Goal: Information Seeking & Learning: Learn about a topic

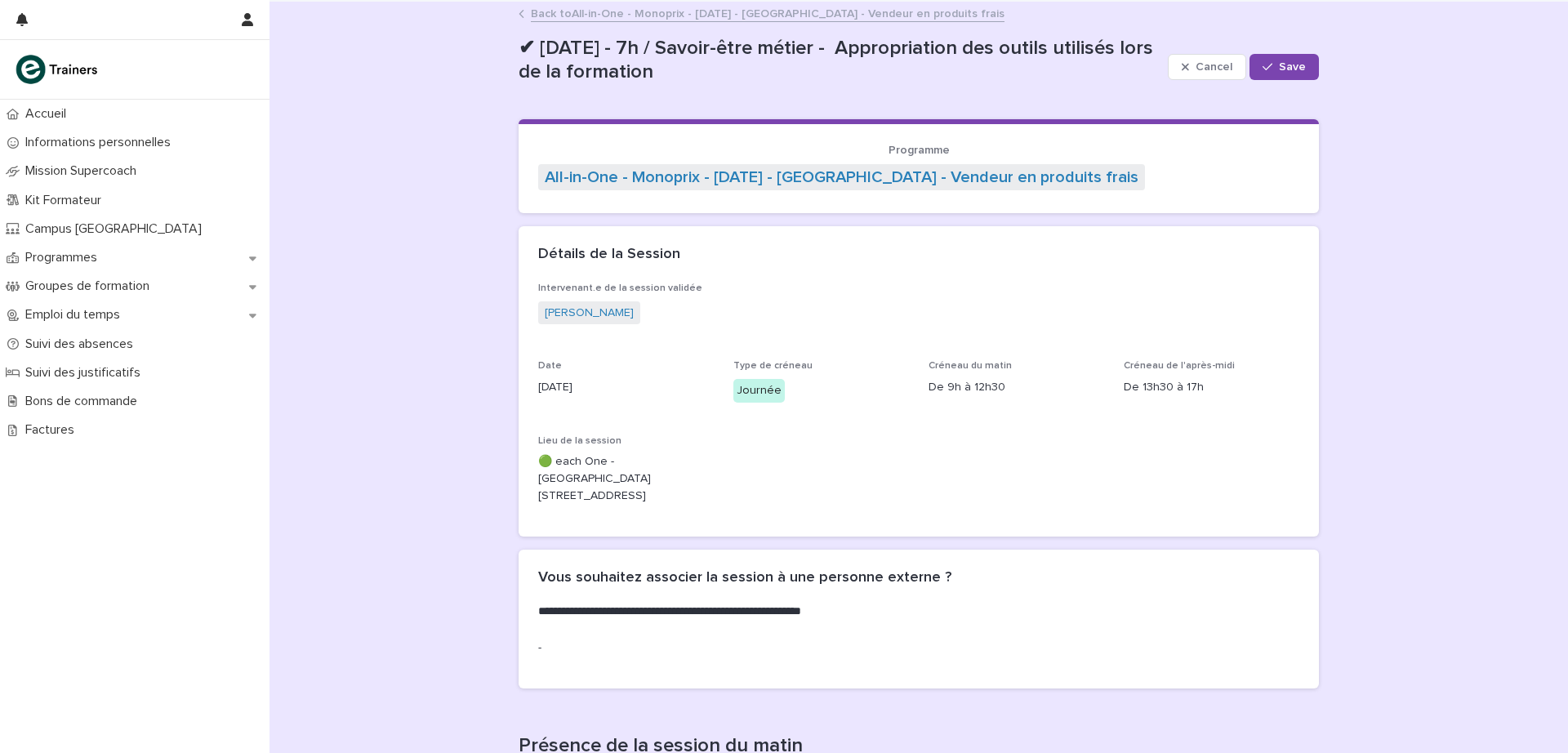
click at [672, 8] on link "Back to All-in-One - Monoprix - [DATE] - [GEOGRAPHIC_DATA] - Vendeur en produit…" at bounding box center [768, 12] width 474 height 19
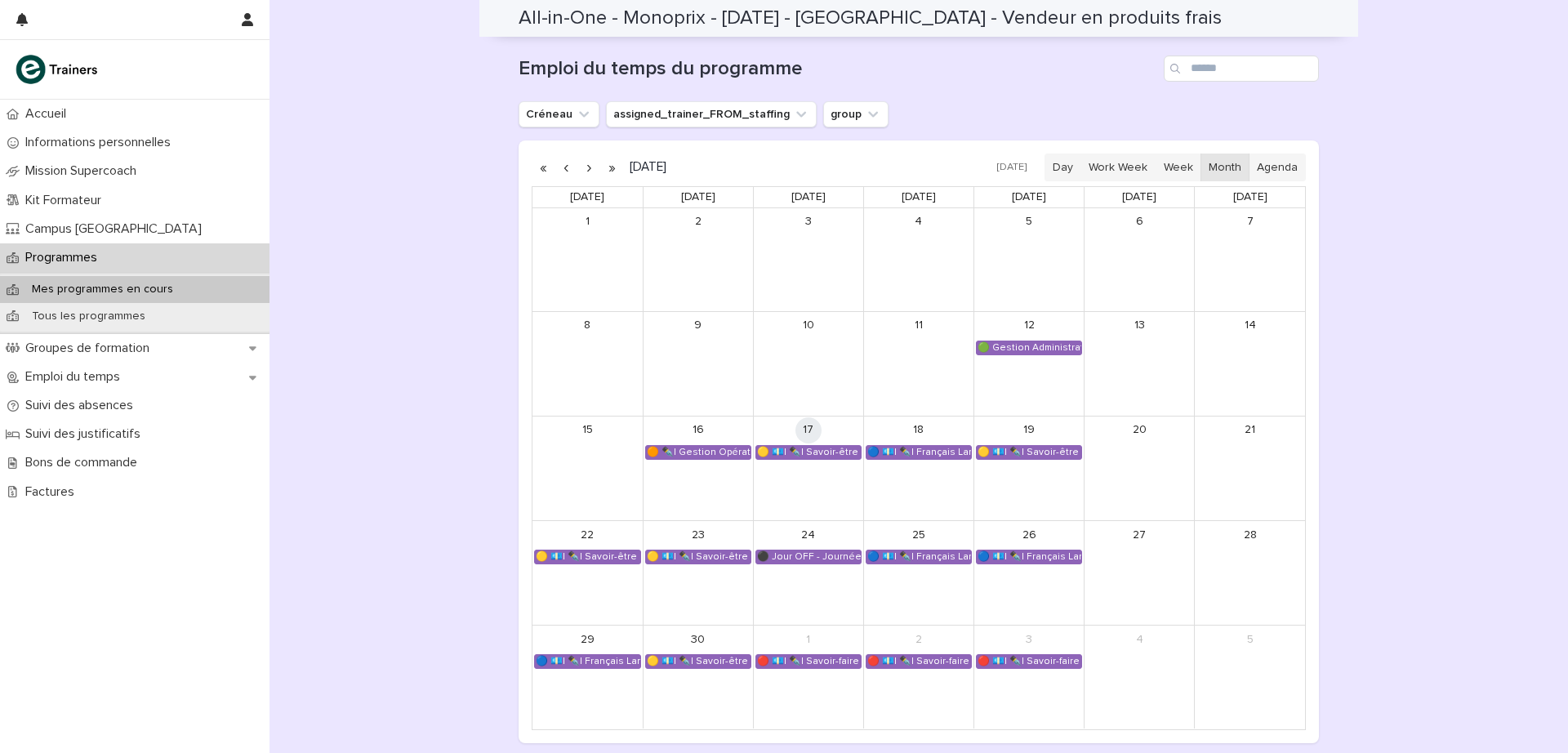
scroll to position [1079, 0]
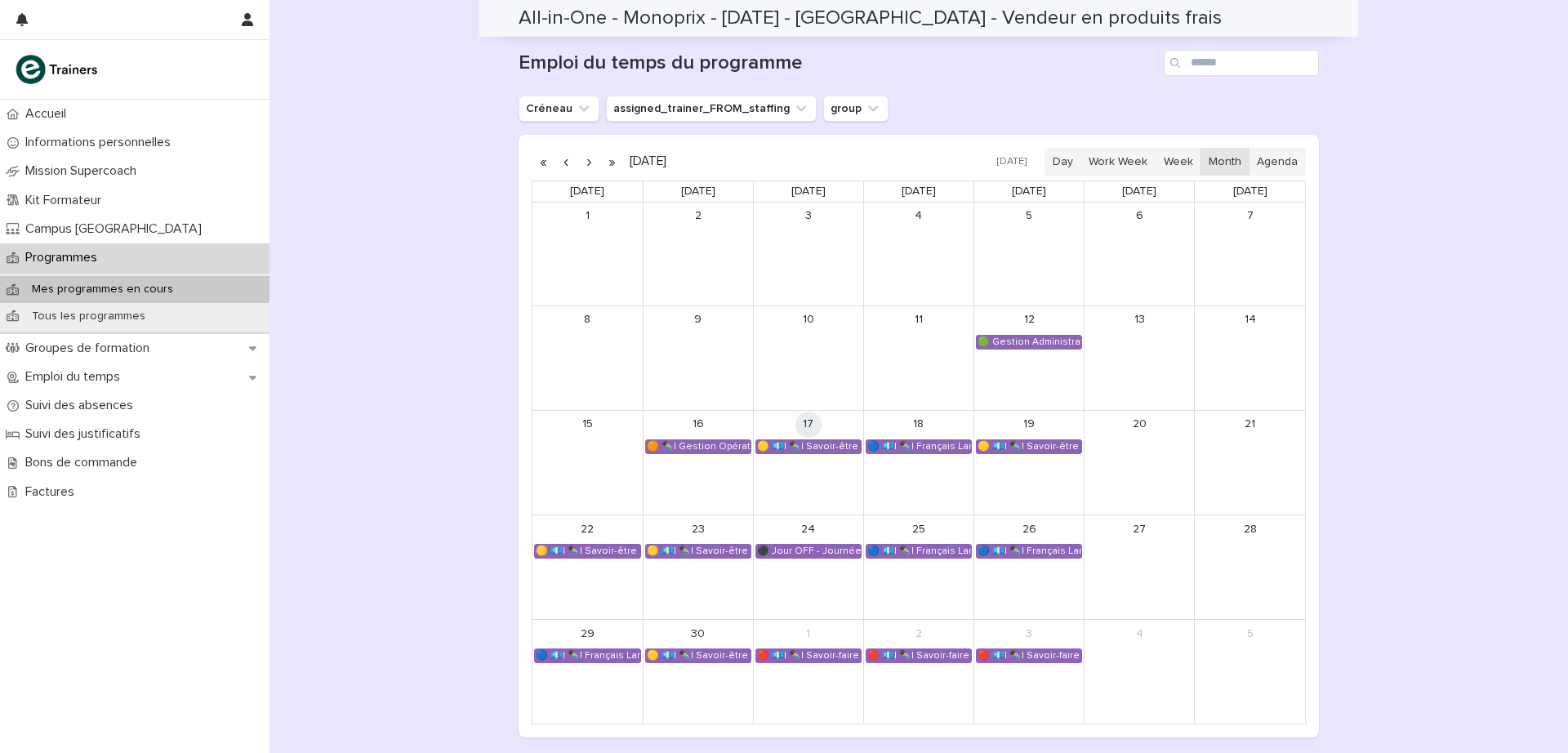
click at [581, 165] on button "button" at bounding box center [588, 161] width 23 height 26
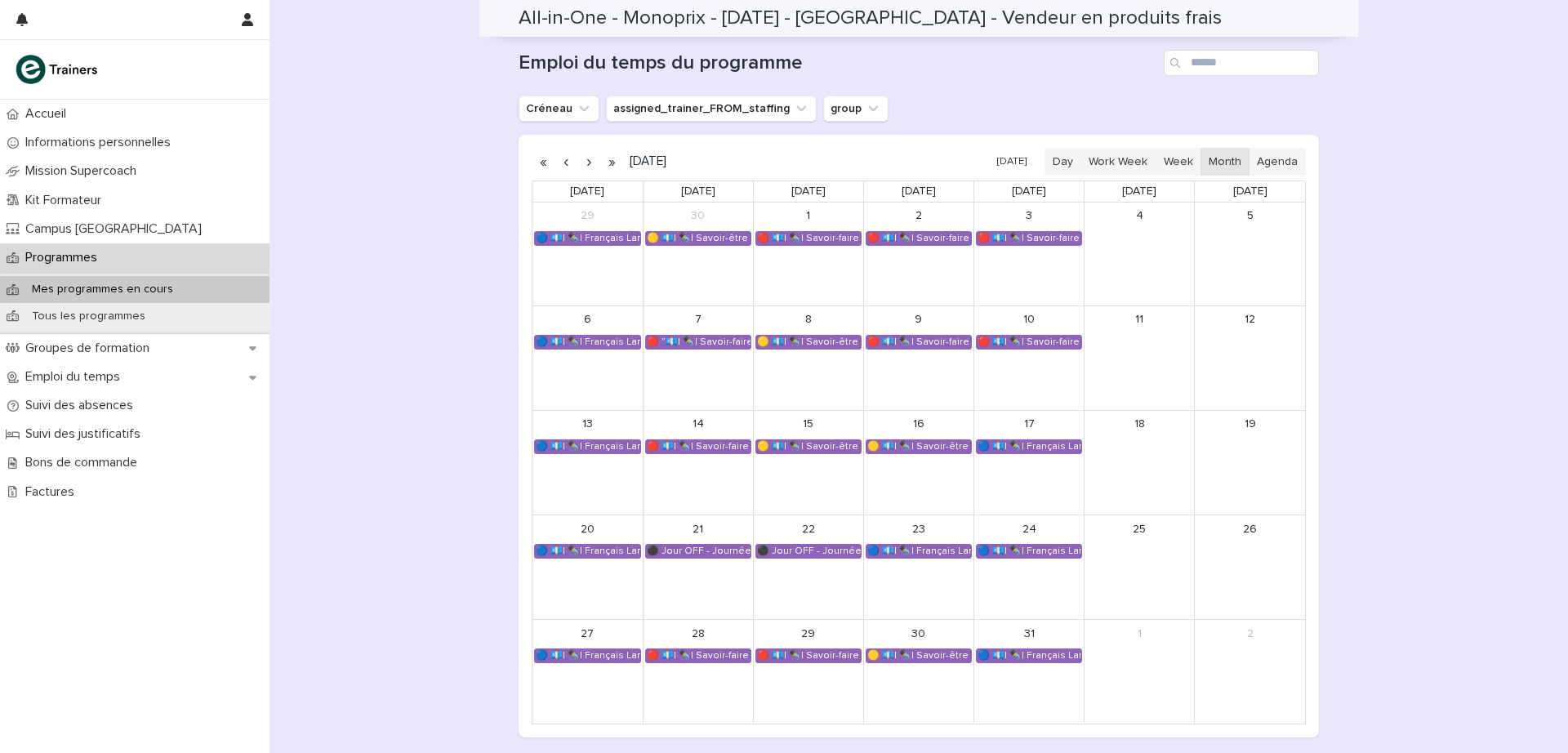
click at [556, 159] on button "button" at bounding box center [565, 161] width 23 height 26
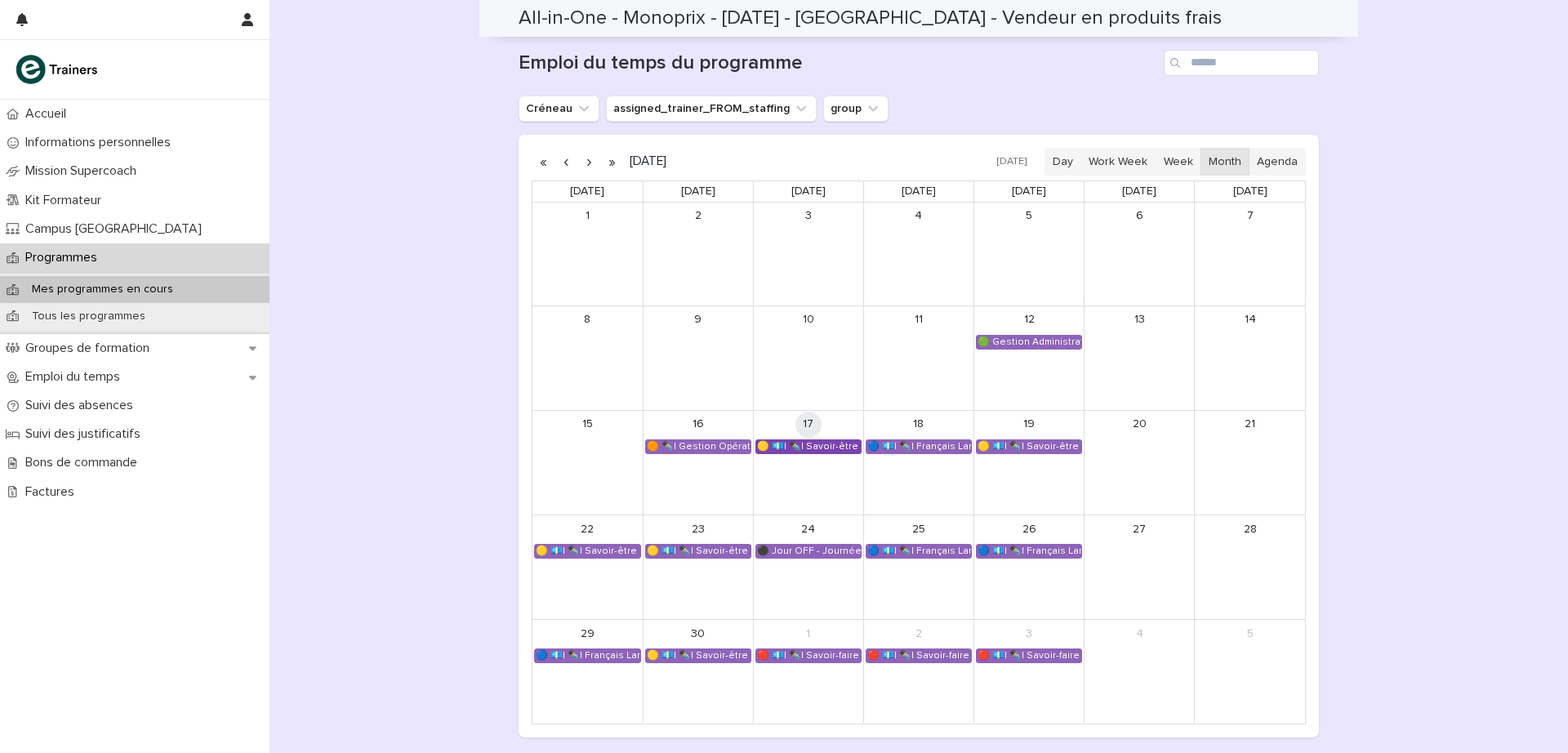
click at [812, 446] on div "🟡 💶| ✒️| Savoir-être métier - Appropriation des outils utilisés lors de la form…" at bounding box center [808, 447] width 104 height 13
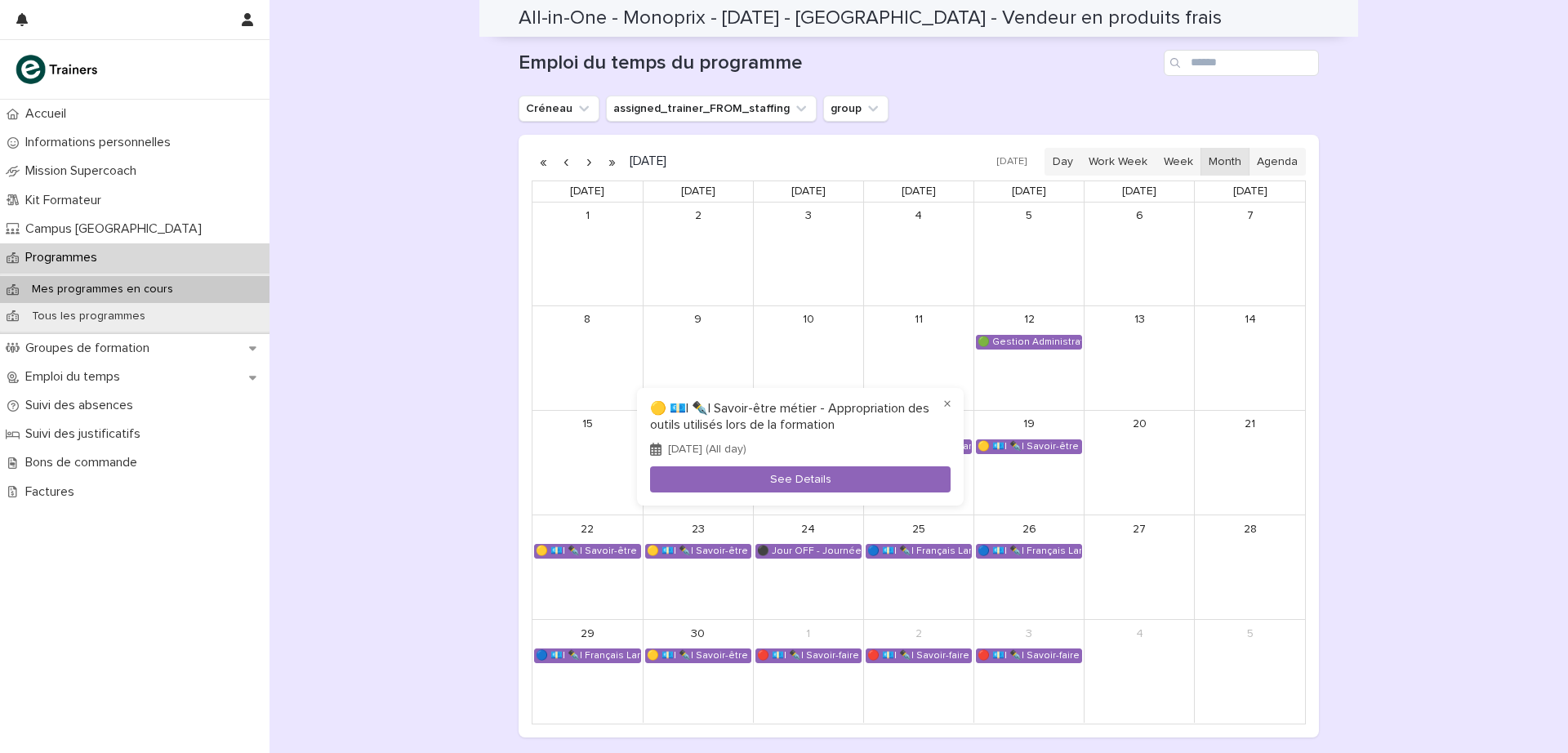
click at [475, 393] on div at bounding box center [784, 376] width 1568 height 753
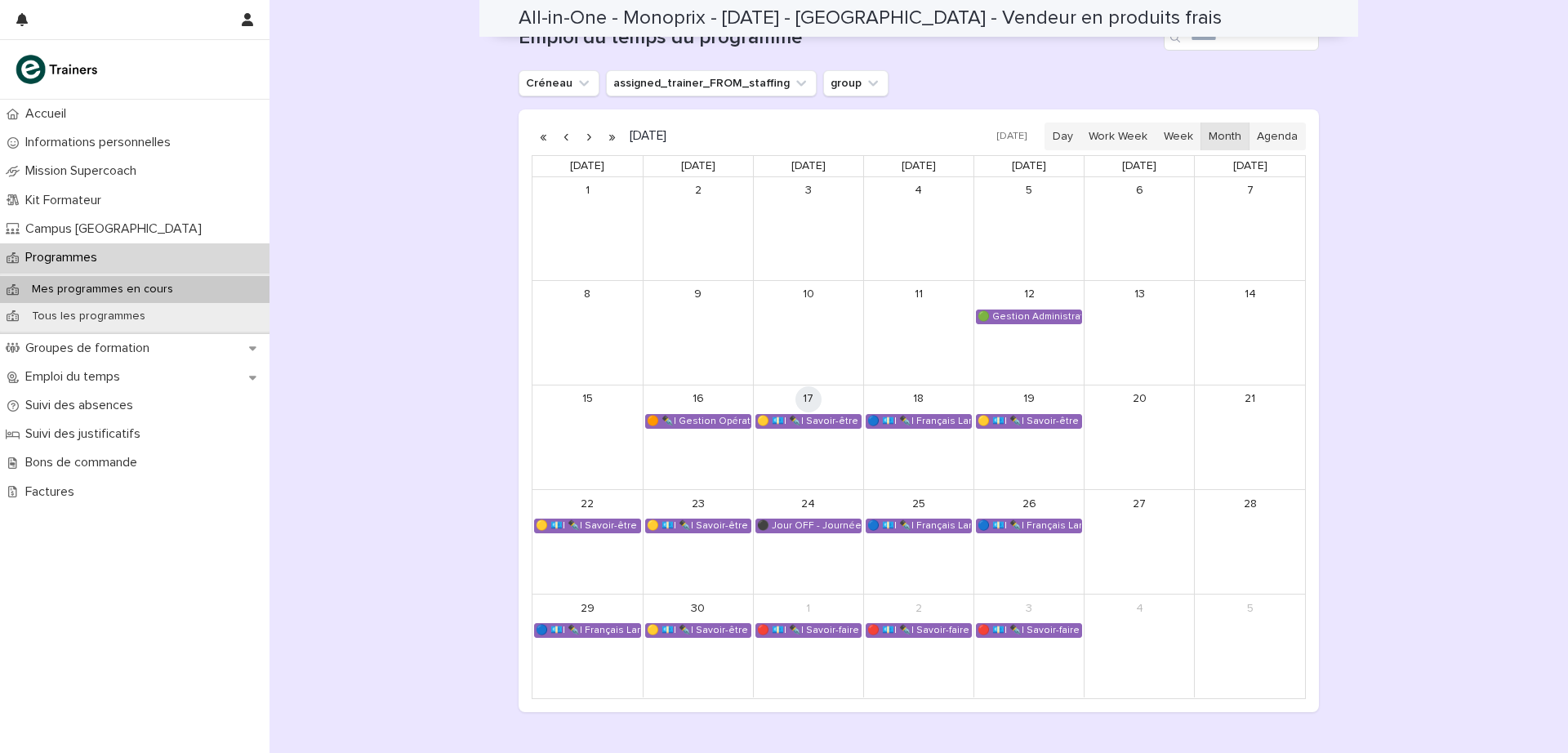
scroll to position [1109, 0]
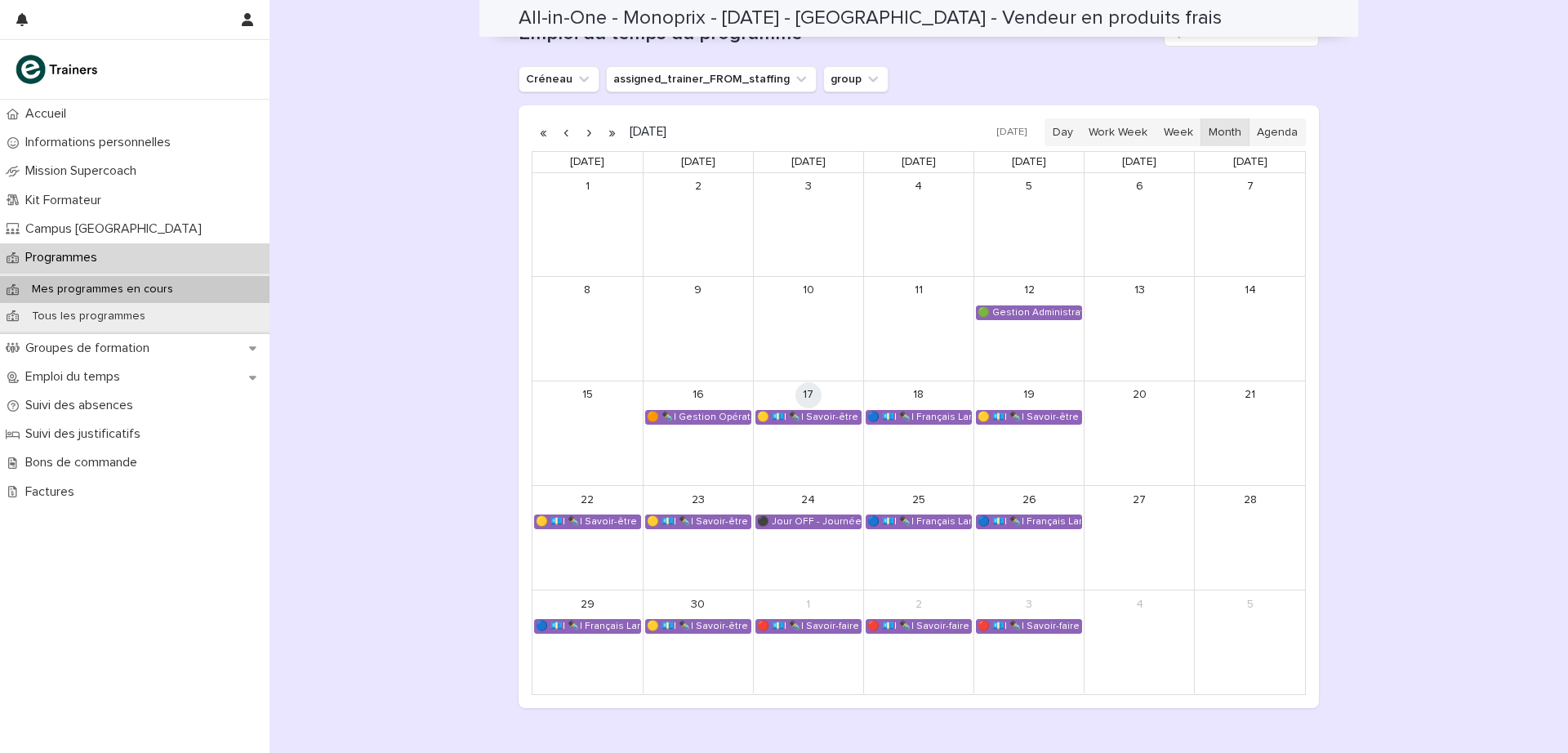
click at [584, 139] on button "button" at bounding box center [588, 132] width 23 height 26
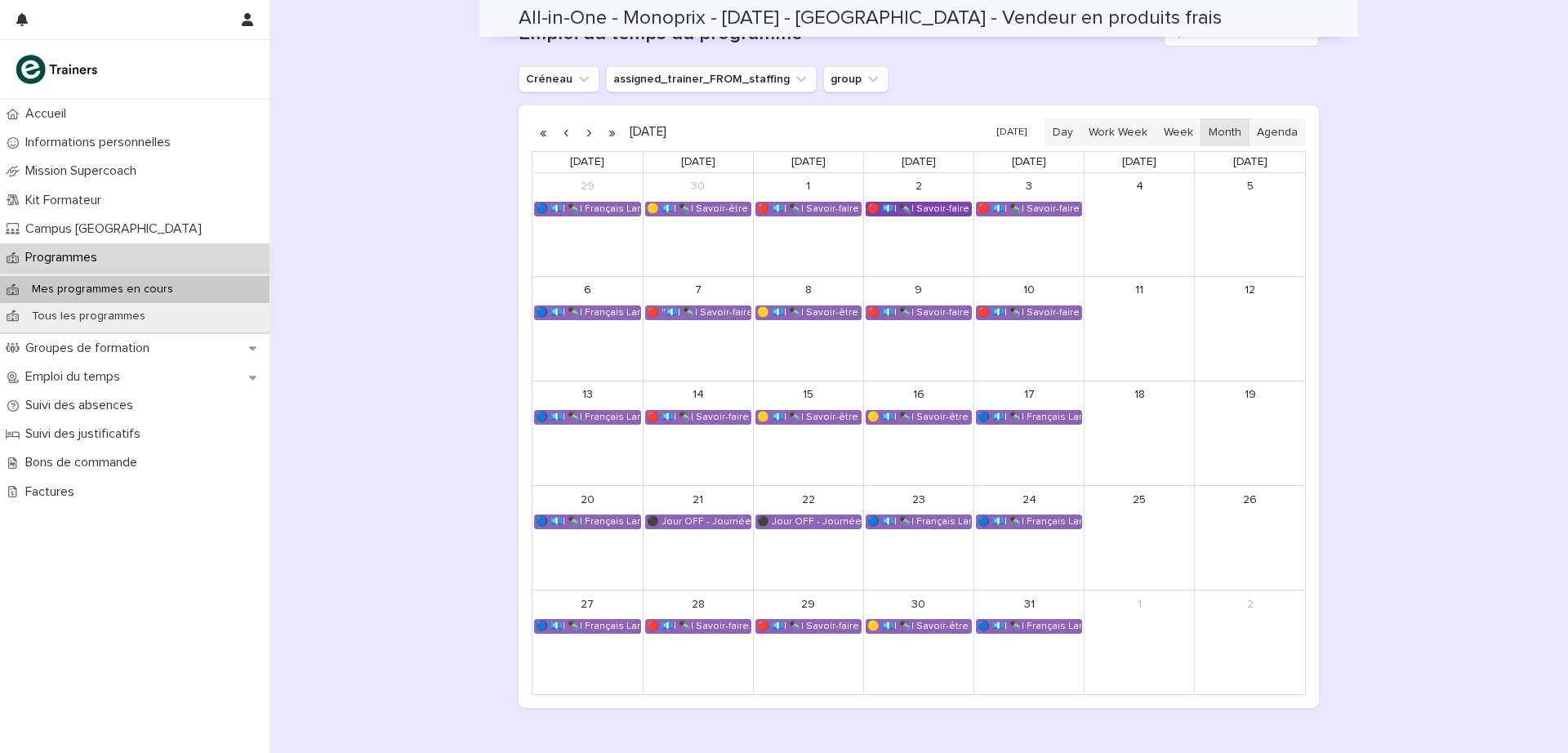
click at [922, 212] on div "🔴 💶| ✒️| Savoir-faire métier - Traitement des commandes de produits de clients" at bounding box center [918, 209] width 104 height 13
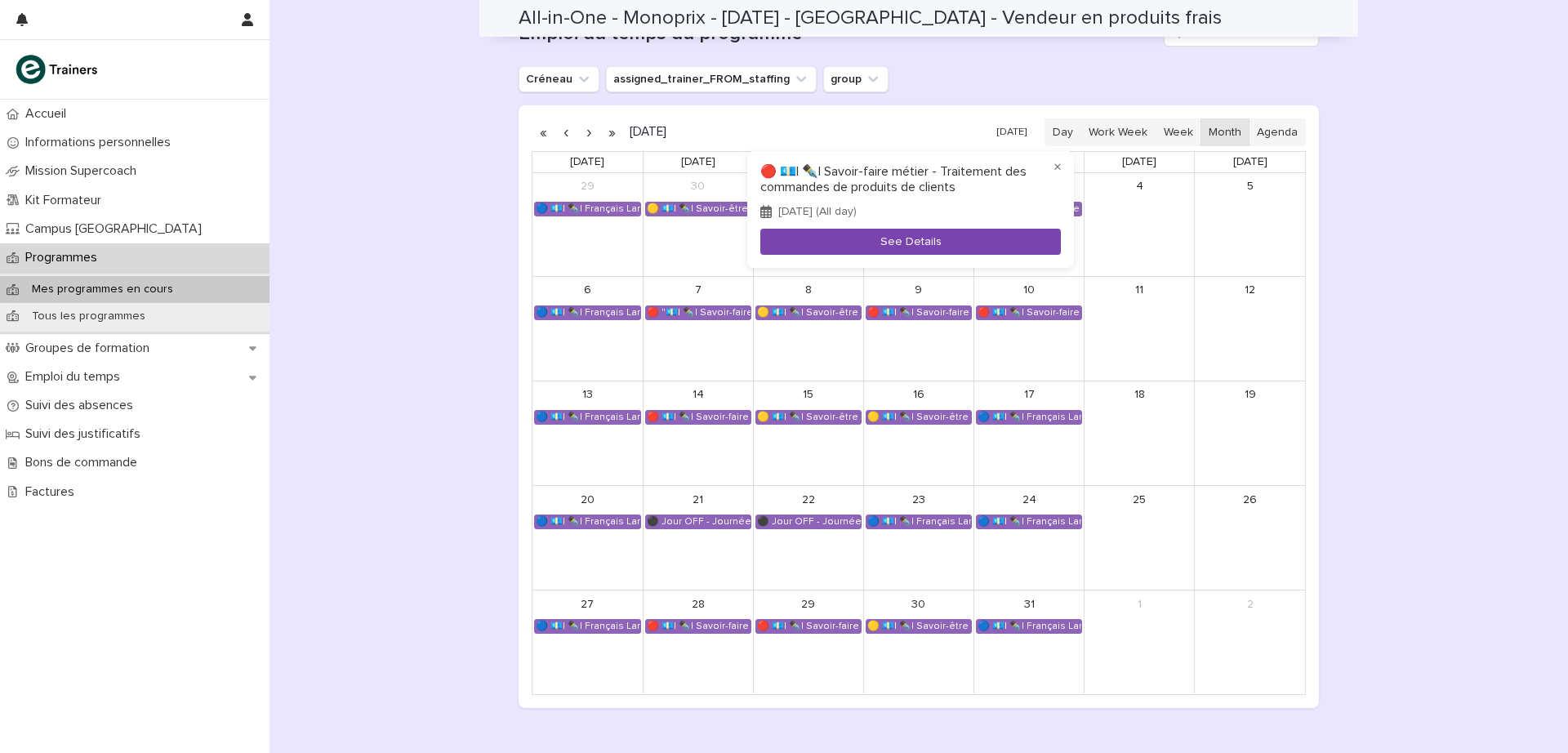
click at [882, 244] on button "See Details" at bounding box center [910, 242] width 300 height 27
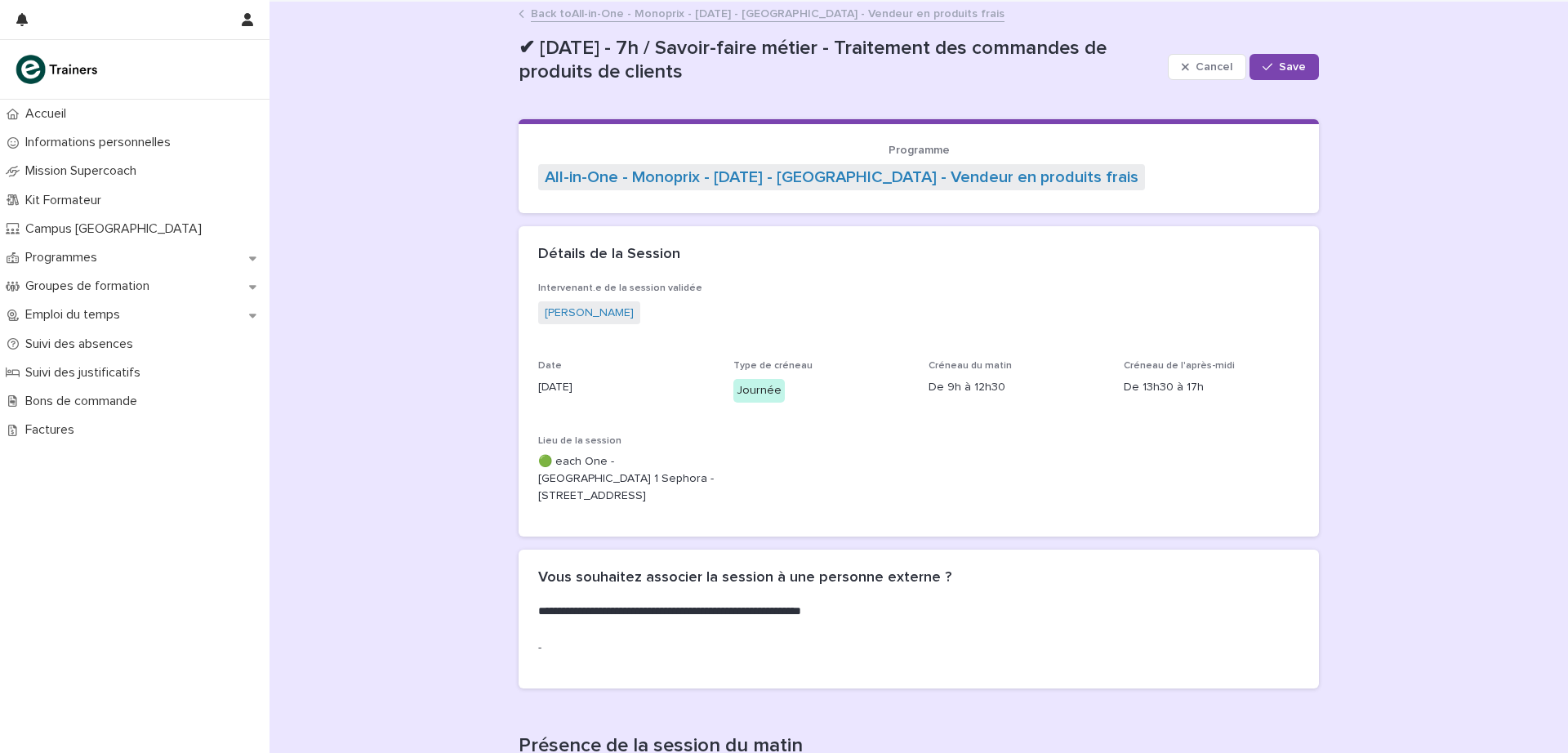
click at [665, 11] on link "Back to All-in-One - Monoprix - [DATE] - [GEOGRAPHIC_DATA] - Vendeur en produit…" at bounding box center [768, 12] width 474 height 19
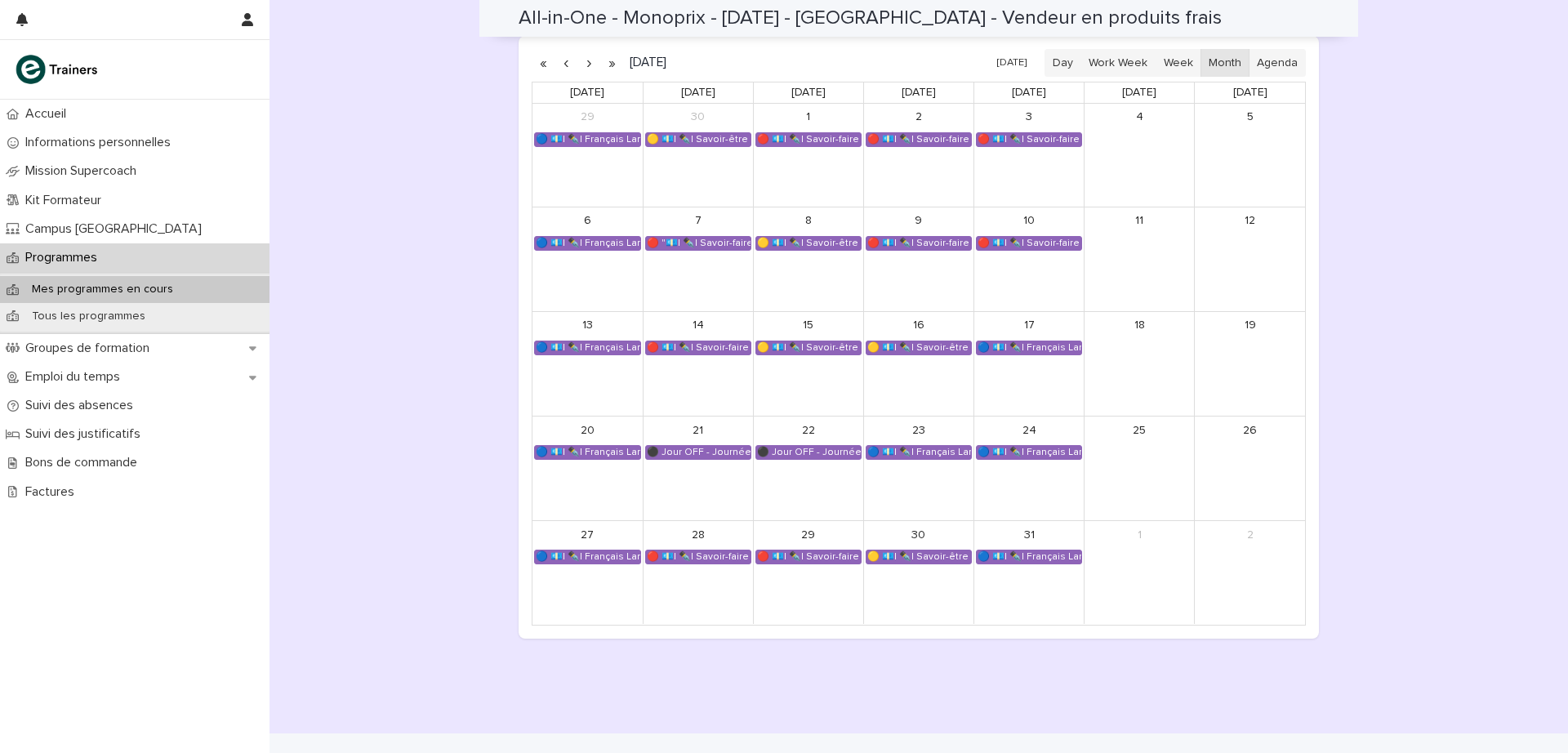
scroll to position [1185, 0]
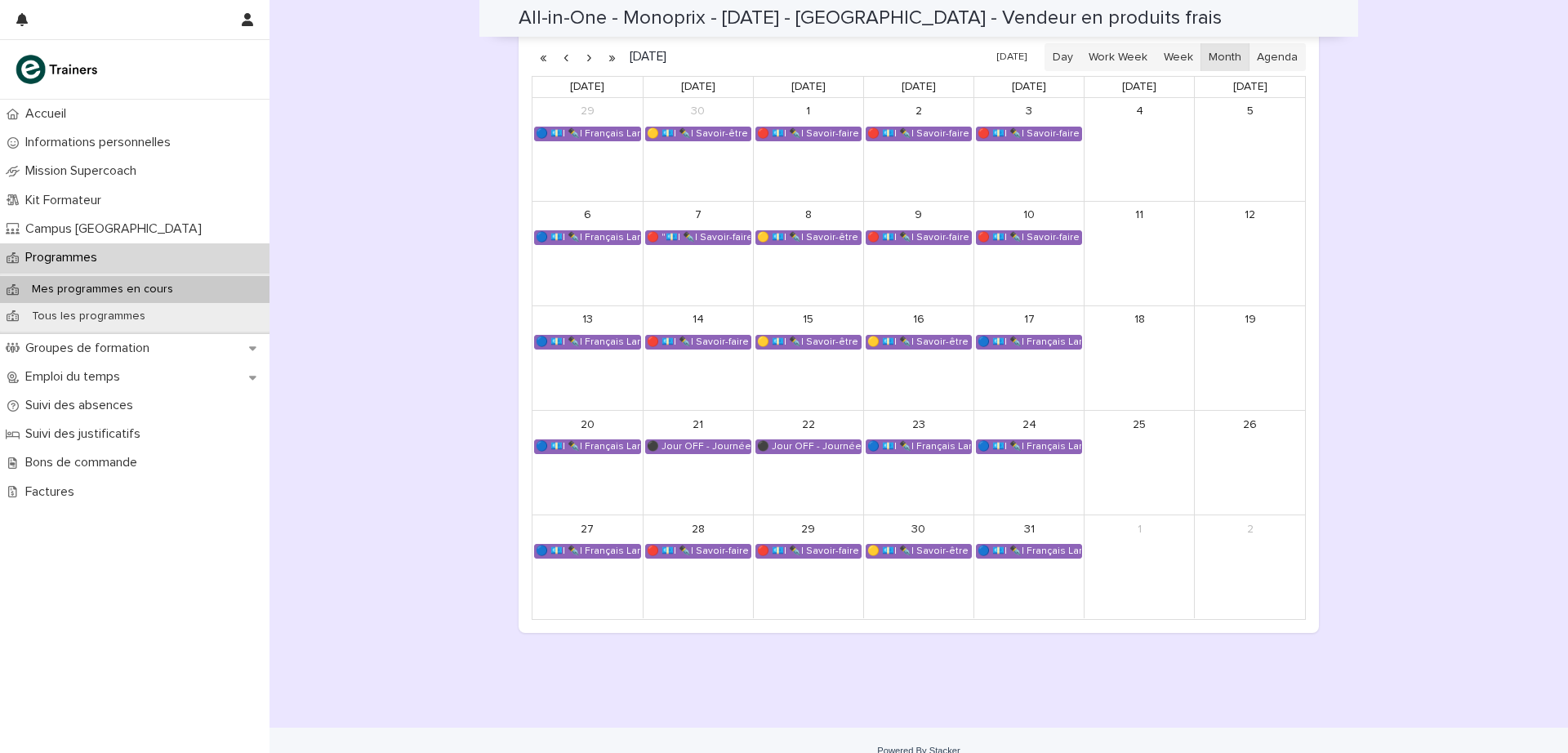
click at [582, 60] on button "button" at bounding box center [588, 57] width 23 height 26
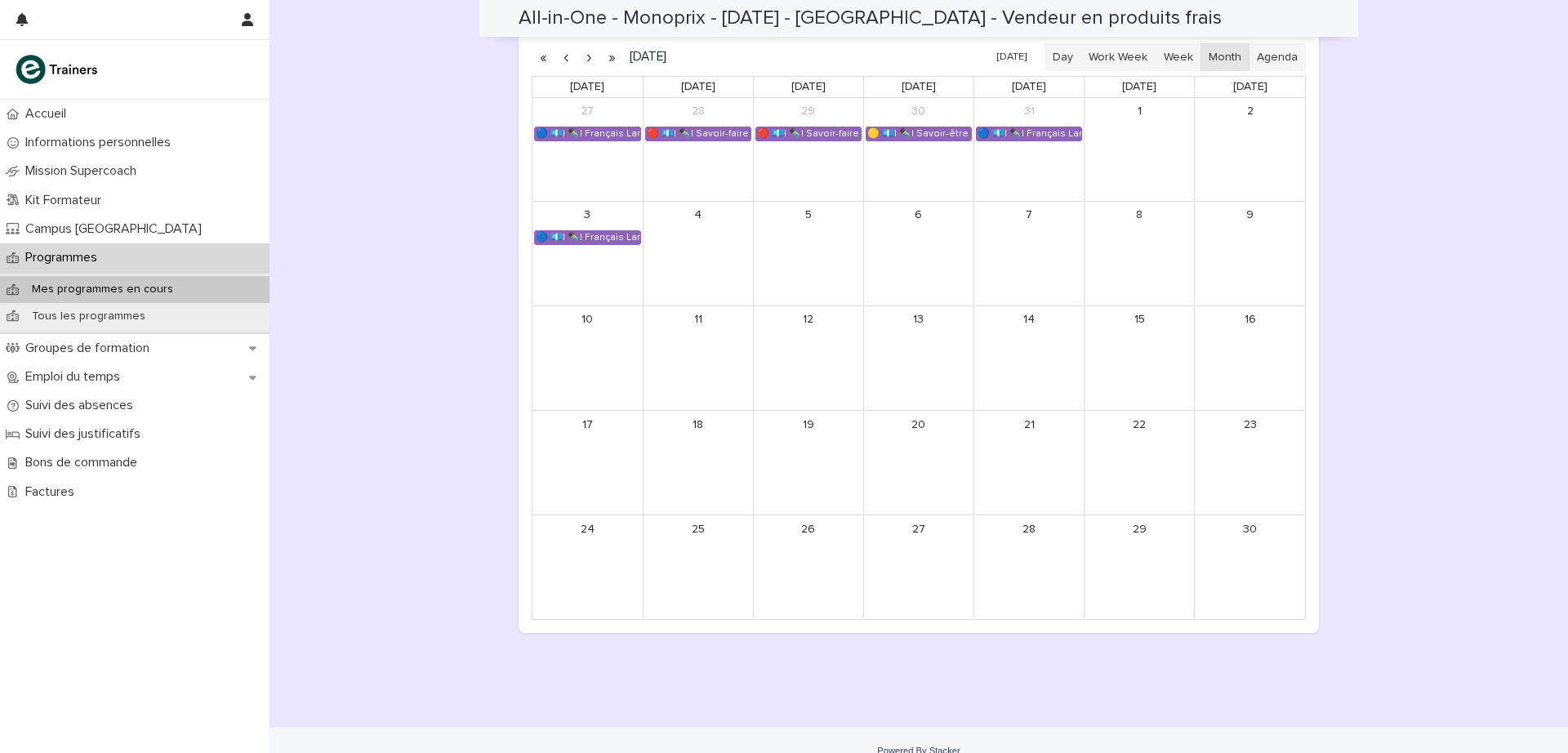
click at [582, 60] on button "button" at bounding box center [588, 57] width 23 height 26
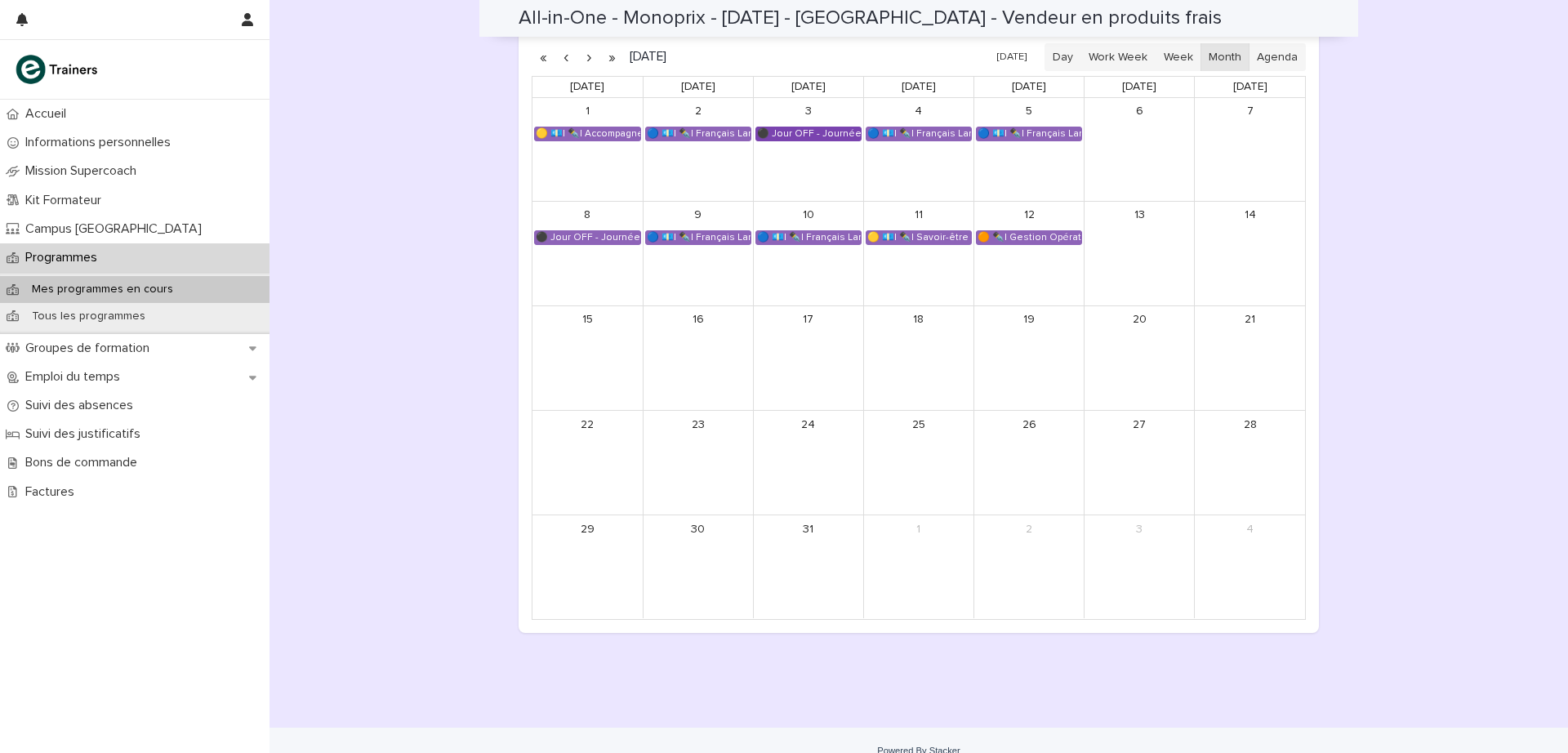
click at [789, 137] on div "⚫ Jour OFF - Journée RDV" at bounding box center [808, 133] width 104 height 13
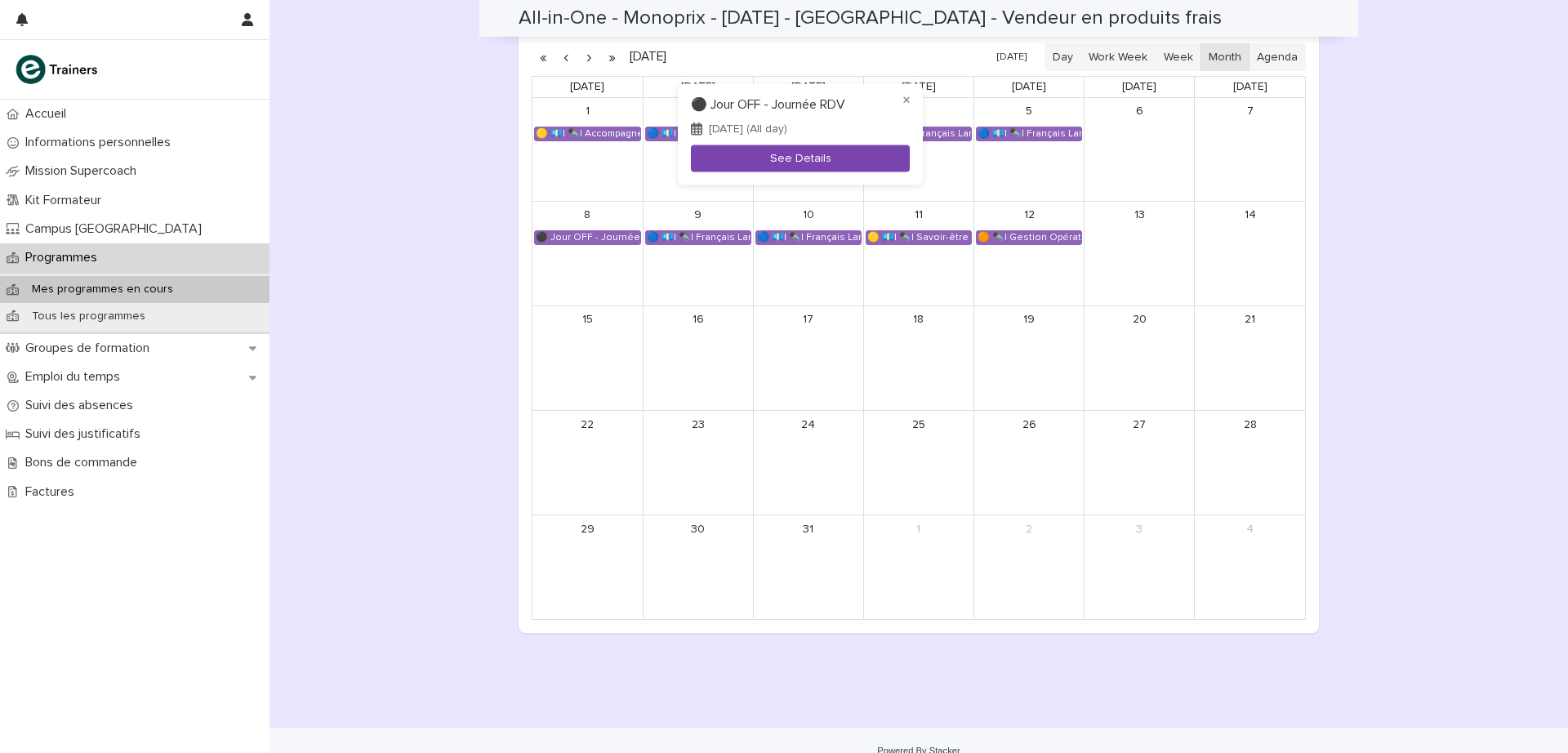
click at [789, 157] on button "See Details" at bounding box center [801, 158] width 219 height 27
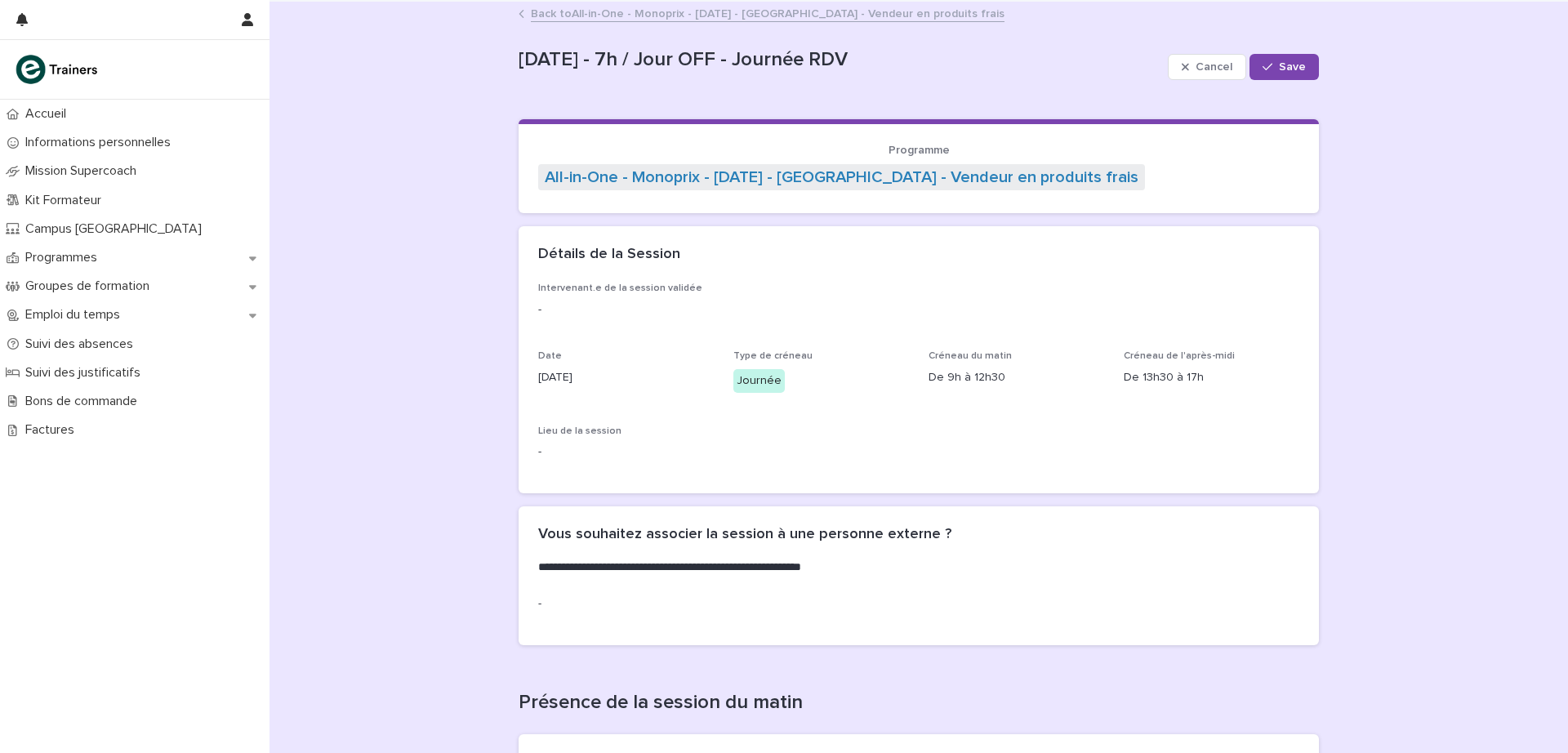
click at [601, 12] on link "Back to All-in-One - Monoprix - [DATE] - [GEOGRAPHIC_DATA] - Vendeur en produit…" at bounding box center [768, 12] width 474 height 19
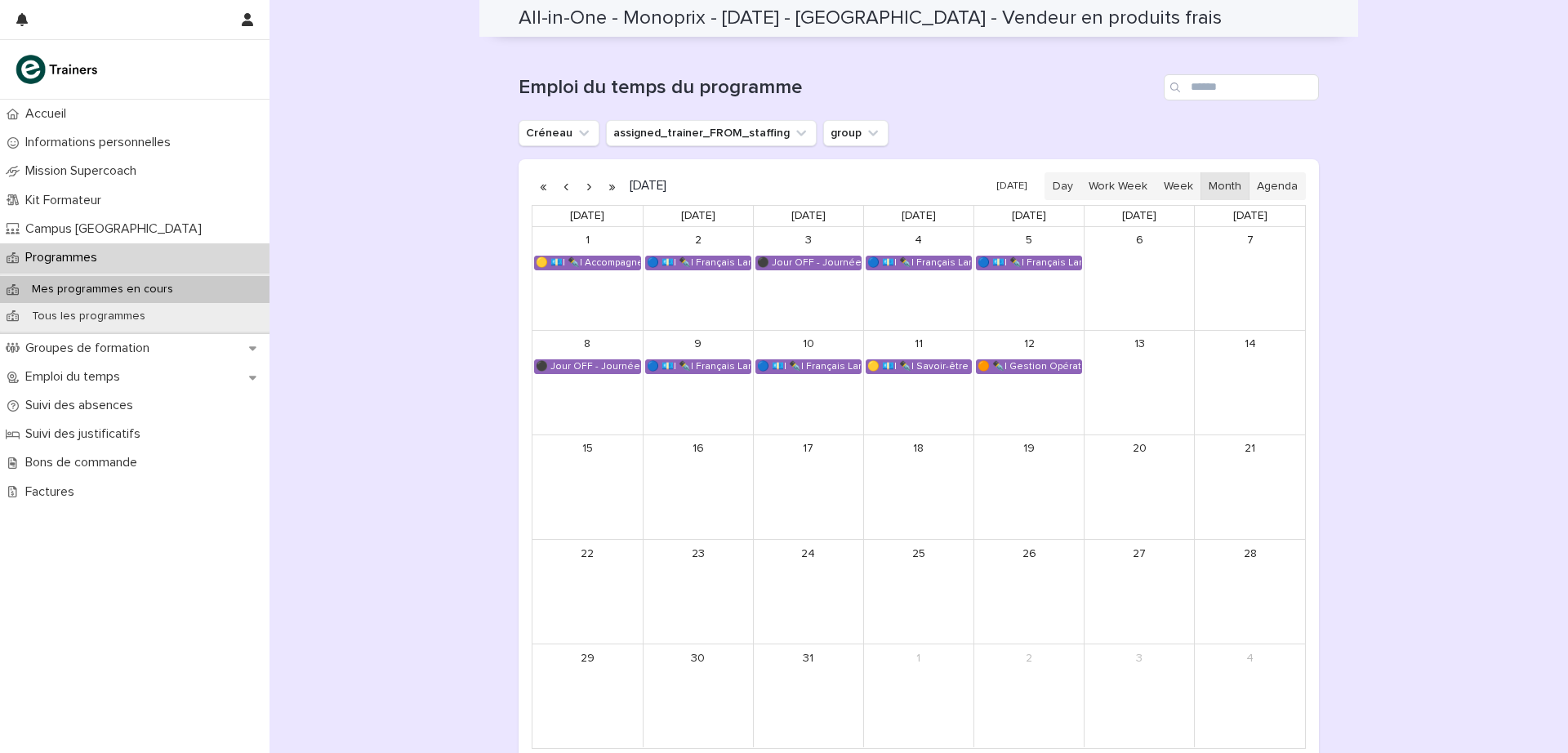
scroll to position [1062, 0]
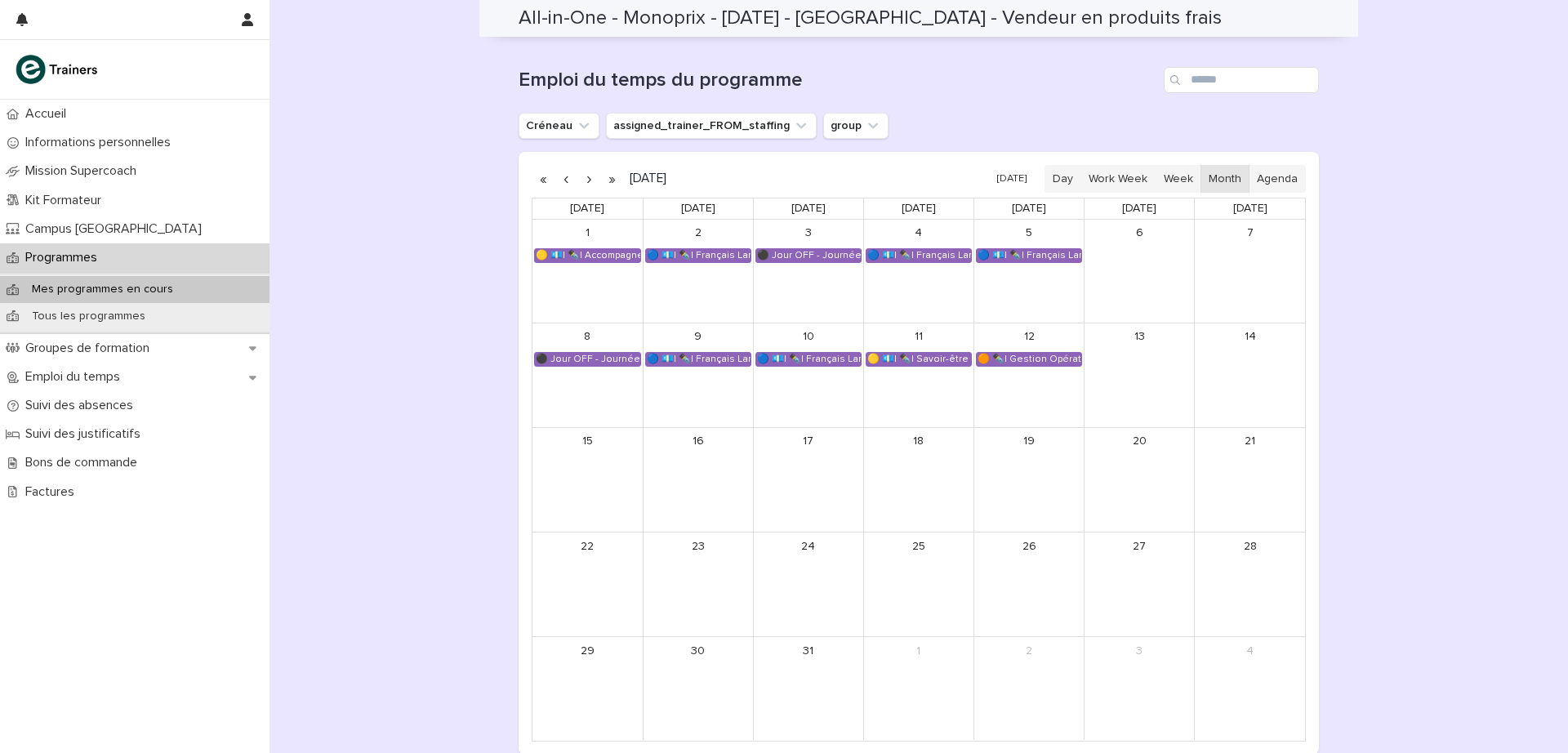
click at [554, 183] on button "button" at bounding box center [565, 179] width 23 height 26
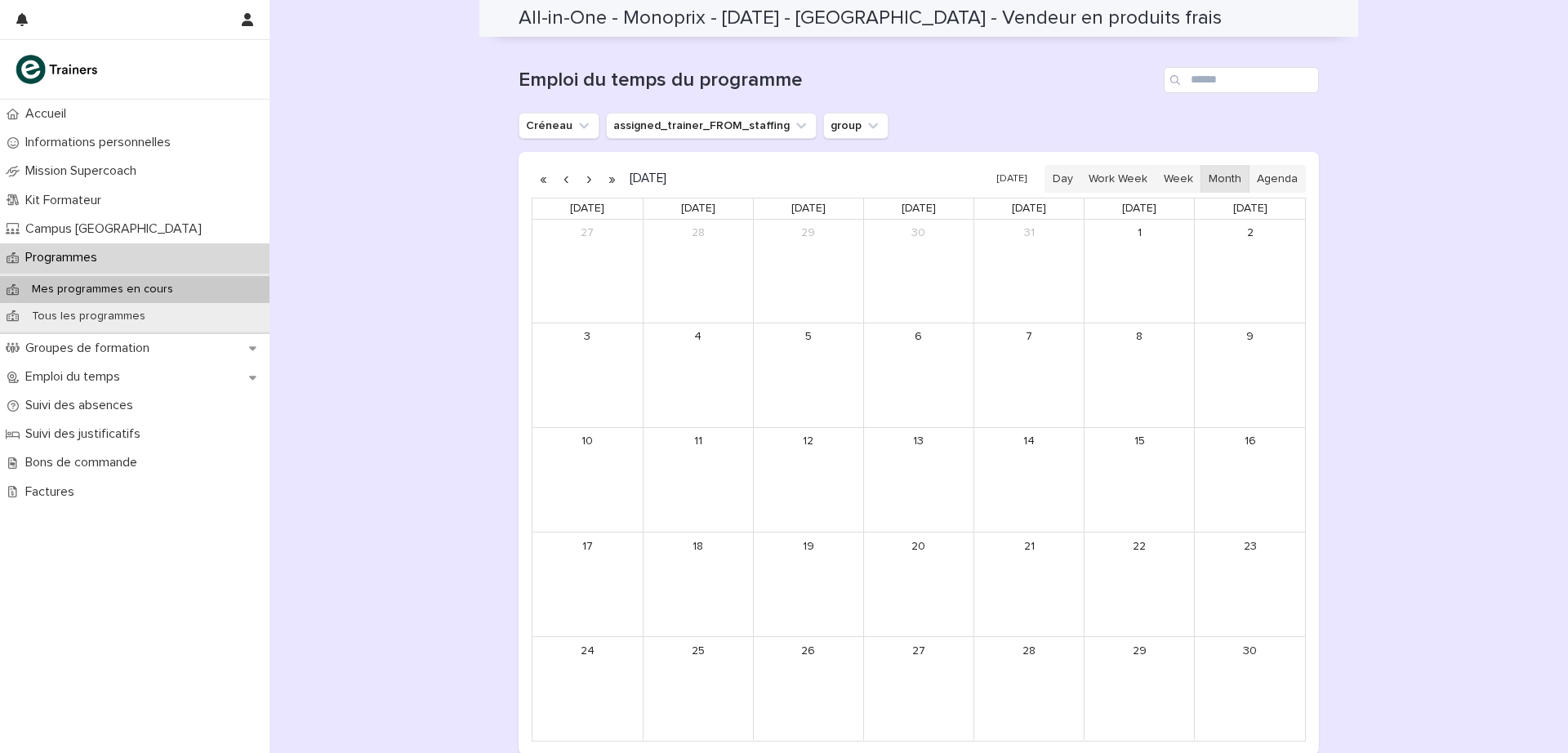
click at [554, 183] on button "button" at bounding box center [565, 179] width 23 height 26
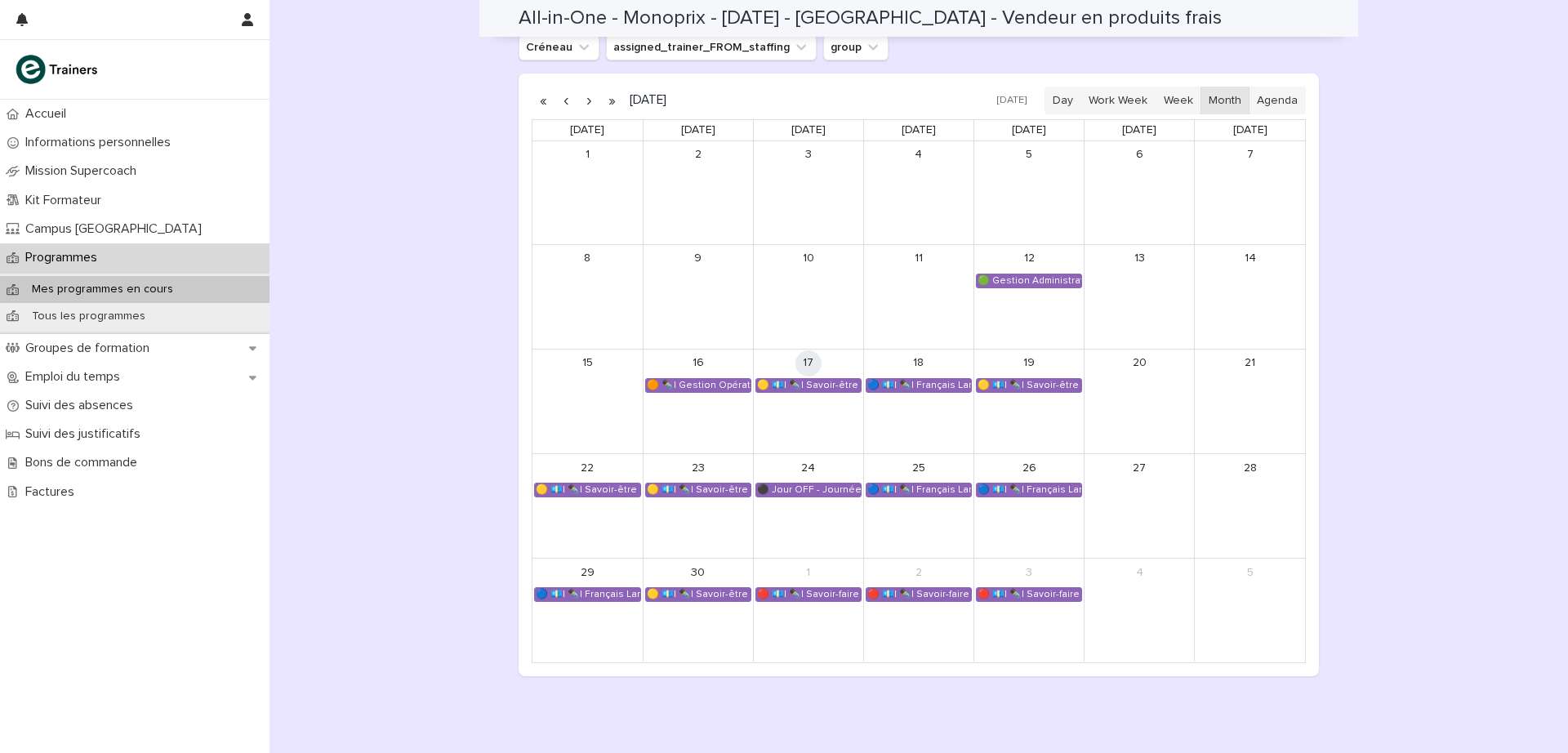
scroll to position [1128, 0]
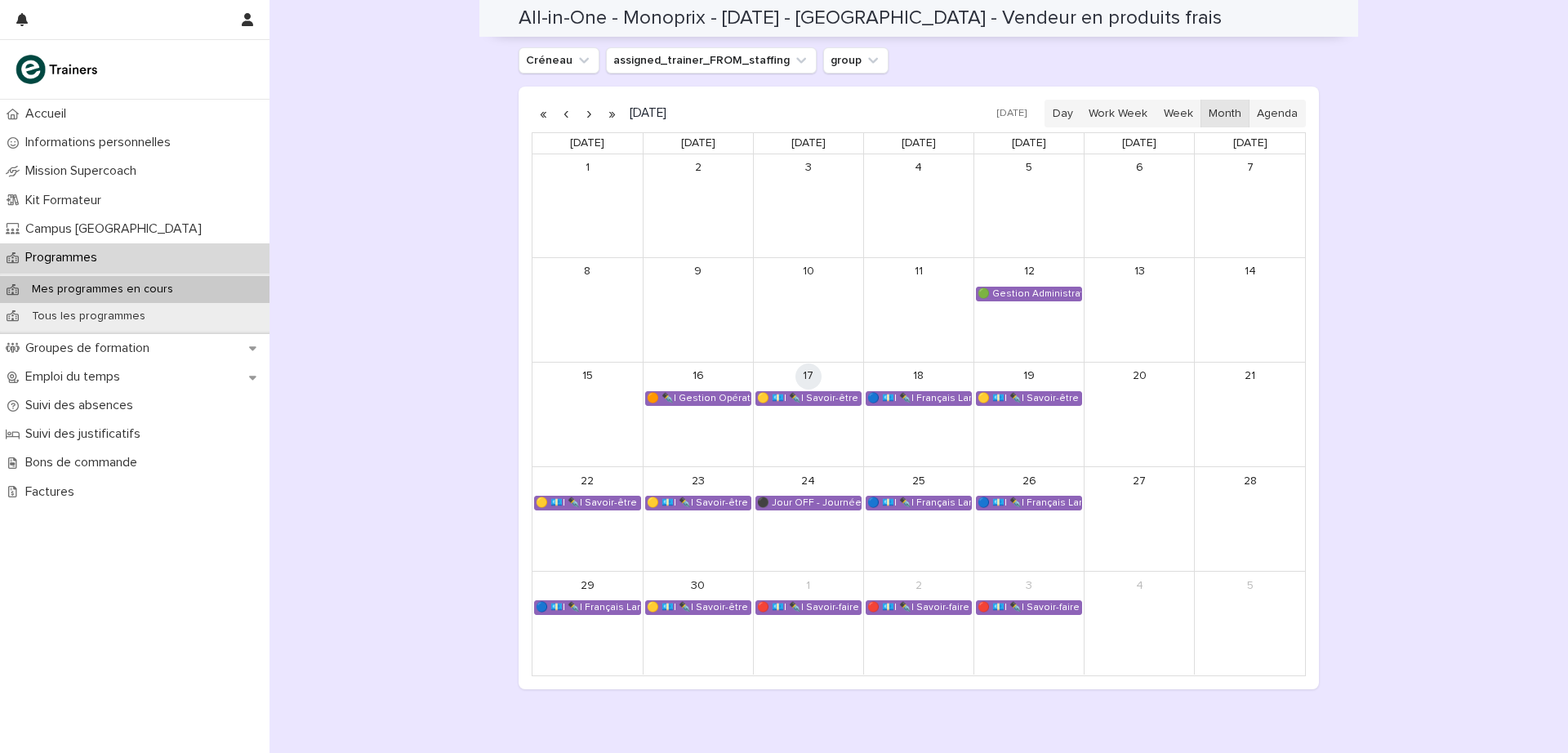
click at [580, 117] on button "button" at bounding box center [588, 113] width 23 height 26
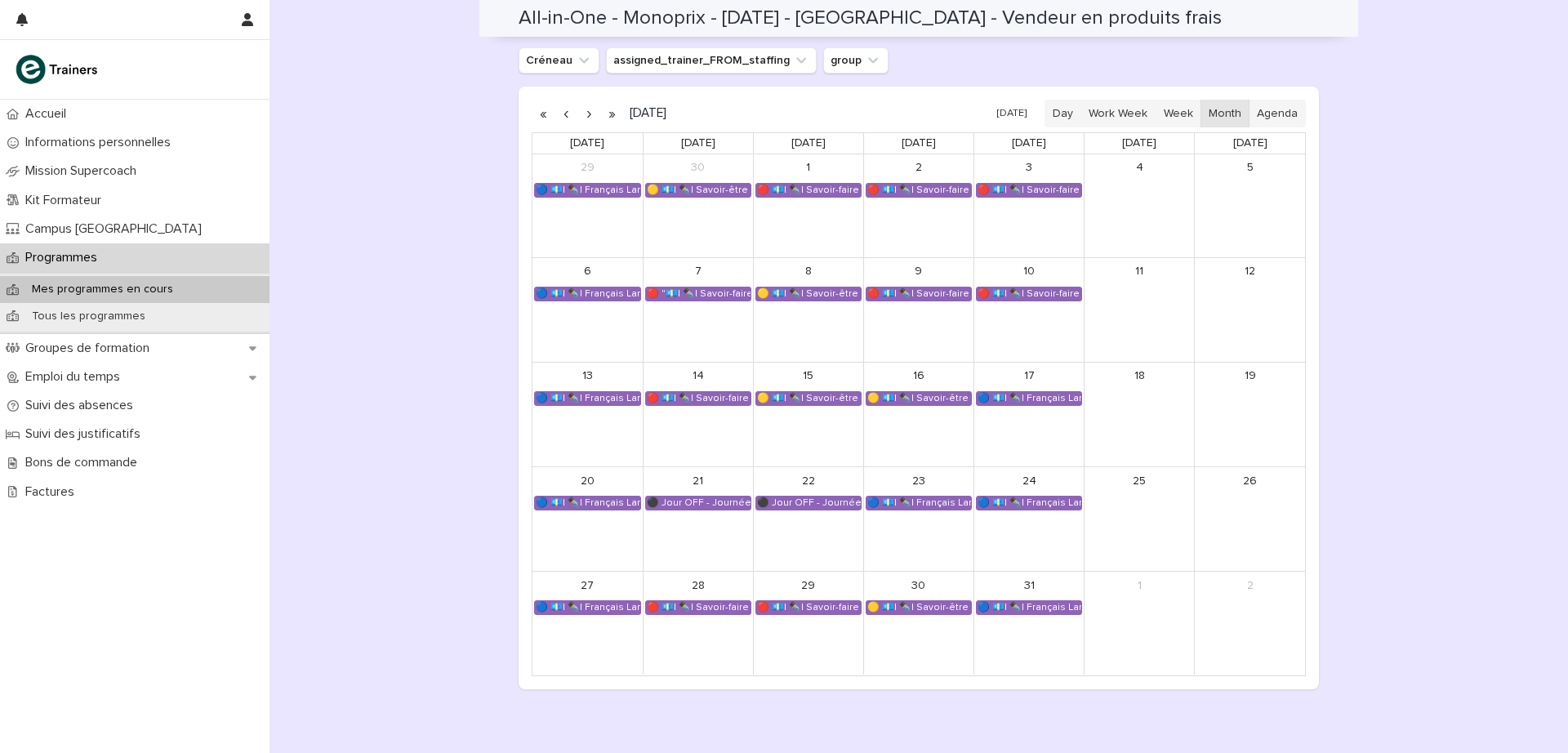
click at [559, 112] on button "button" at bounding box center [565, 113] width 23 height 26
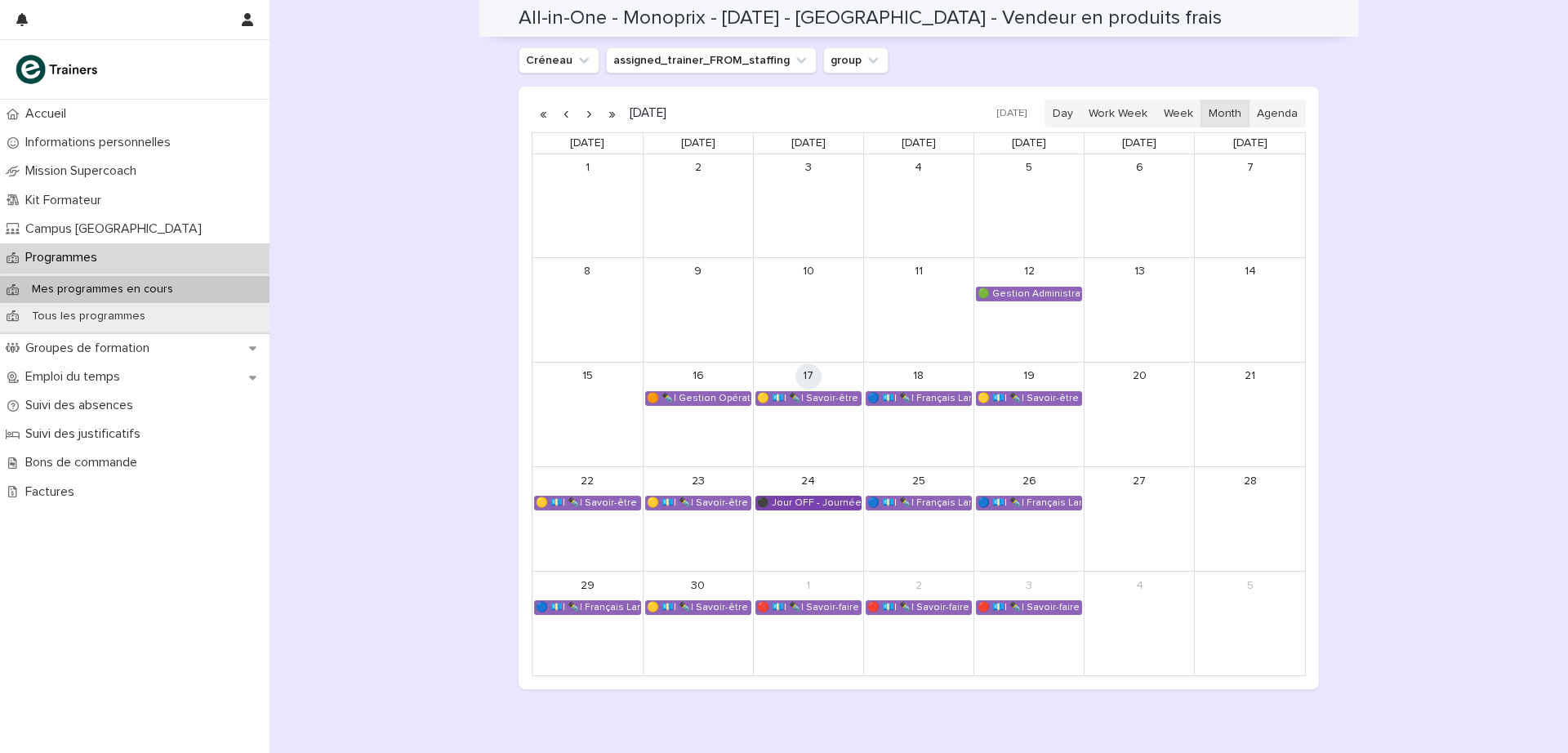
click at [811, 499] on div "⚫ Jour OFF - Journée RDV" at bounding box center [808, 502] width 104 height 13
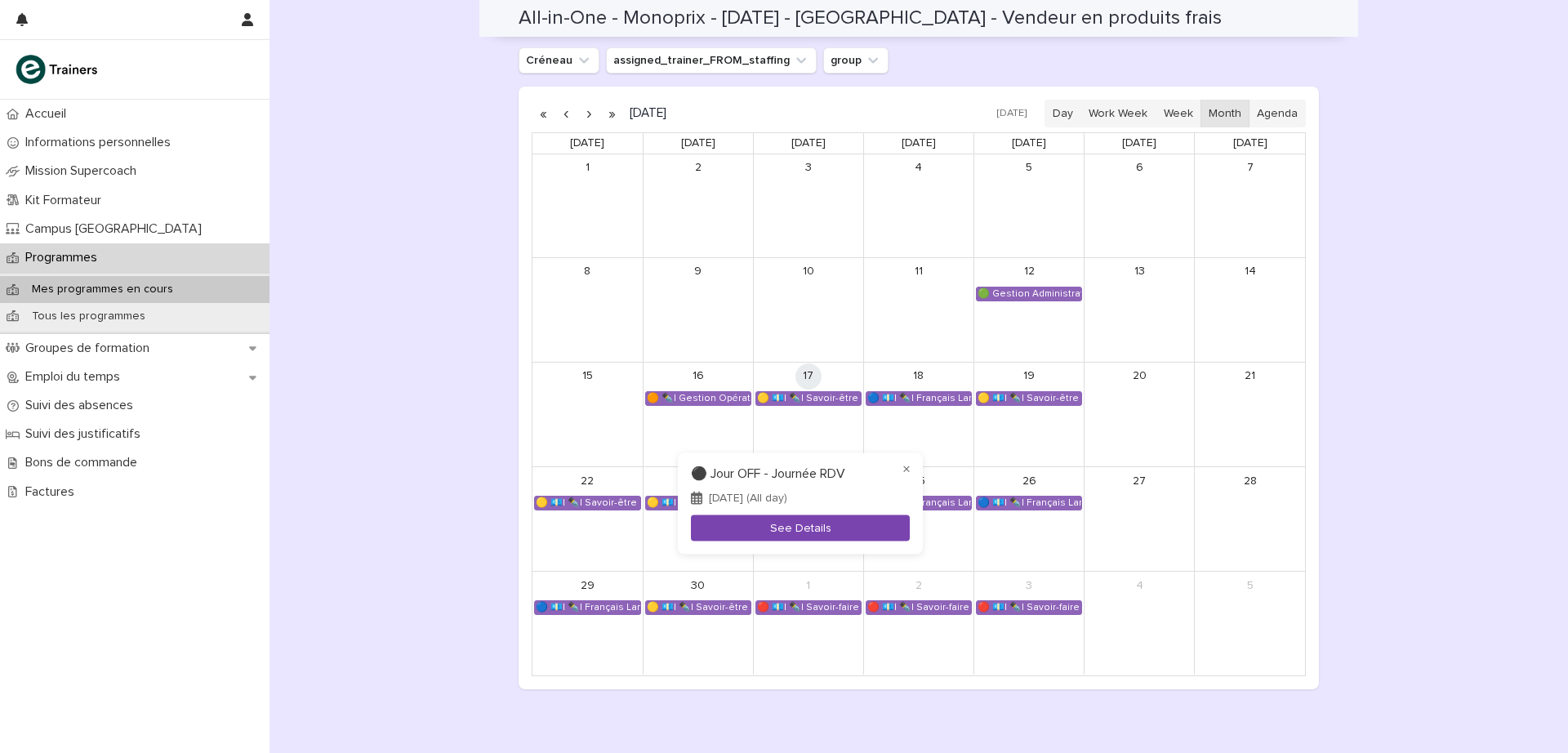
click at [776, 531] on button "See Details" at bounding box center [801, 527] width 219 height 27
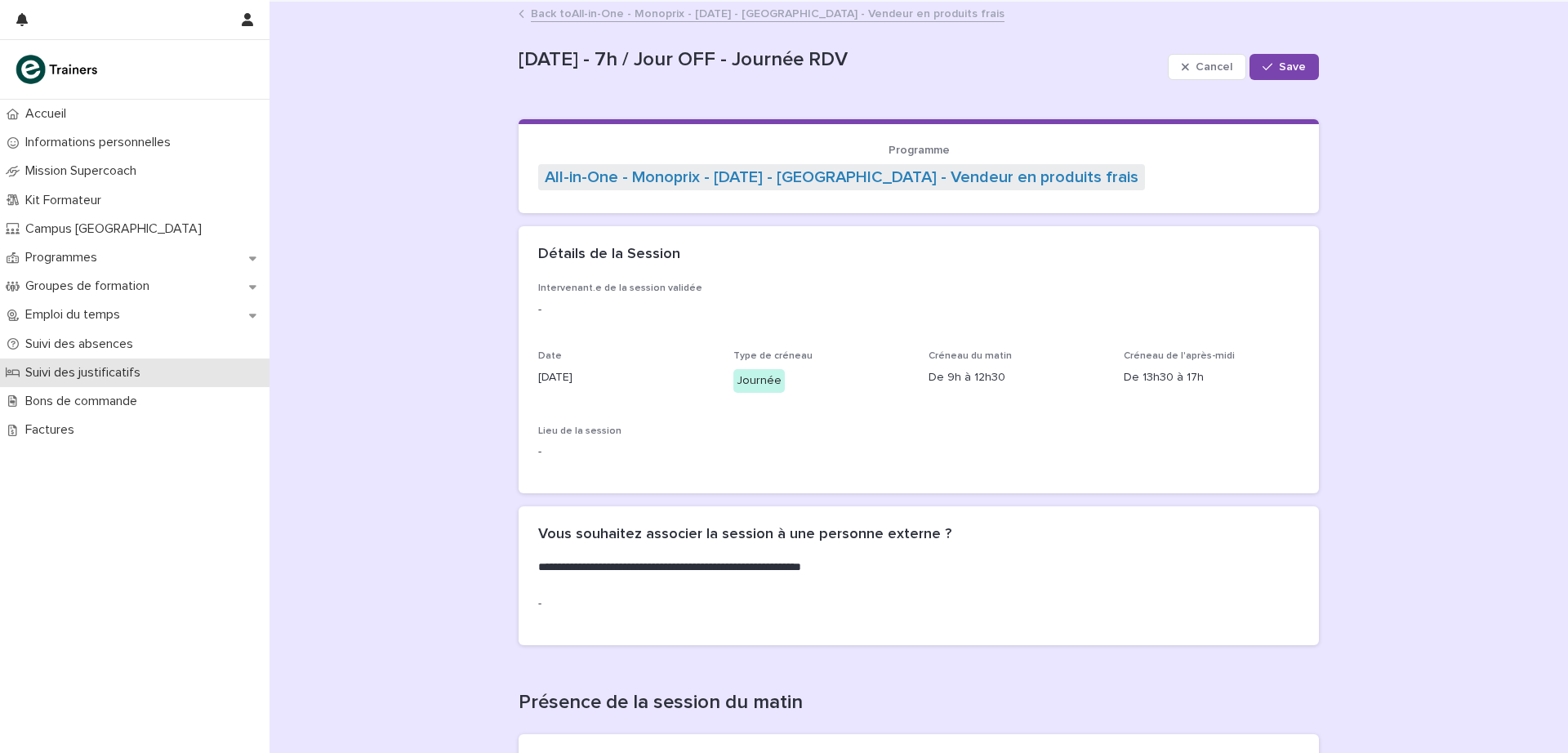
click at [117, 380] on p "Suivi des justificatifs" at bounding box center [86, 373] width 134 height 16
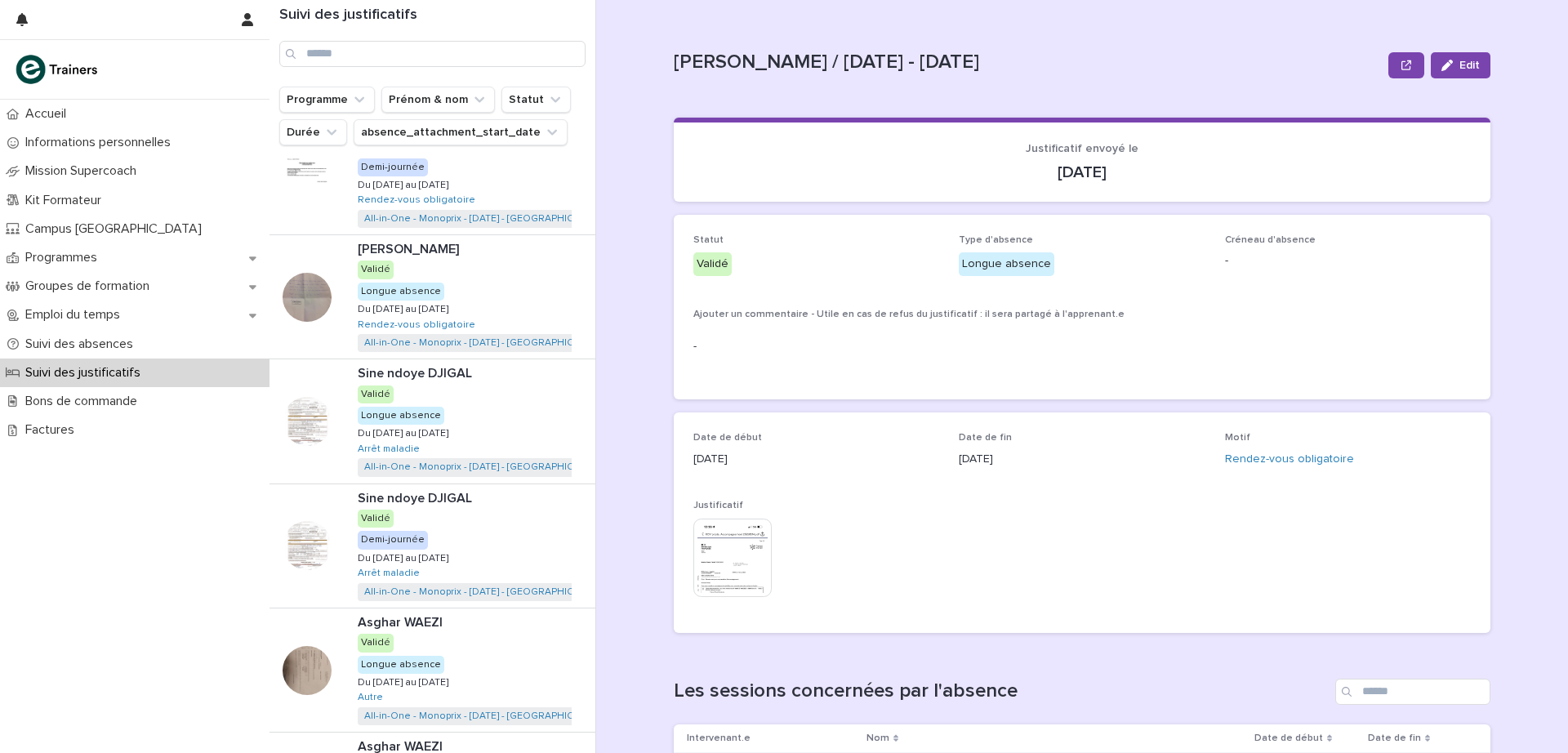
scroll to position [454, 0]
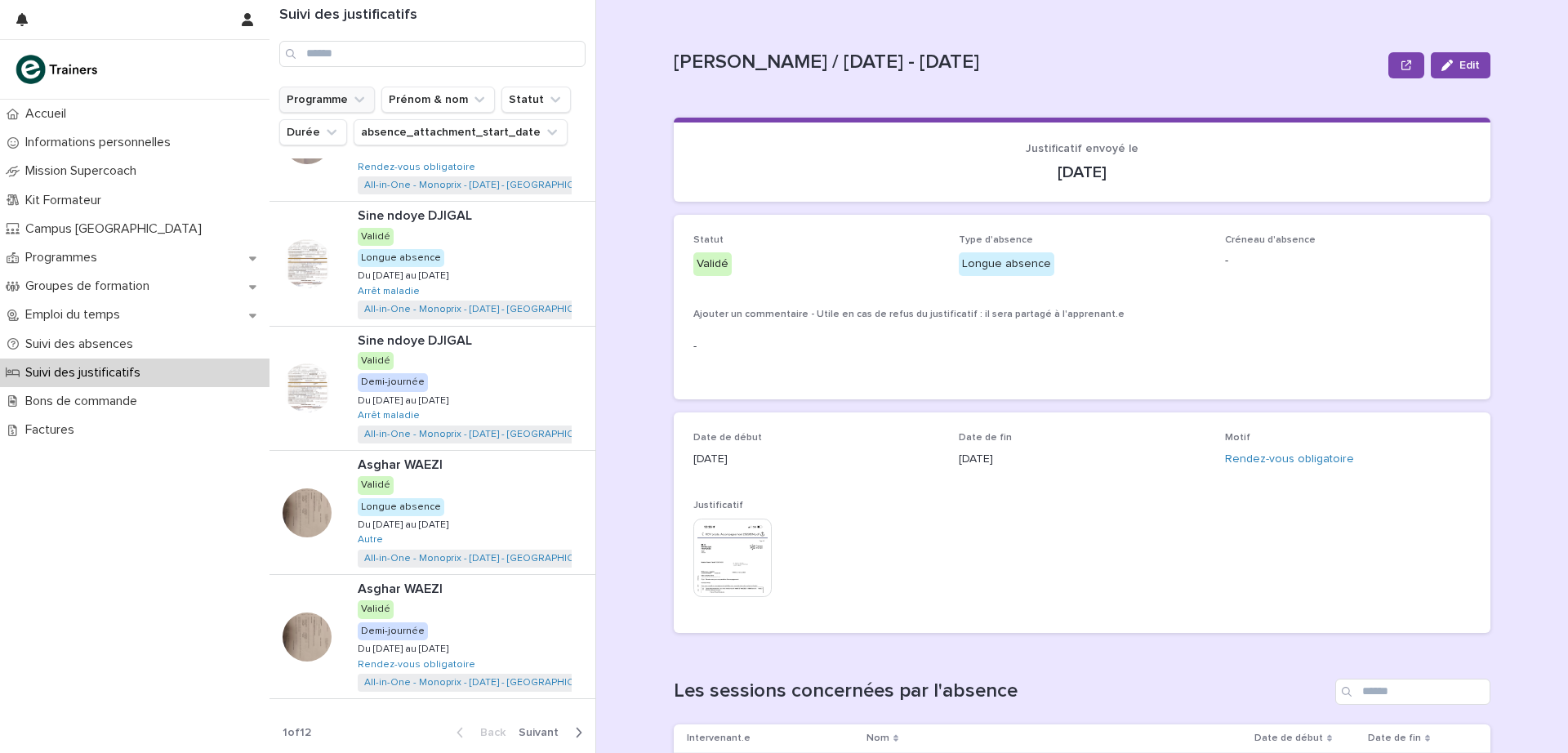
click at [355, 100] on icon "Programme" at bounding box center [359, 99] width 16 height 16
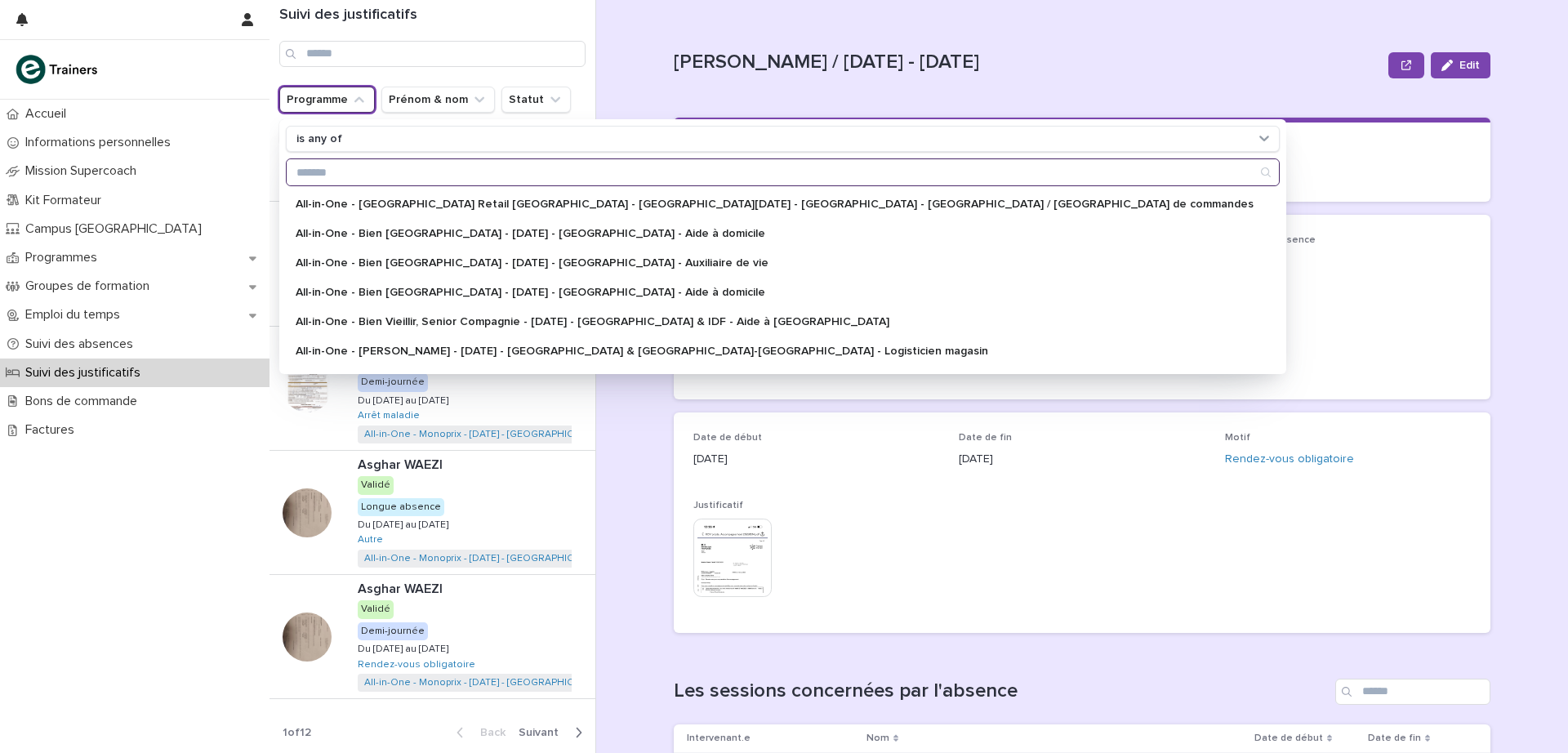
click at [496, 165] on input "Search" at bounding box center [783, 172] width 993 height 26
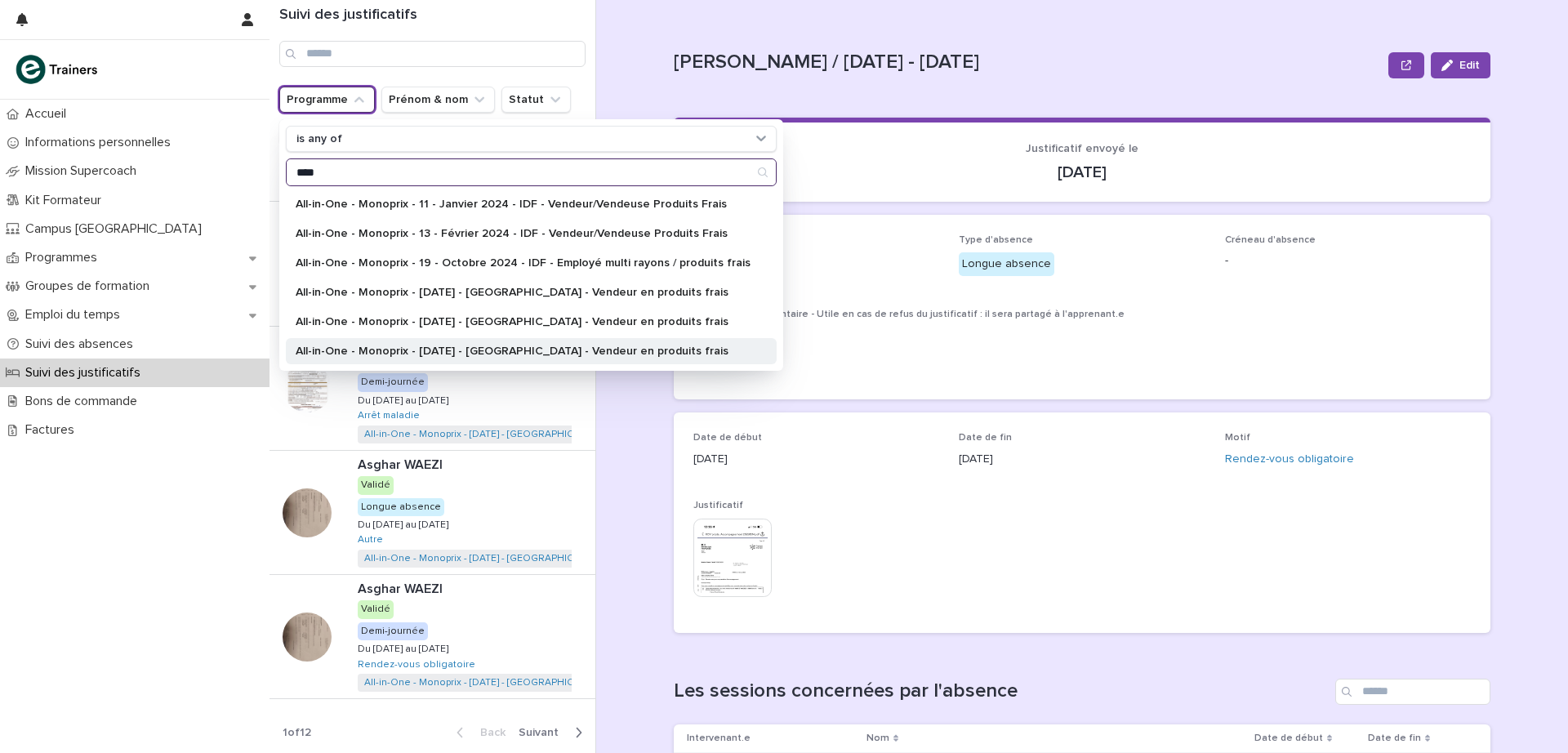
type input "****"
click at [496, 348] on p "All-in-One - Monoprix - [DATE] - [GEOGRAPHIC_DATA] - Vendeur en produits frais" at bounding box center [522, 350] width 455 height 11
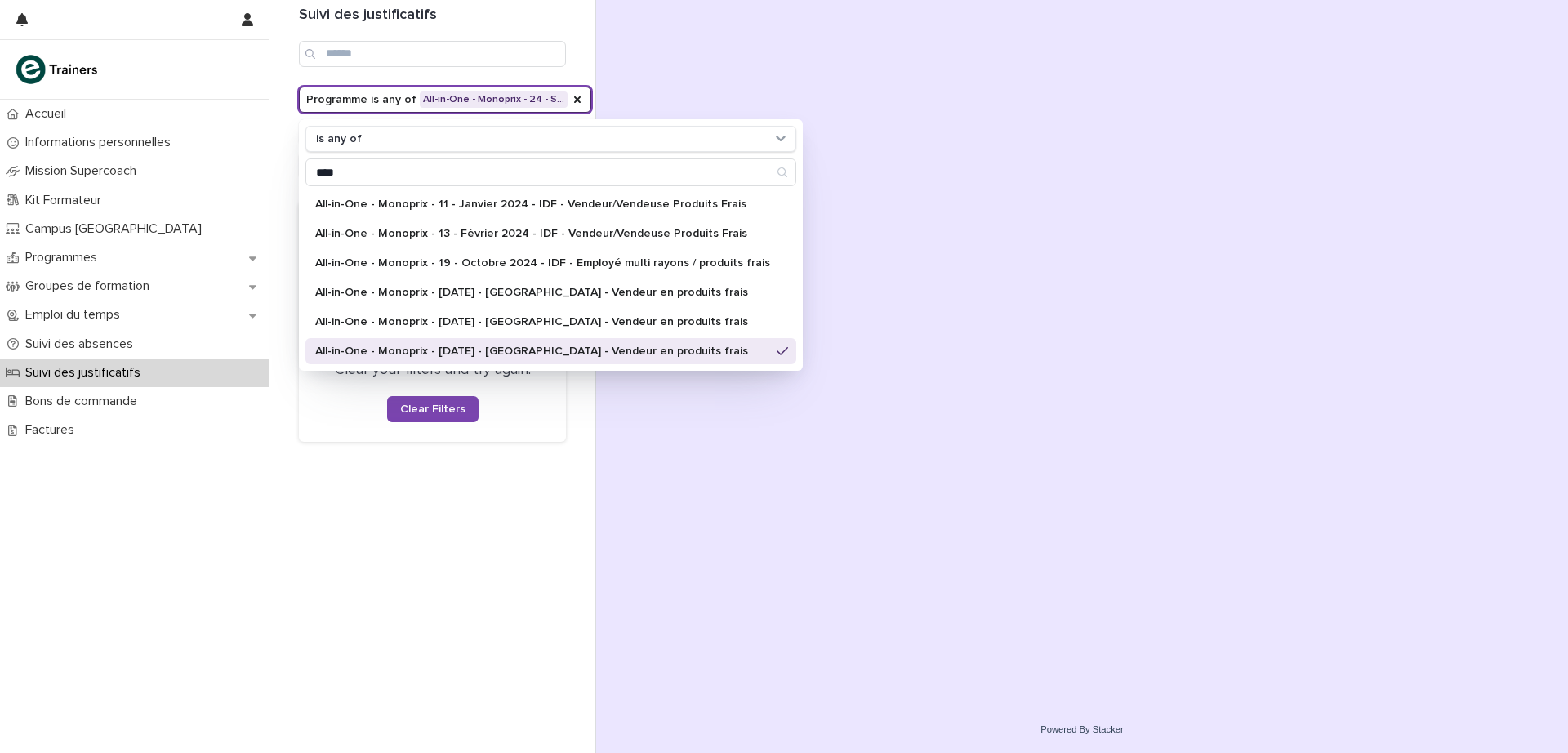
click at [581, 82] on div "Suivi des justificatifs Programme is any of All-in-One - Monoprix - 24 - S… is …" at bounding box center [433, 376] width 326 height 753
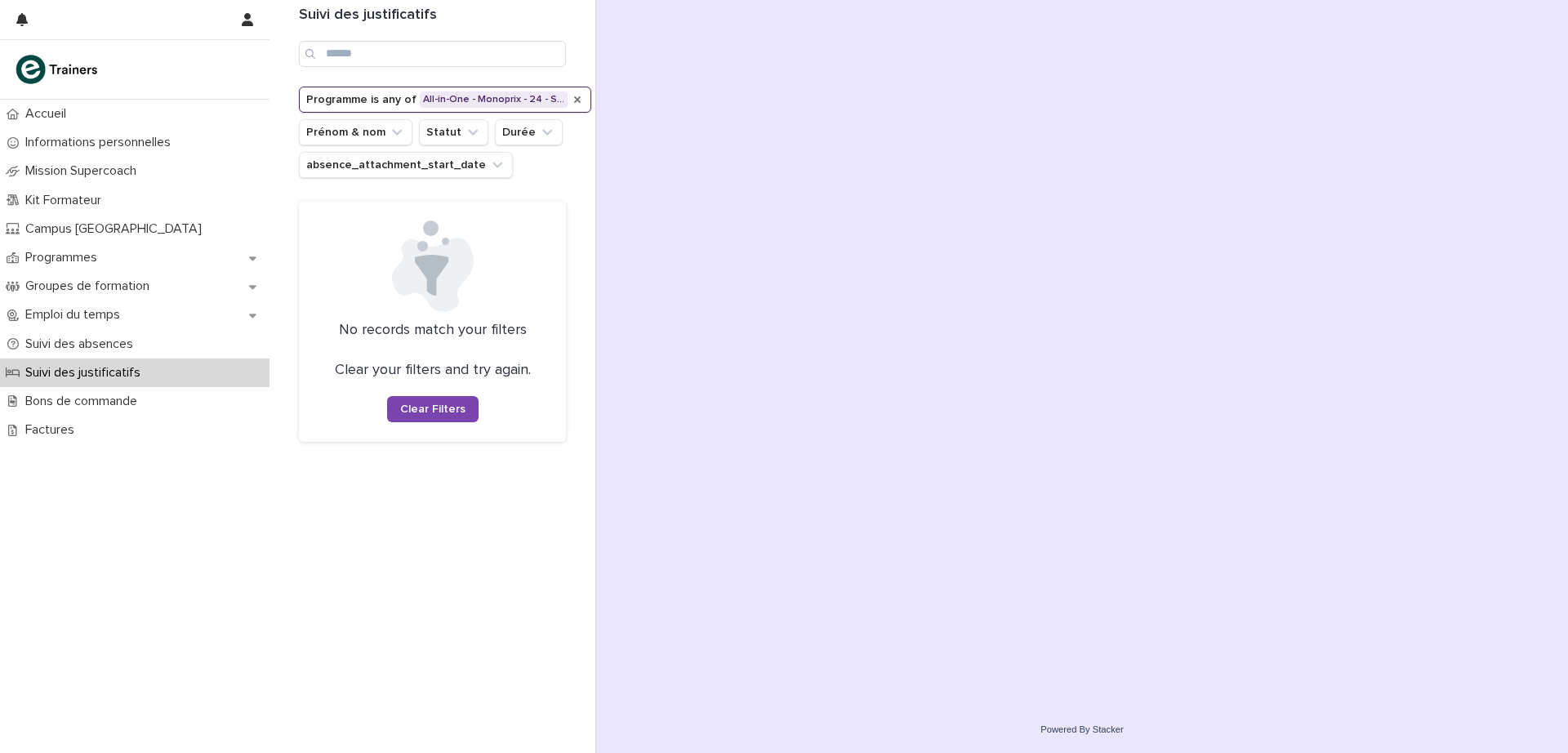
click at [571, 99] on icon "Programme" at bounding box center [577, 99] width 13 height 13
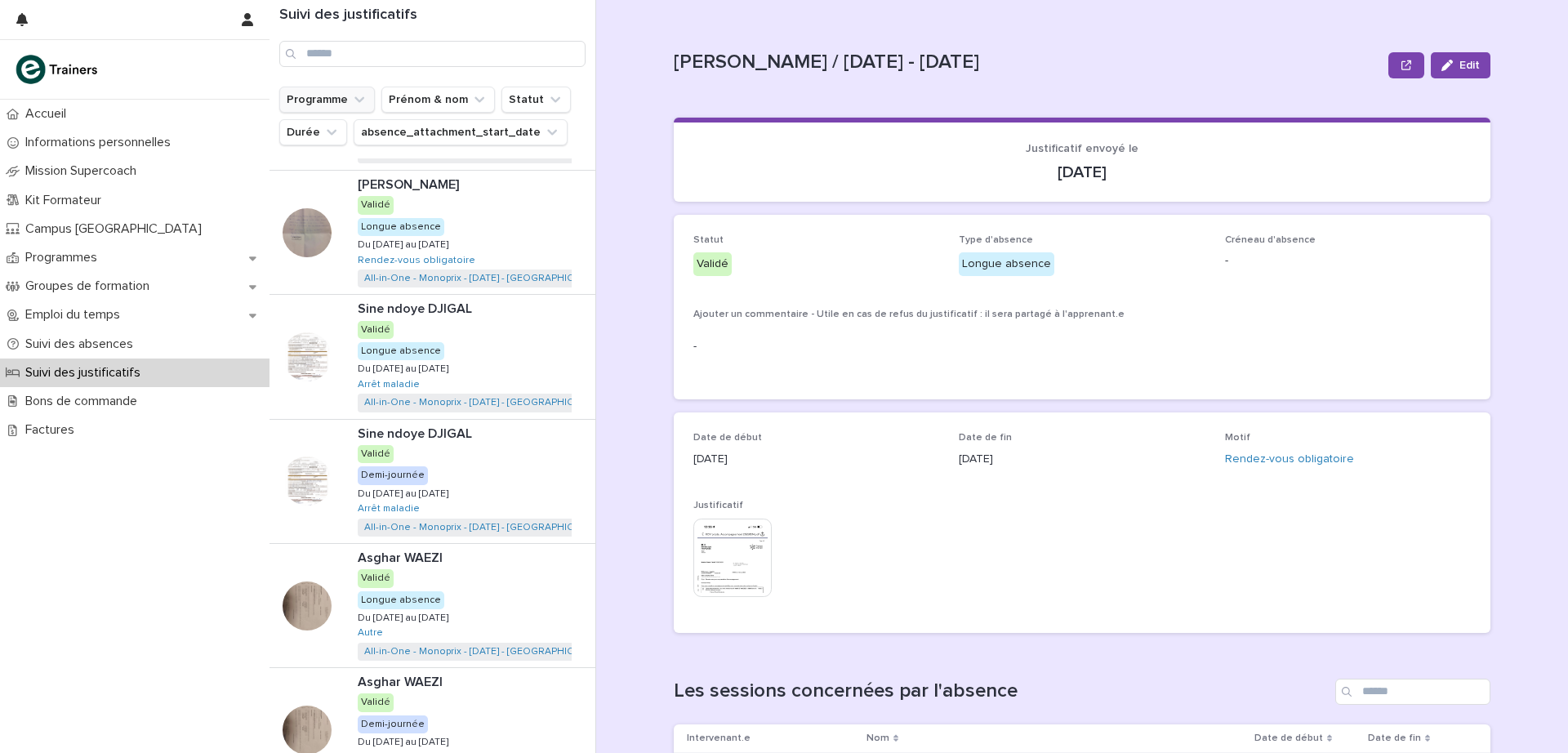
scroll to position [454, 0]
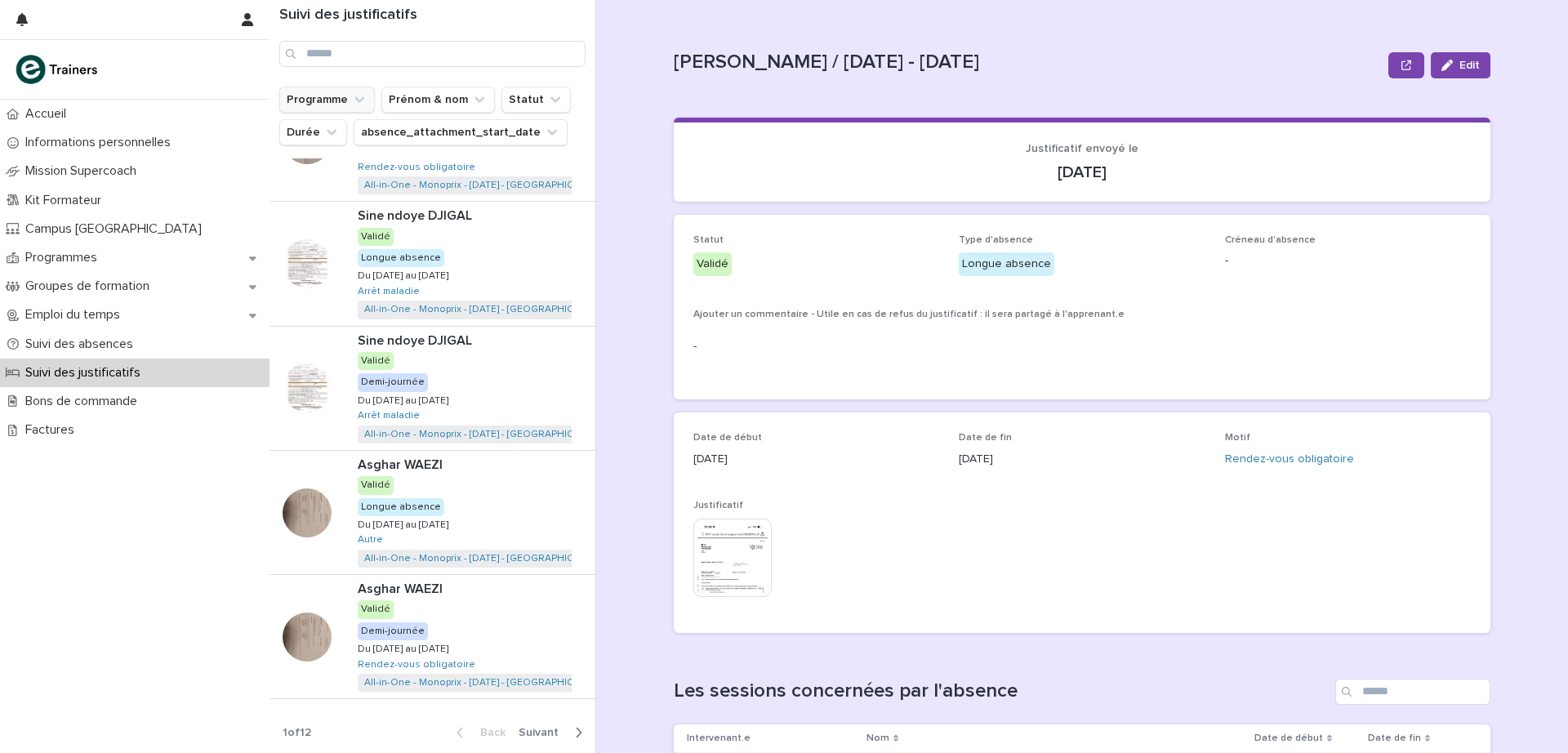
click at [522, 734] on span "Next" at bounding box center [543, 732] width 50 height 11
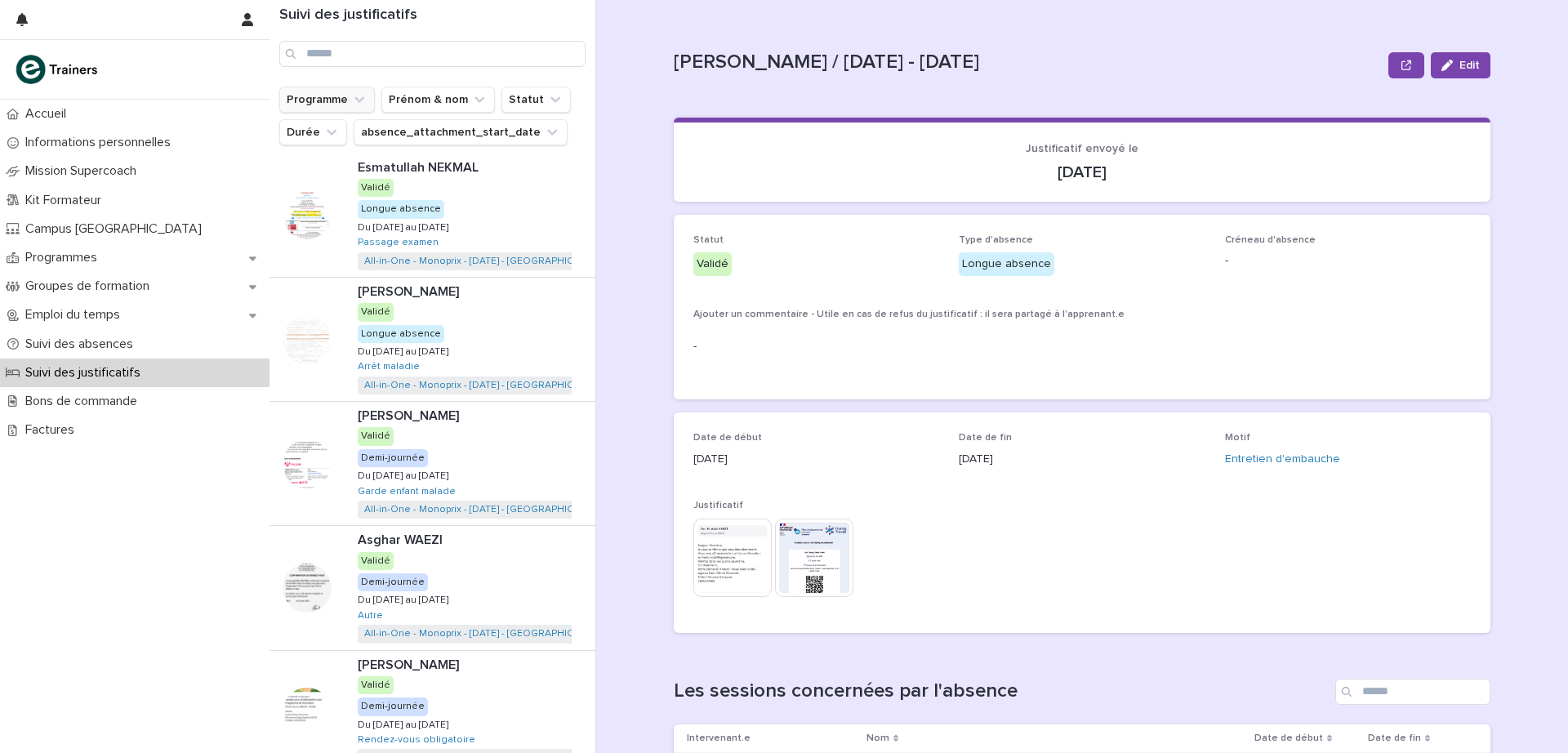
scroll to position [702, 0]
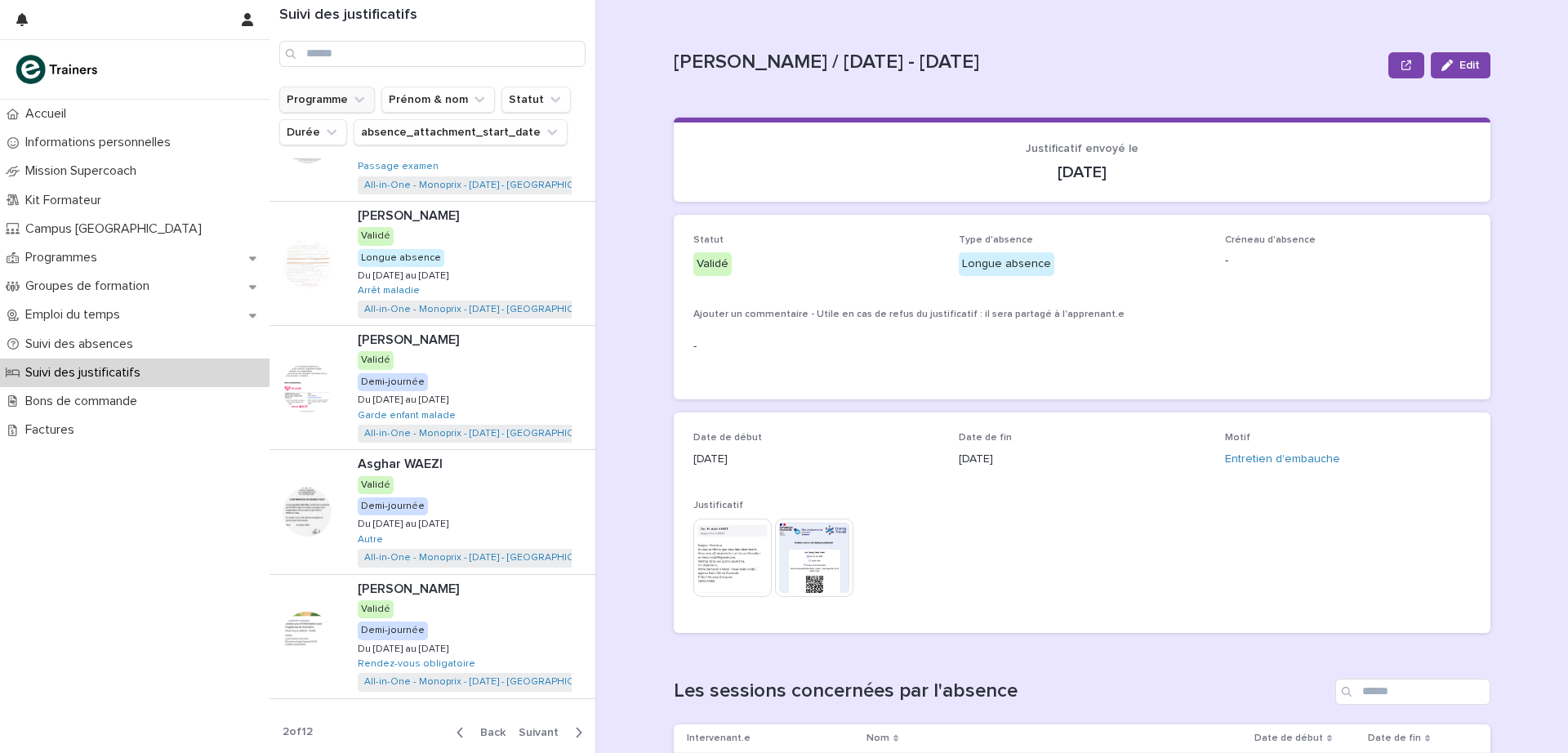
click at [527, 729] on span "Next" at bounding box center [543, 732] width 50 height 11
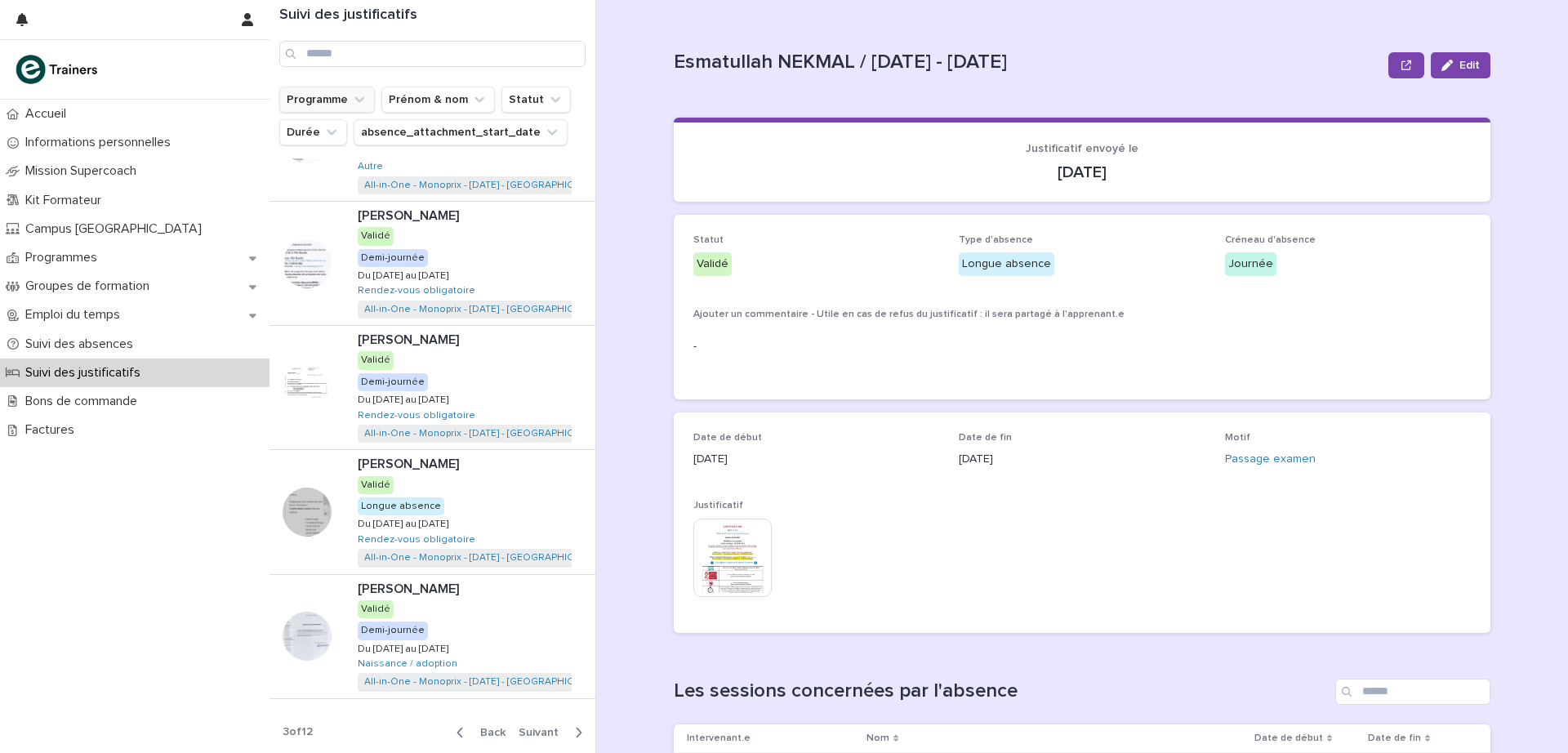
click at [519, 733] on span "Next" at bounding box center [543, 732] width 50 height 11
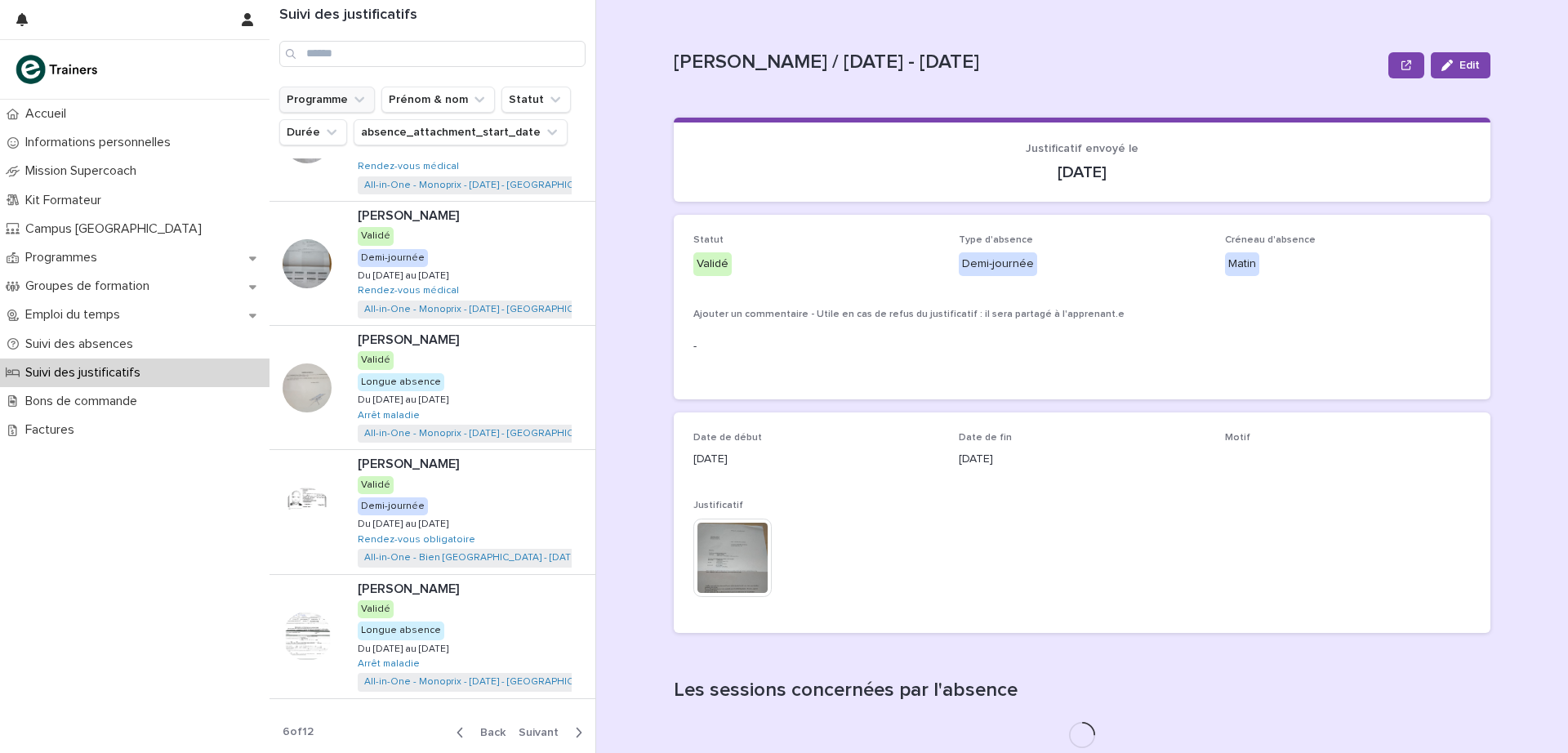
click at [519, 733] on span "Next" at bounding box center [543, 732] width 50 height 11
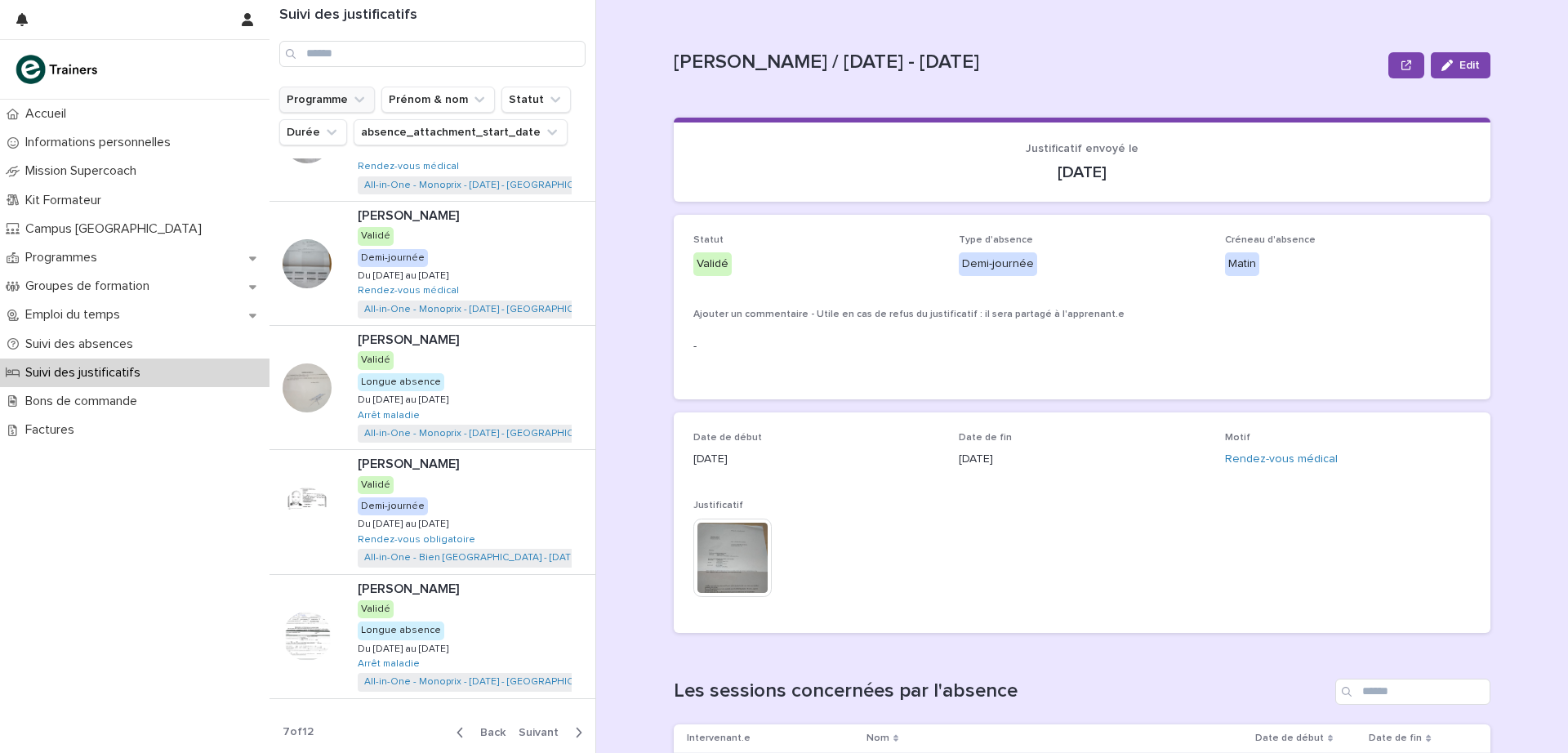
click at [519, 733] on span "Next" at bounding box center [543, 732] width 50 height 11
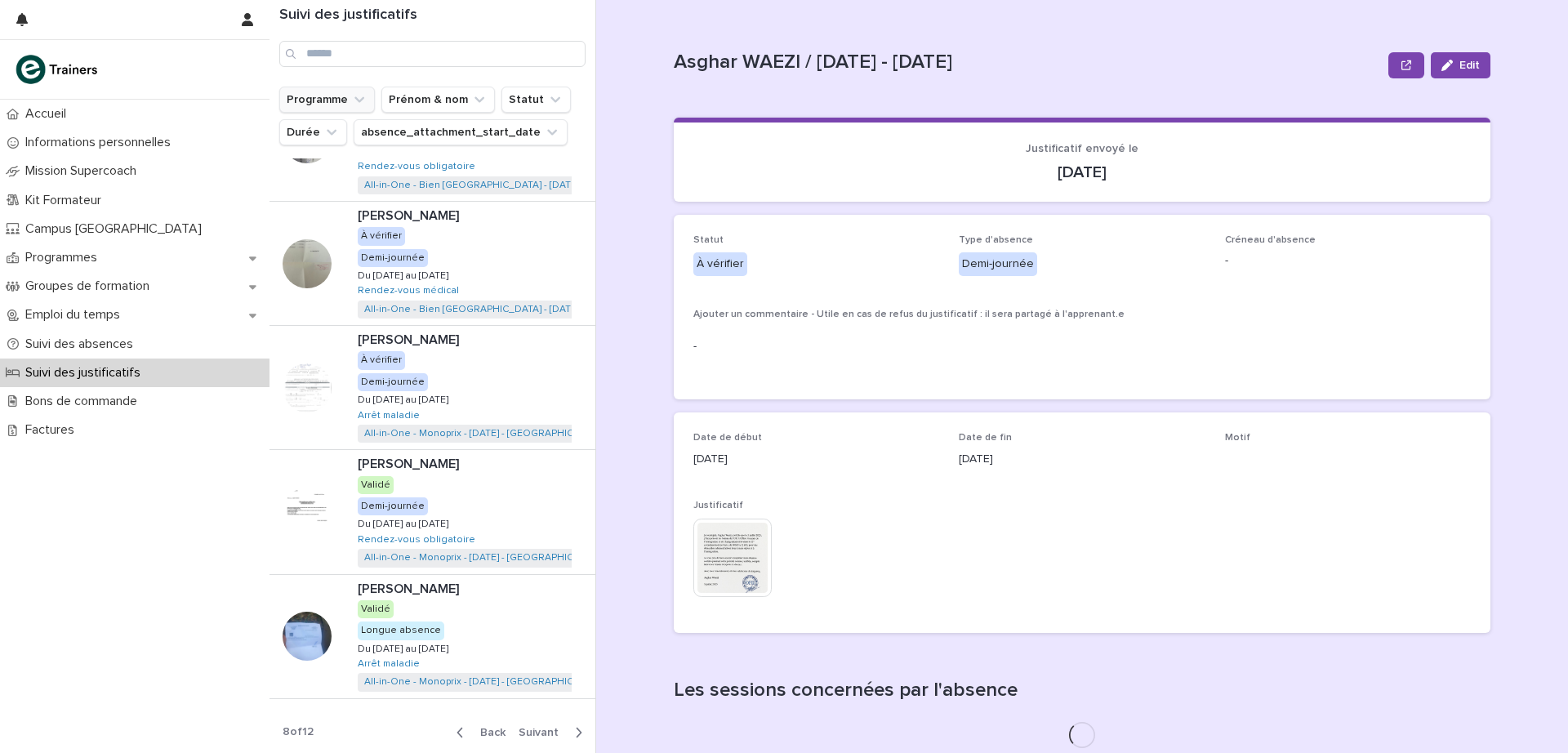
click at [519, 733] on span "Next" at bounding box center [543, 732] width 50 height 11
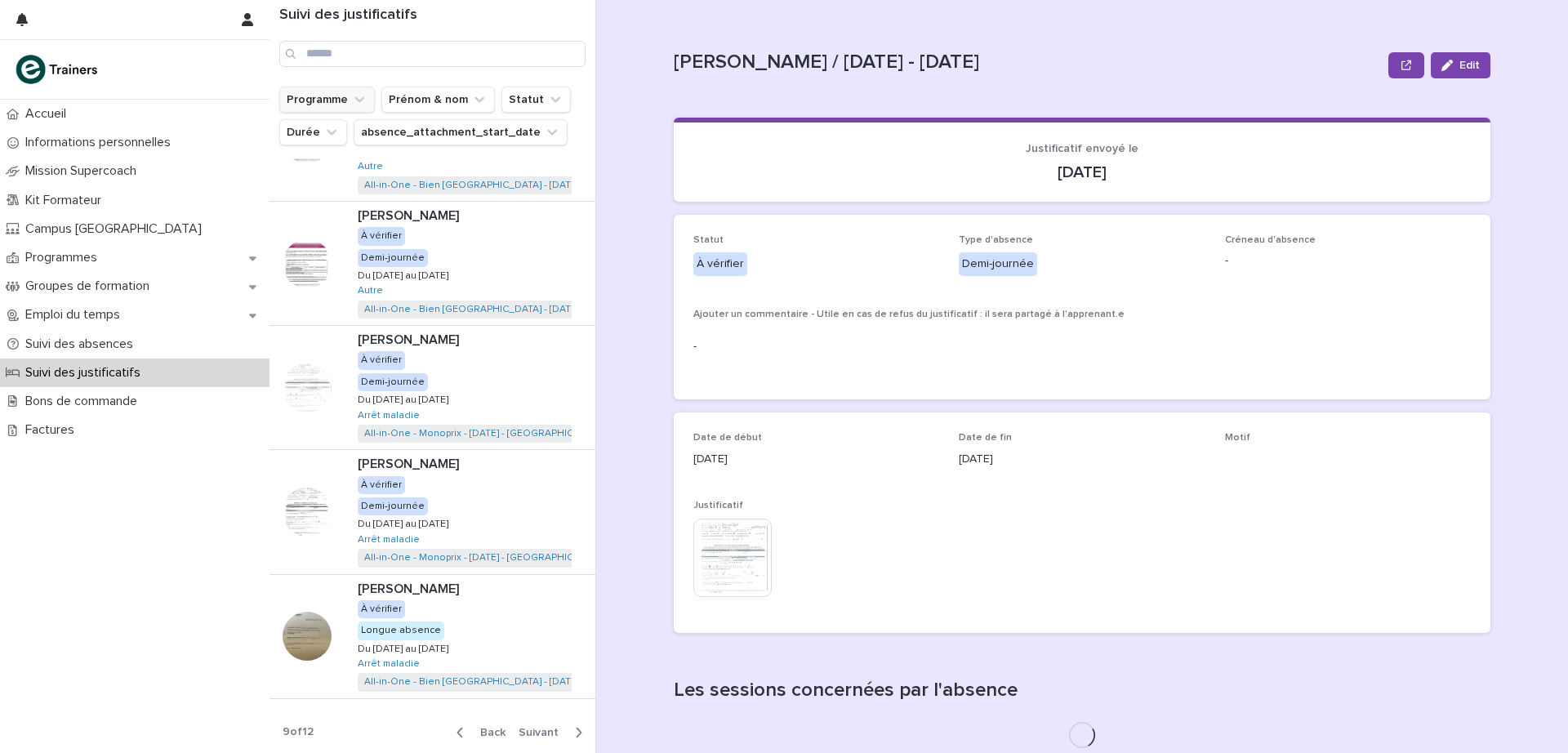
click at [519, 733] on span "Next" at bounding box center [543, 732] width 50 height 11
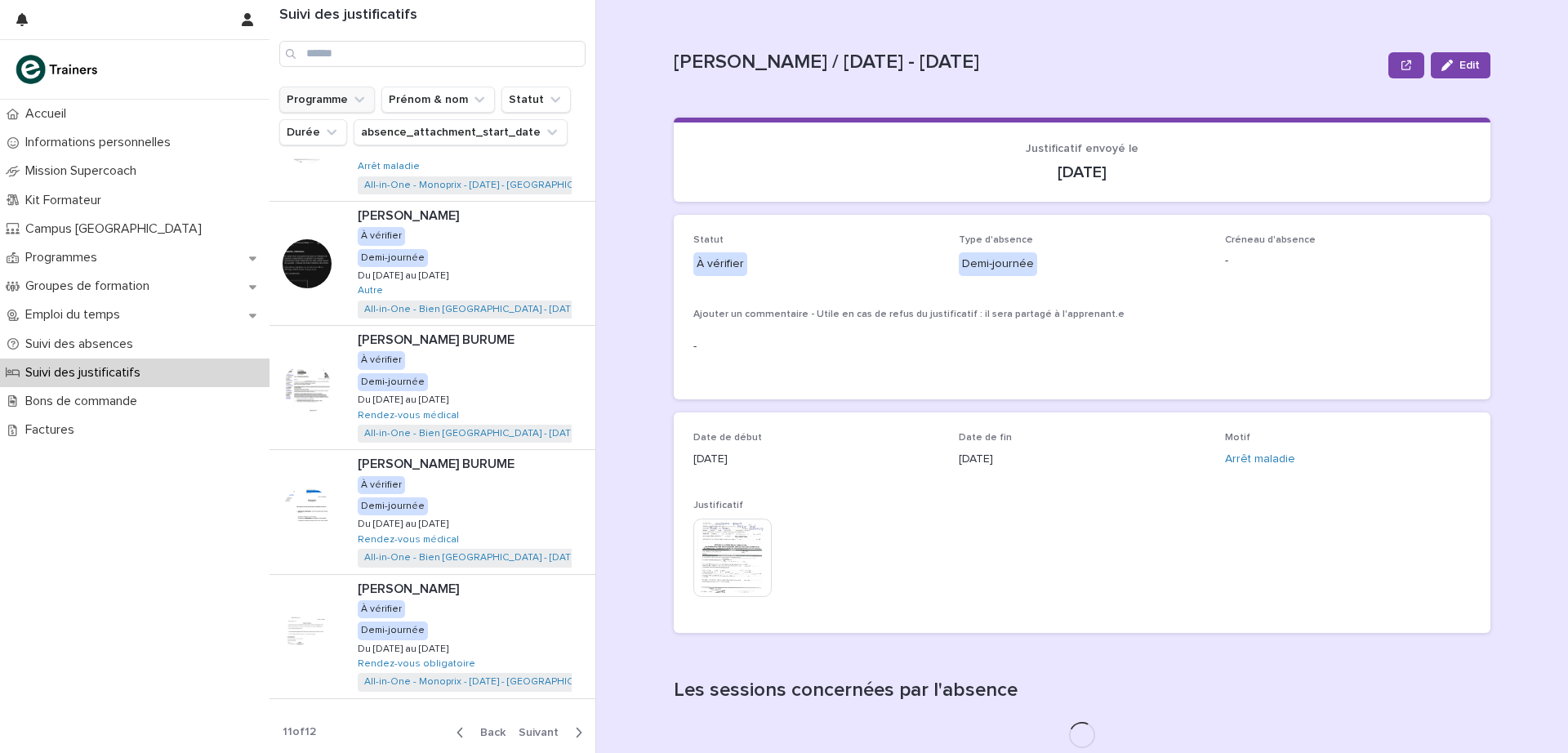
click at [519, 733] on span "Next" at bounding box center [543, 732] width 50 height 11
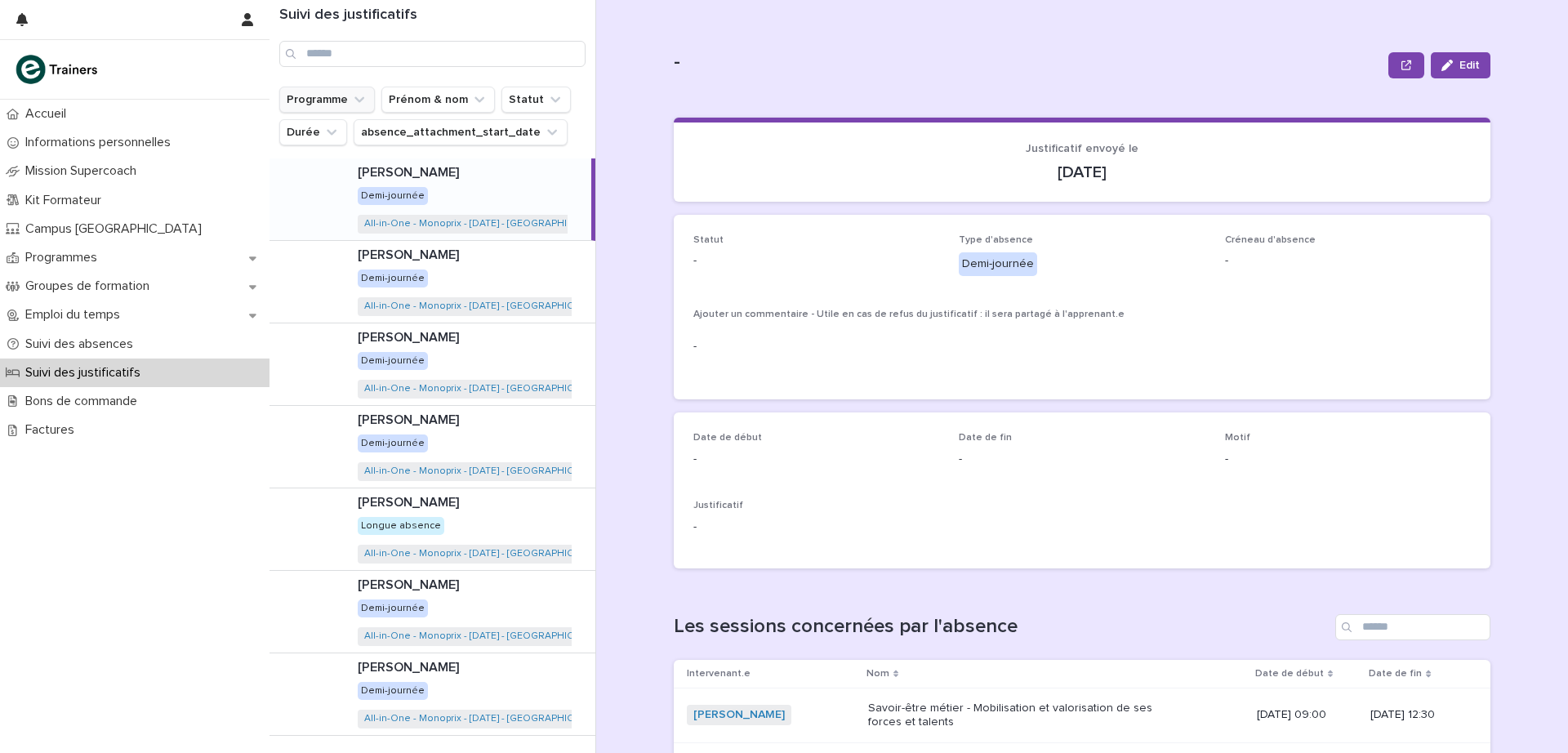
scroll to position [37, 0]
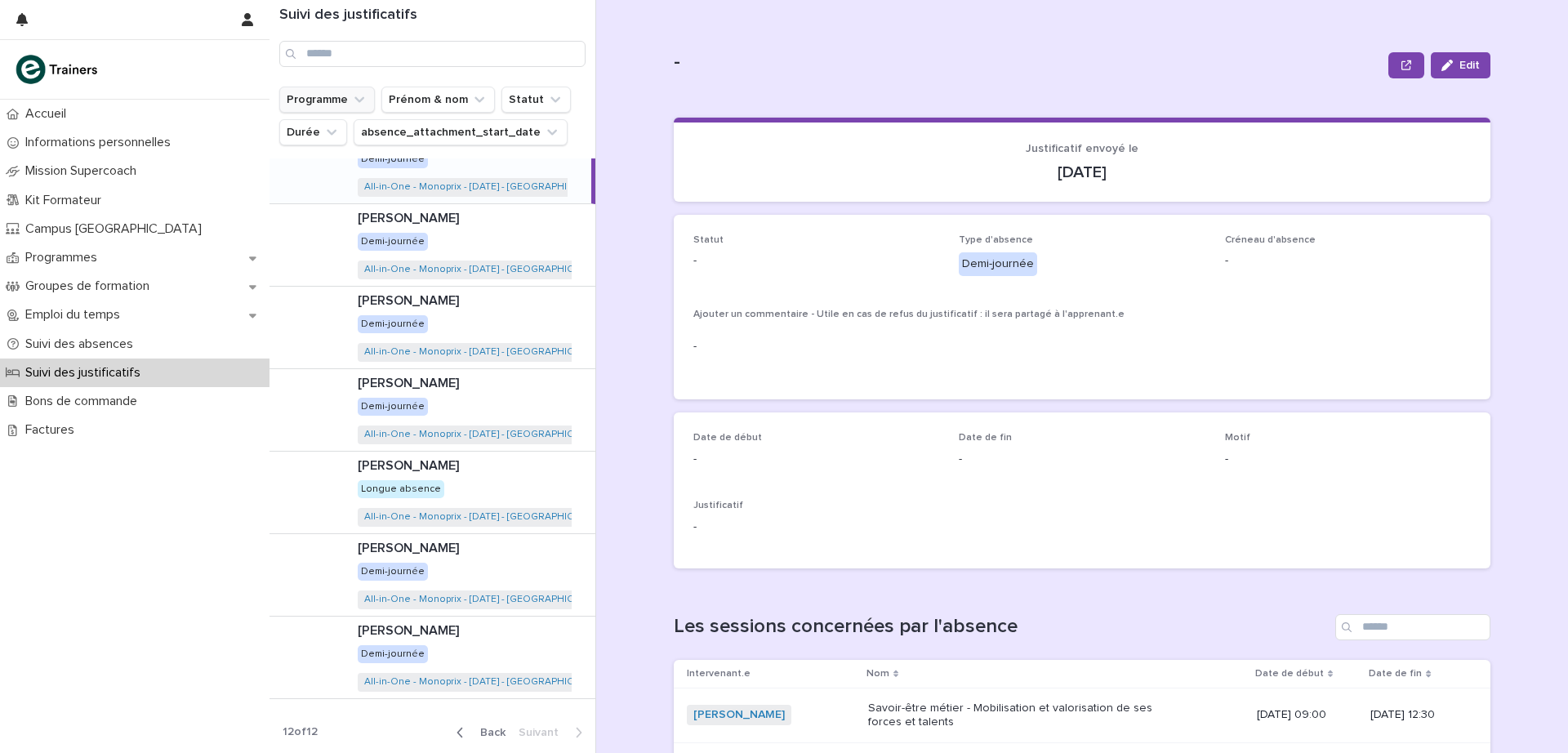
click at [471, 735] on span "Back" at bounding box center [488, 732] width 35 height 11
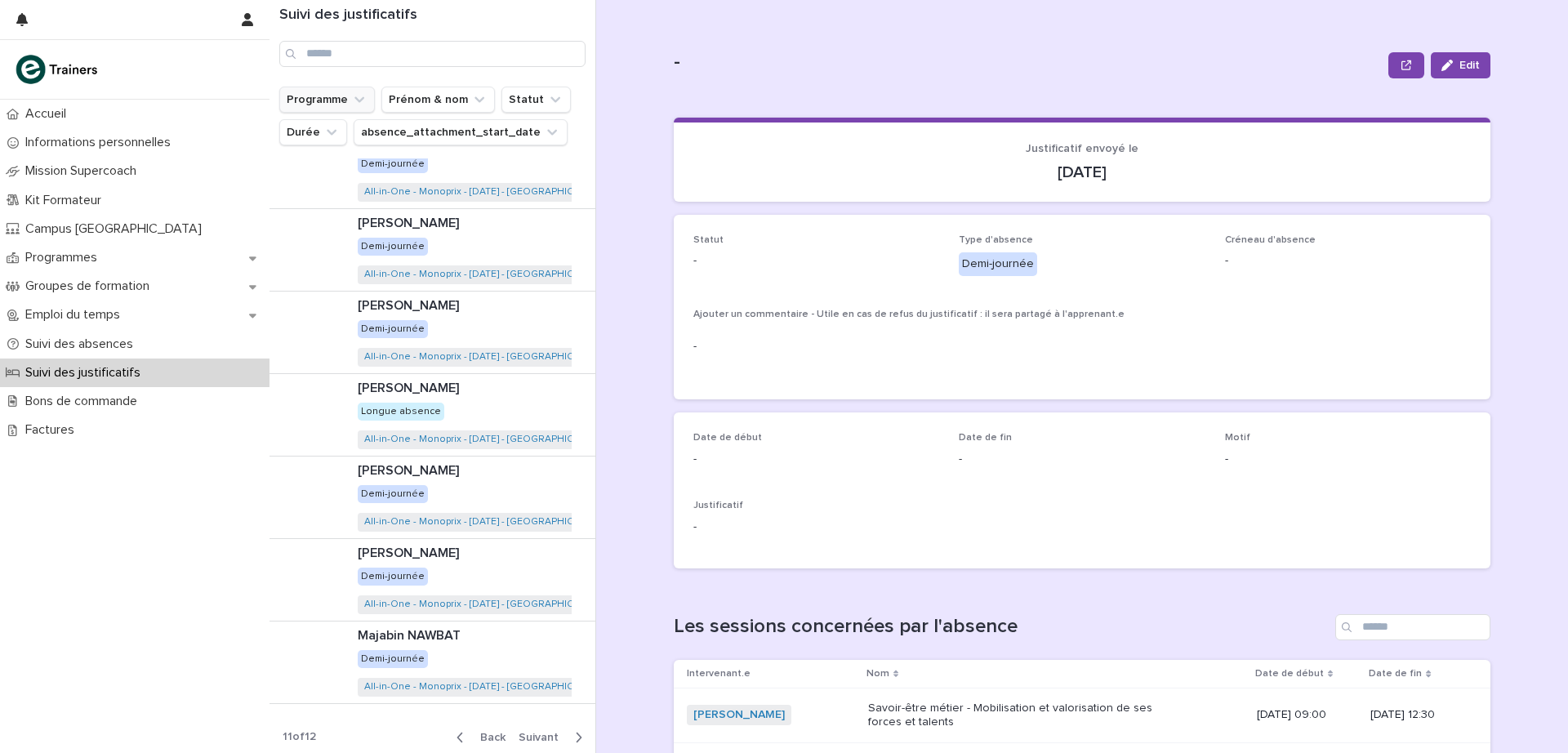
scroll to position [202, 0]
click at [473, 723] on div "Back Next" at bounding box center [519, 732] width 152 height 41
click at [475, 736] on span "Back" at bounding box center [488, 732] width 35 height 11
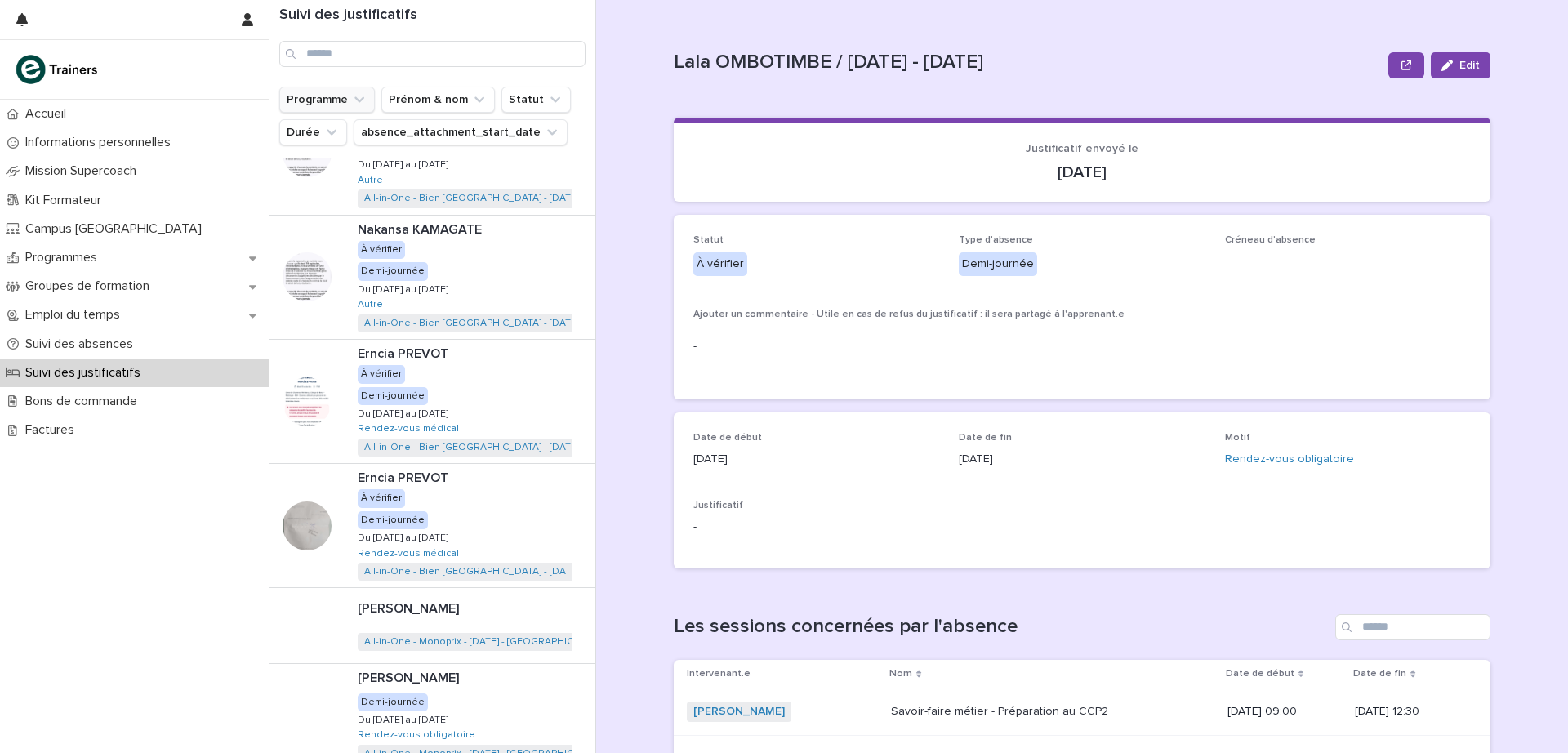
scroll to position [636, 0]
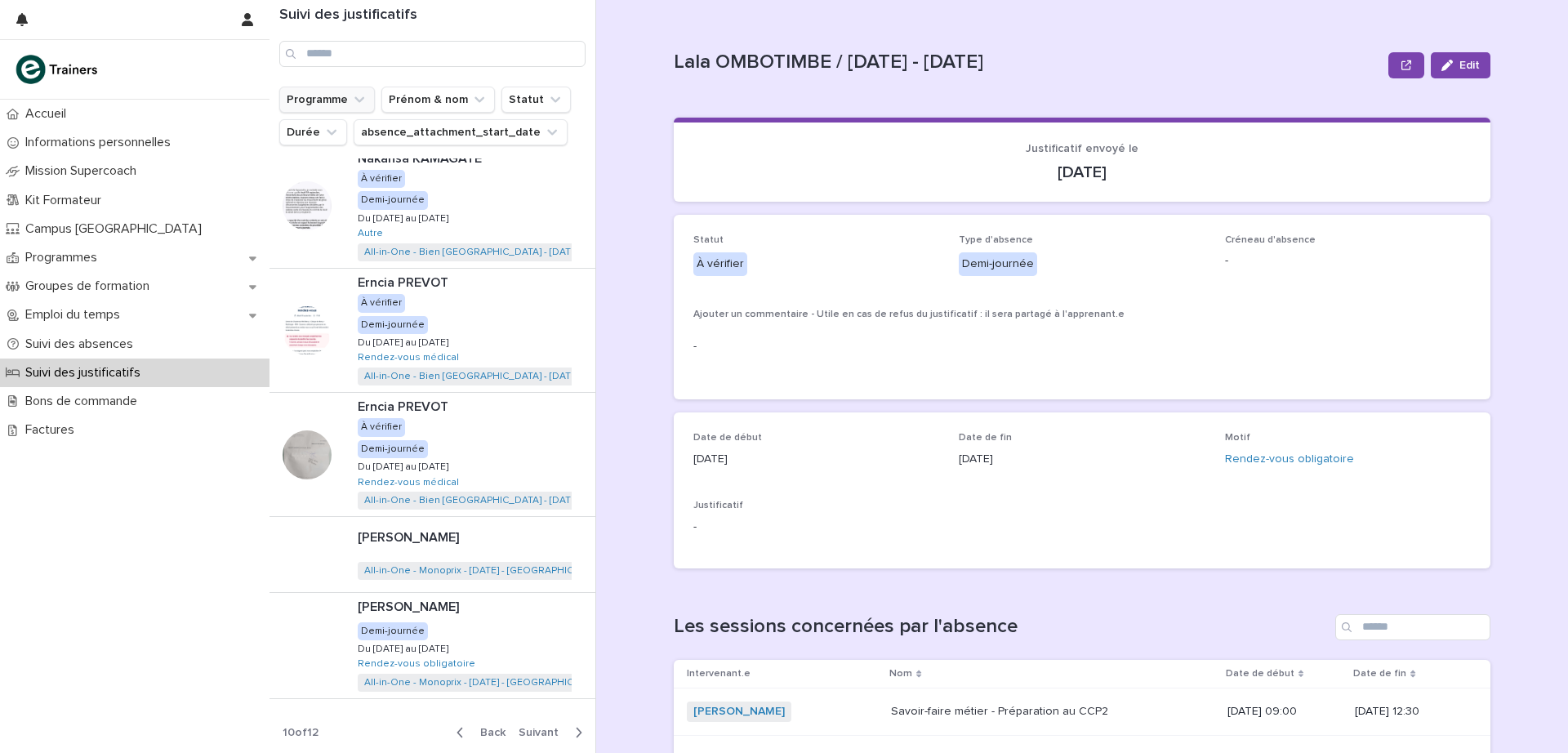
click at [472, 732] on span "Back" at bounding box center [488, 732] width 35 height 11
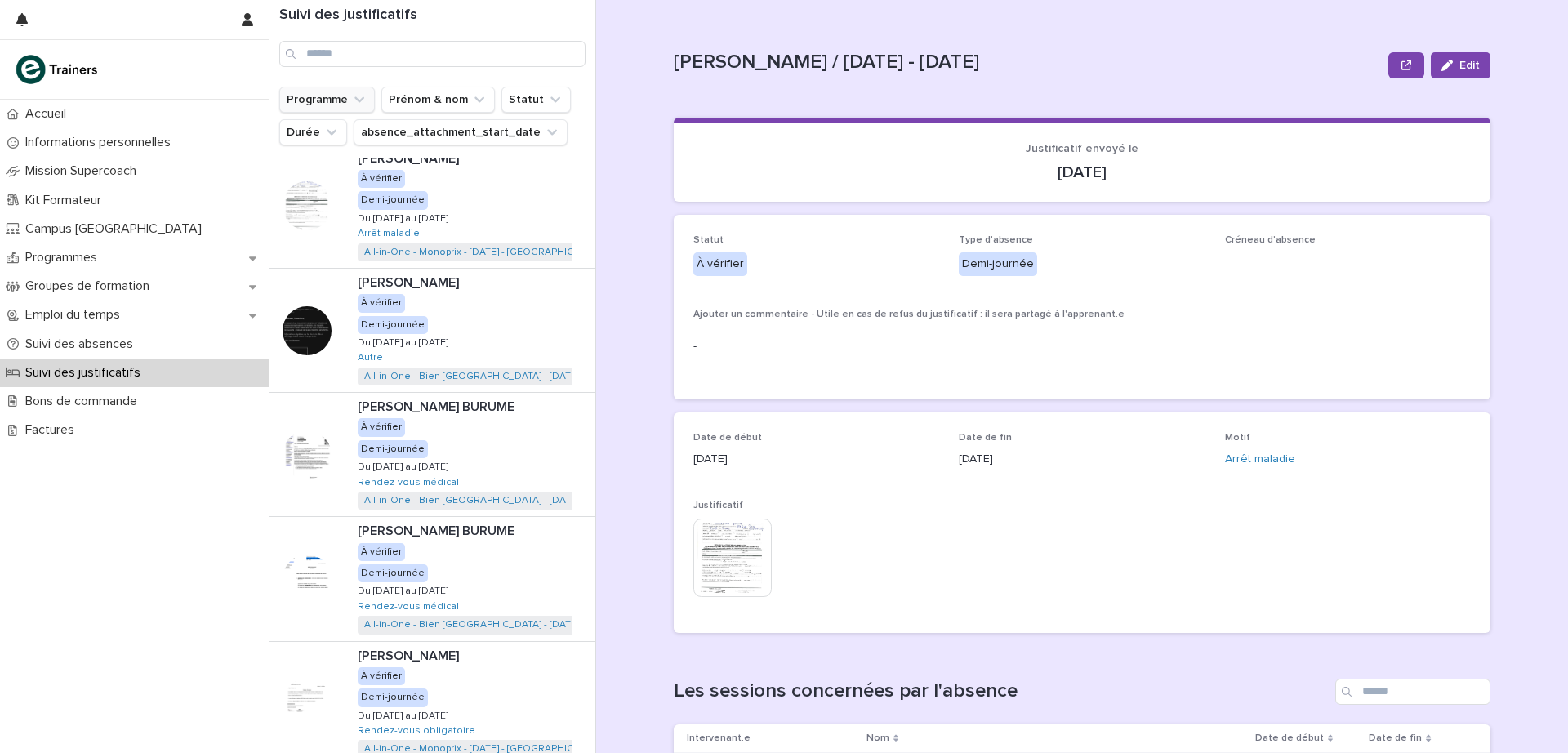
scroll to position [702, 0]
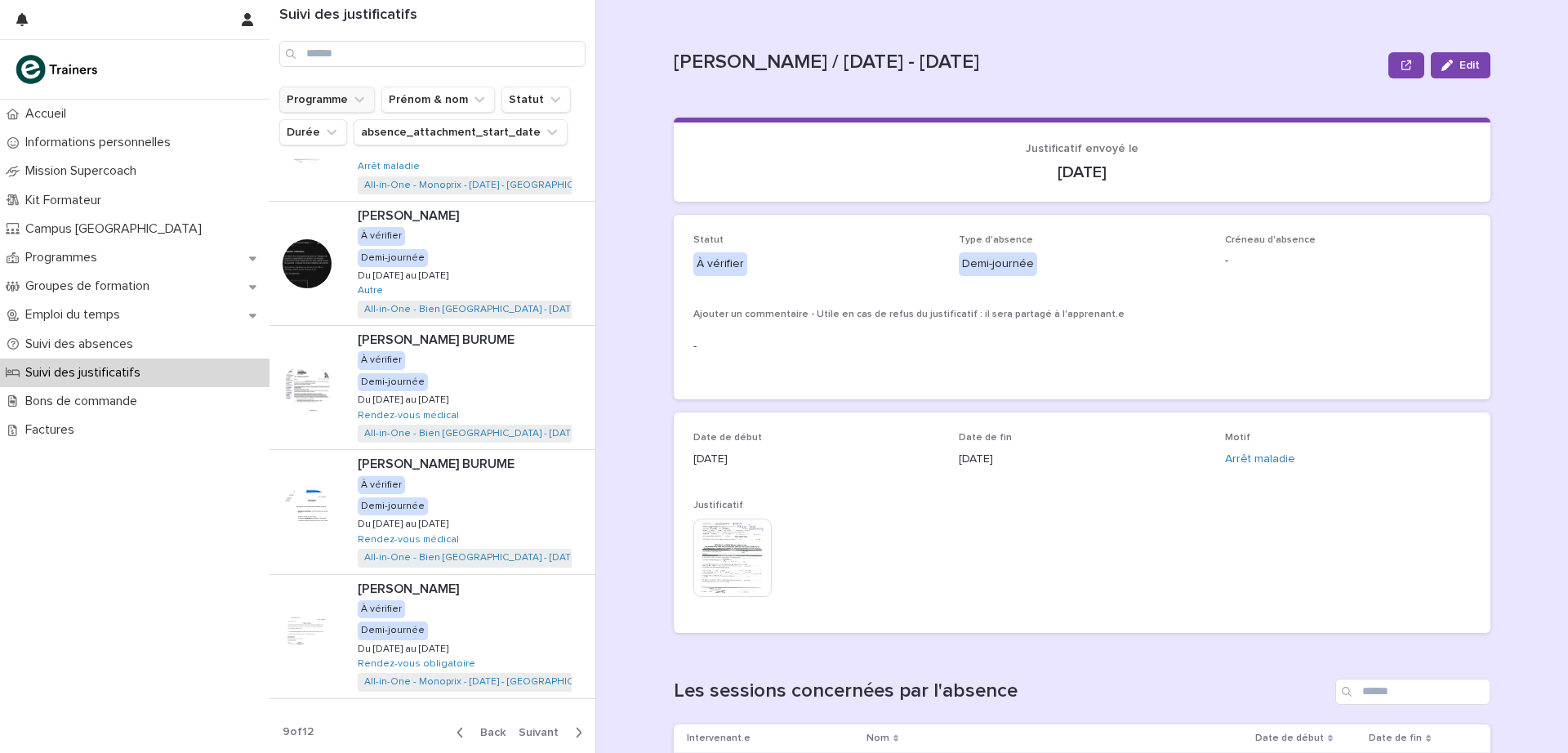
click at [475, 733] on span "Back" at bounding box center [488, 732] width 35 height 11
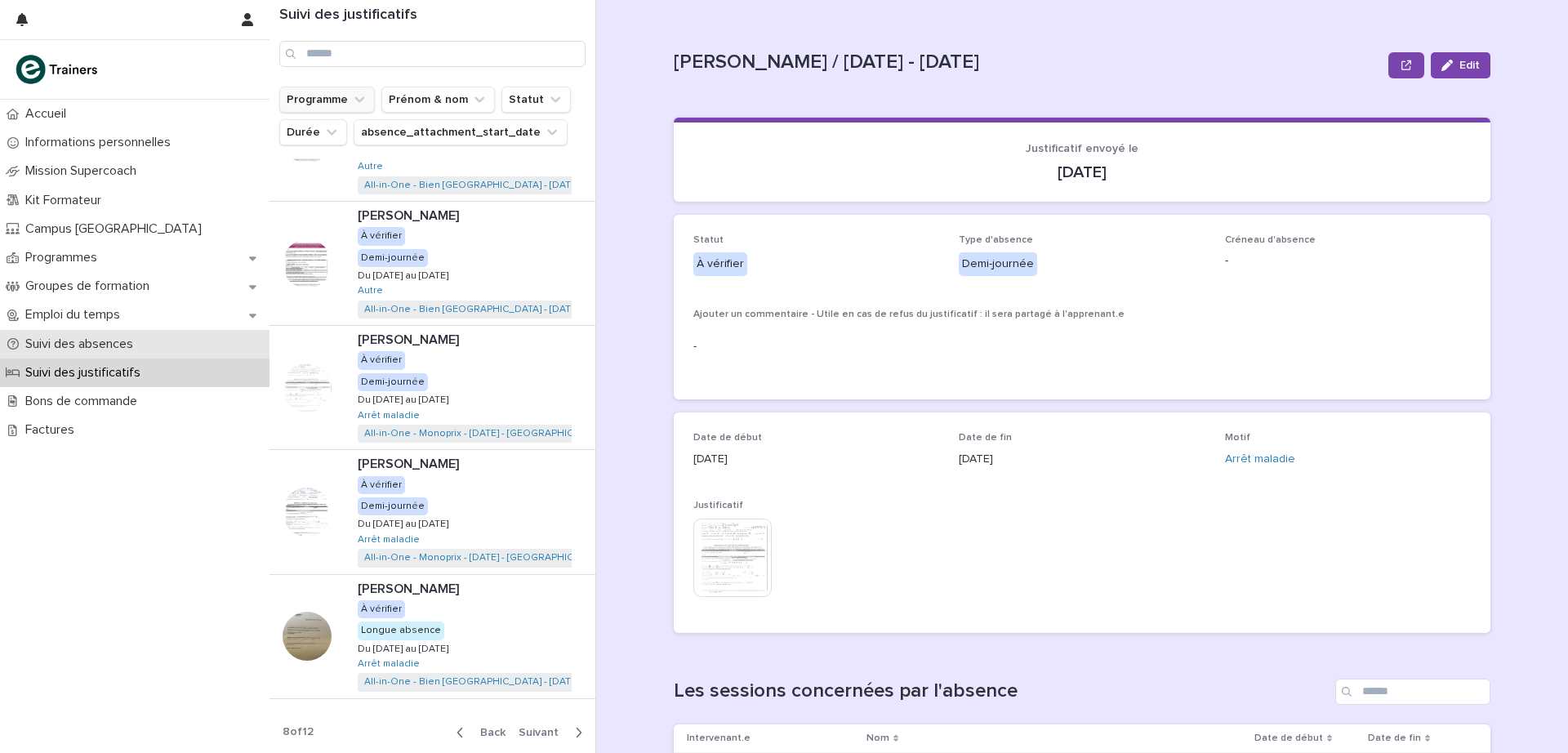
click at [102, 342] on p "Suivi des absences" at bounding box center [83, 344] width 127 height 16
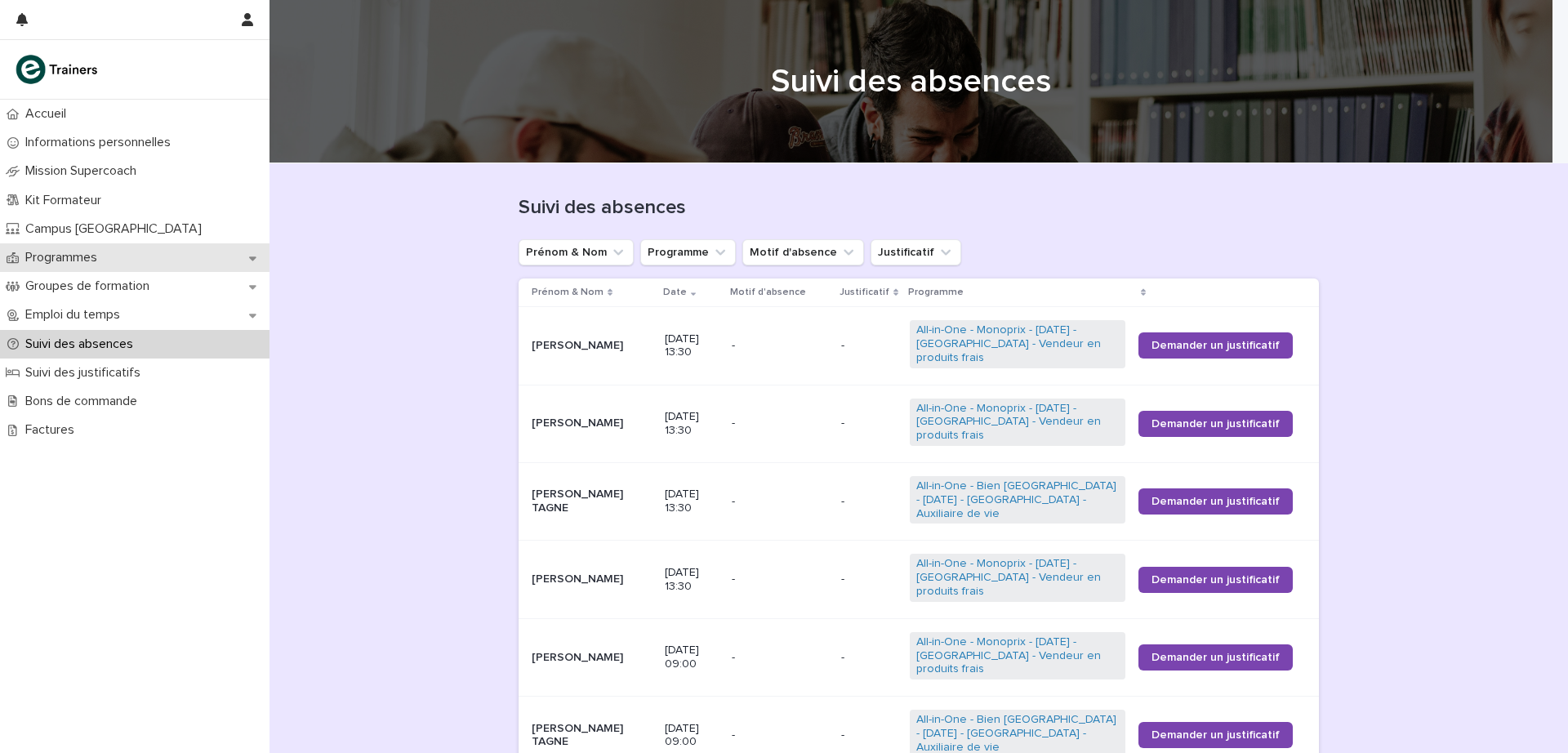
click at [77, 261] on p "Programmes" at bounding box center [65, 258] width 92 height 16
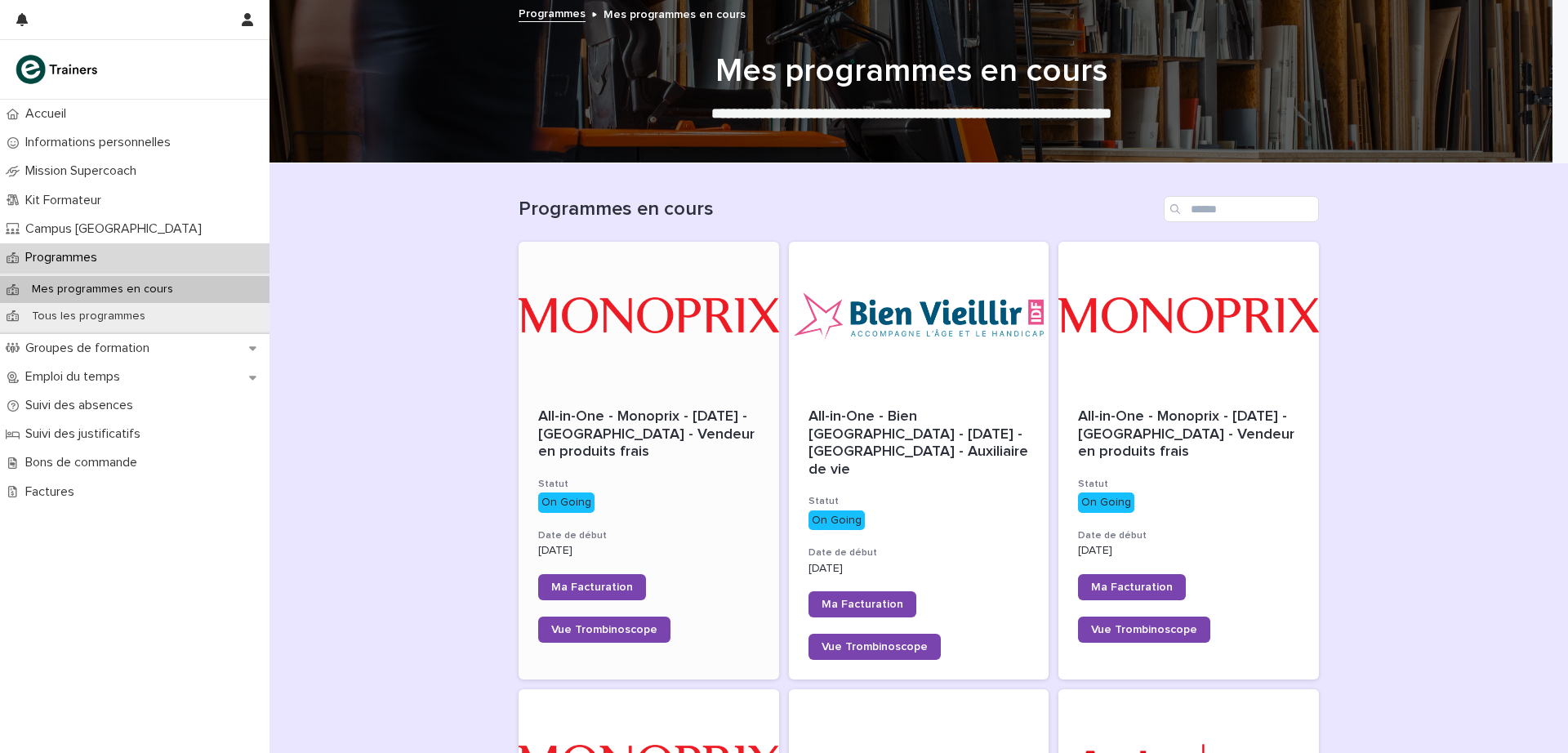
click at [674, 400] on div "All-in-One - Monoprix - [DATE] - [GEOGRAPHIC_DATA] - Vendeur en produits frais …" at bounding box center [649, 525] width 261 height 274
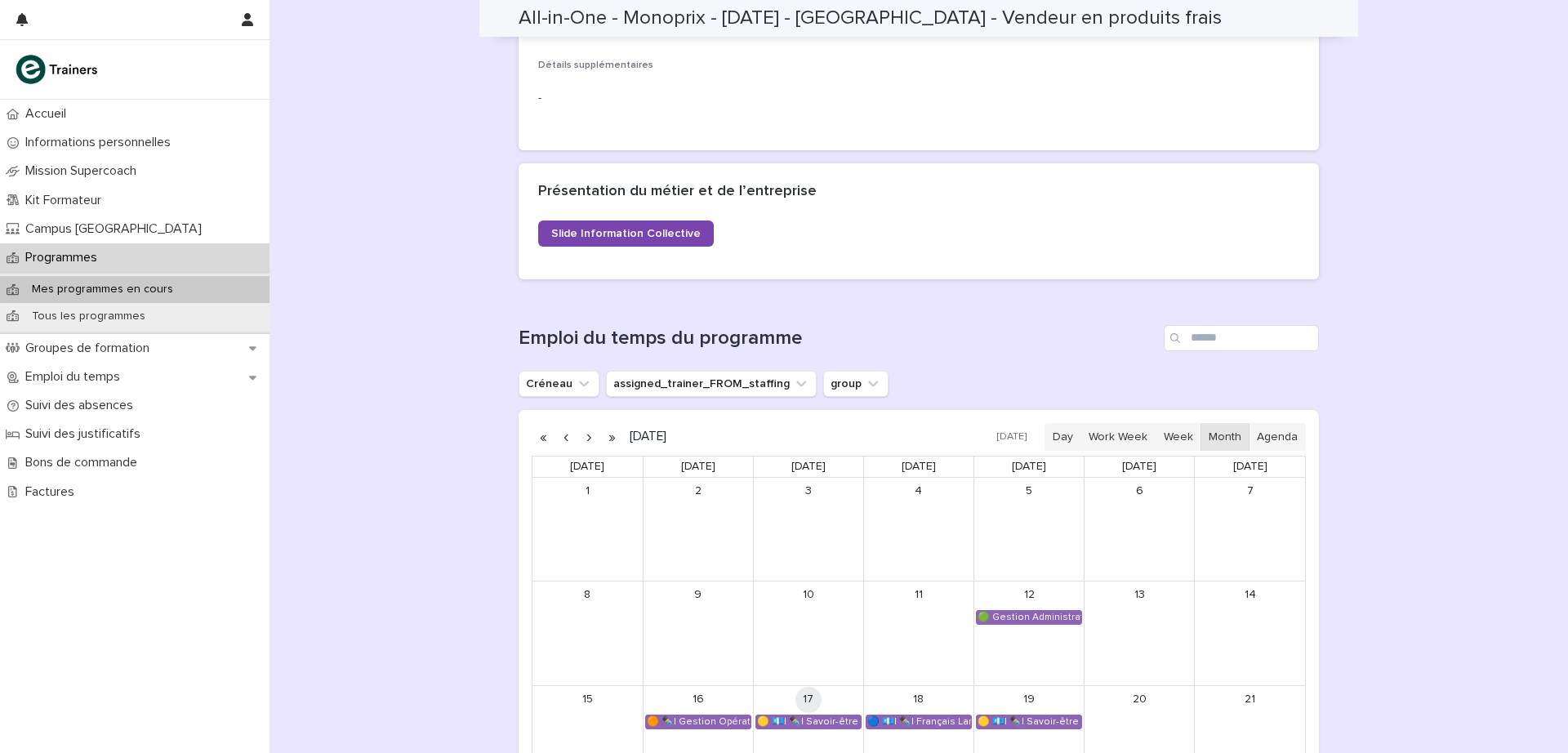
scroll to position [664, 0]
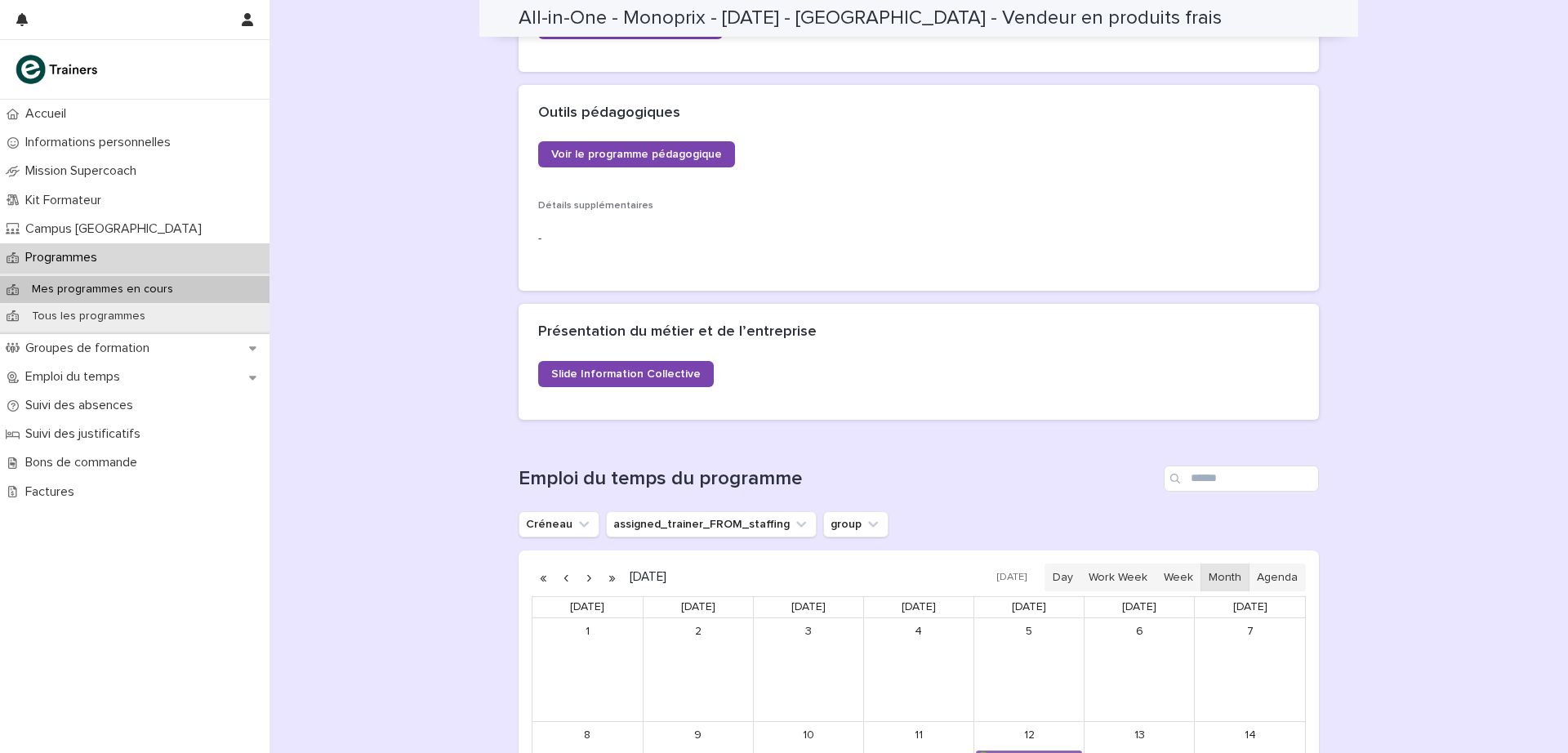
click at [581, 579] on button "button" at bounding box center [588, 577] width 23 height 26
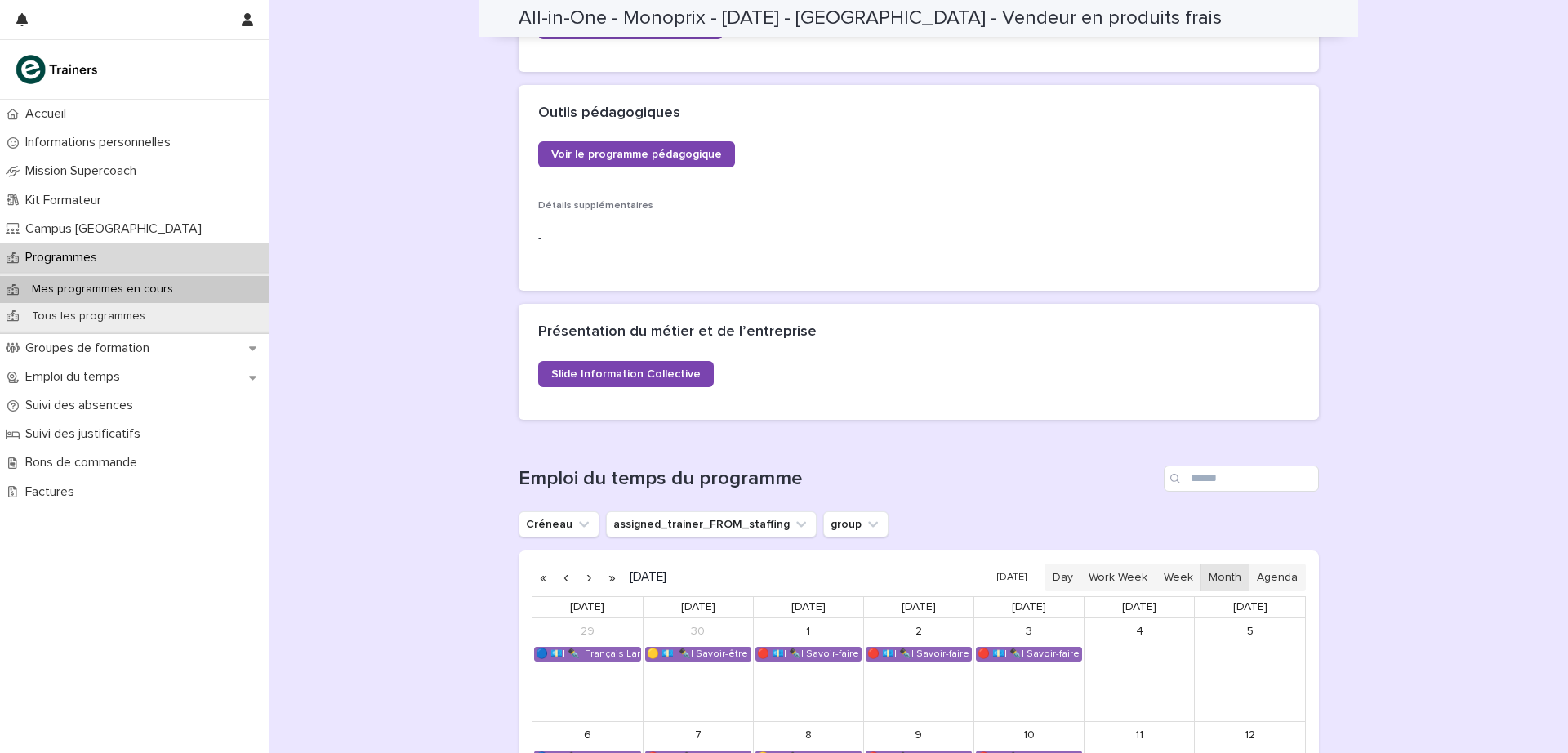
click at [559, 578] on button "button" at bounding box center [565, 577] width 23 height 26
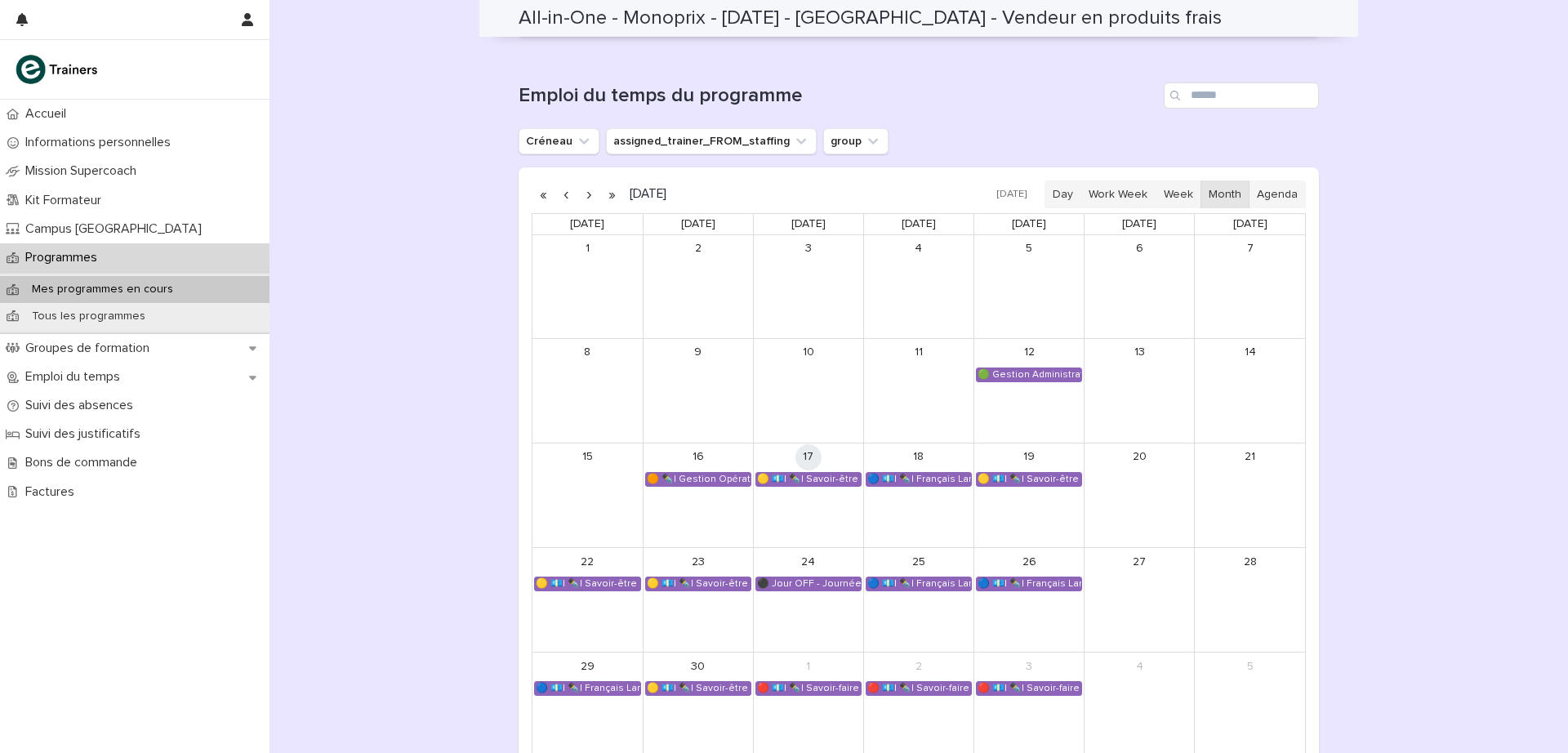
scroll to position [1179, 0]
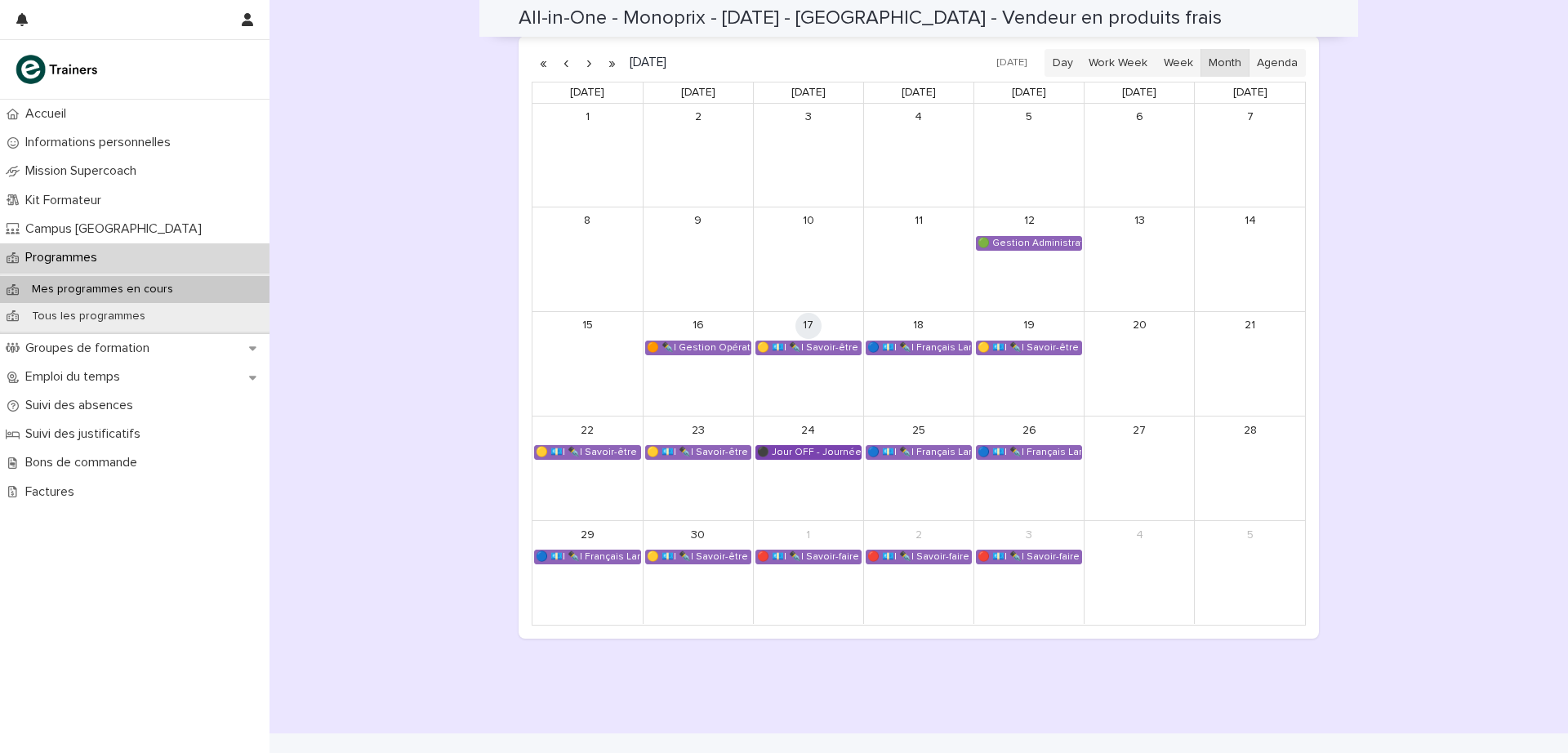
click at [825, 455] on div "⚫ Jour OFF - Journée RDV" at bounding box center [808, 452] width 104 height 13
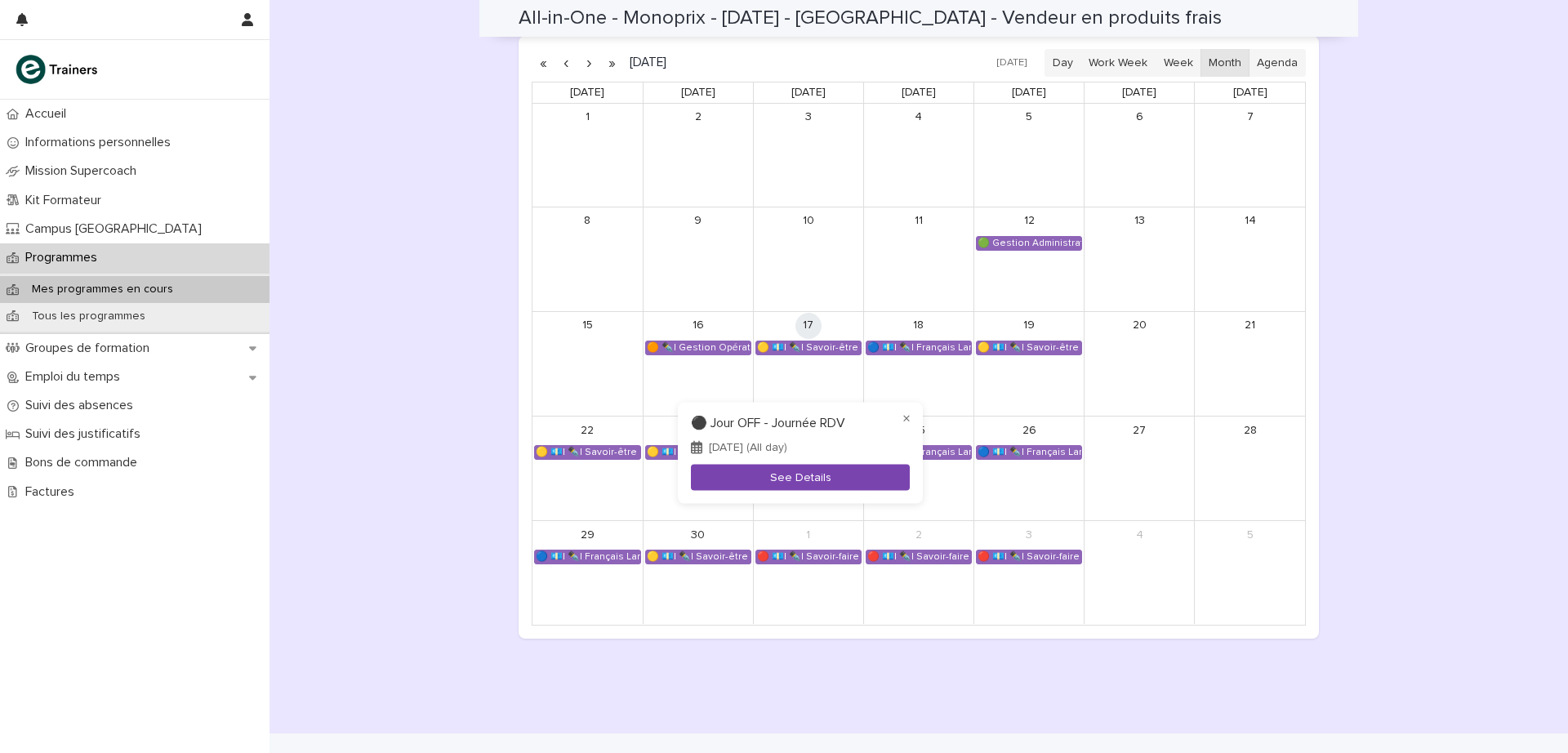
click at [796, 477] on button "See Details" at bounding box center [801, 476] width 219 height 27
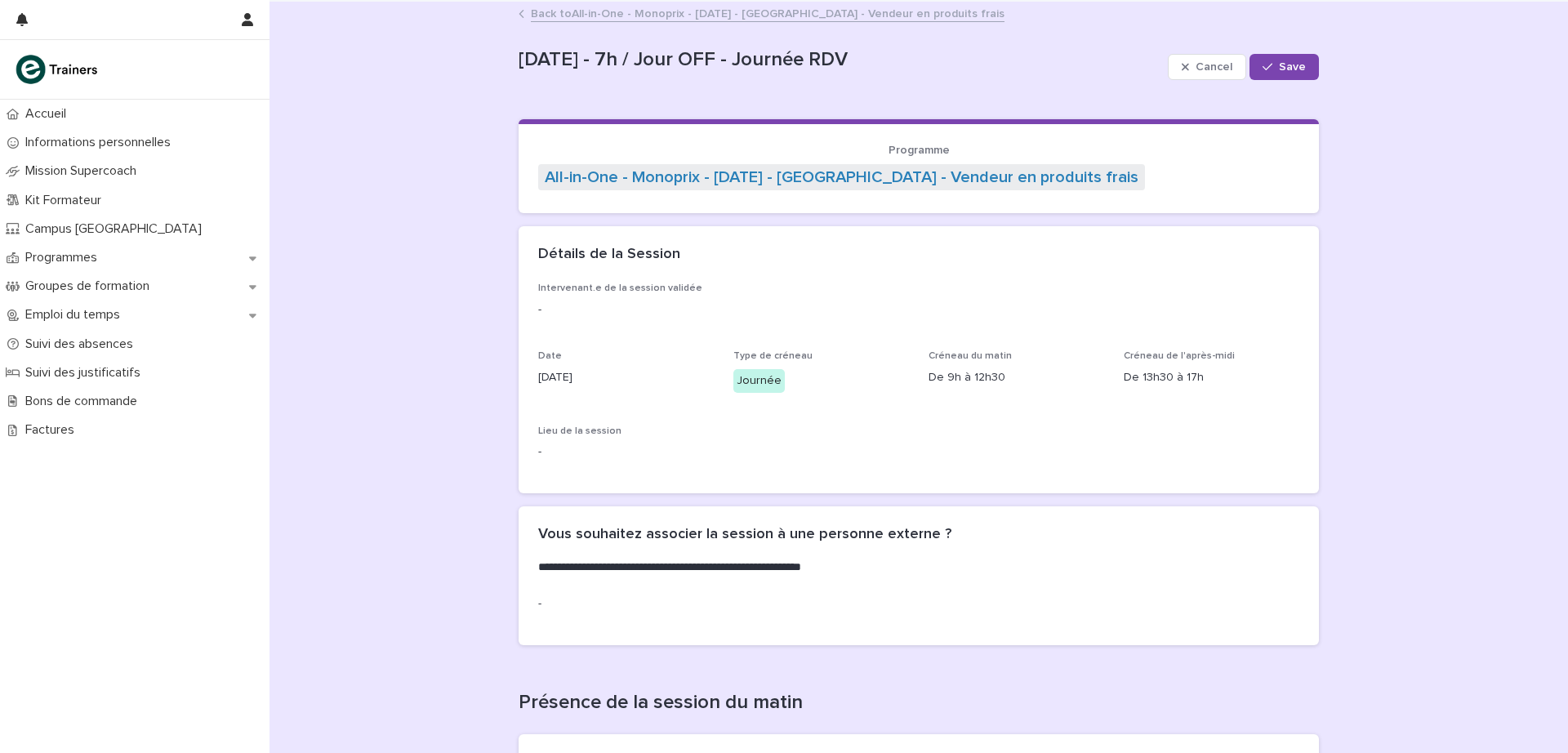
click at [599, 12] on link "Back to All-in-One - Monoprix - [DATE] - [GEOGRAPHIC_DATA] - Vendeur en produit…" at bounding box center [768, 12] width 474 height 19
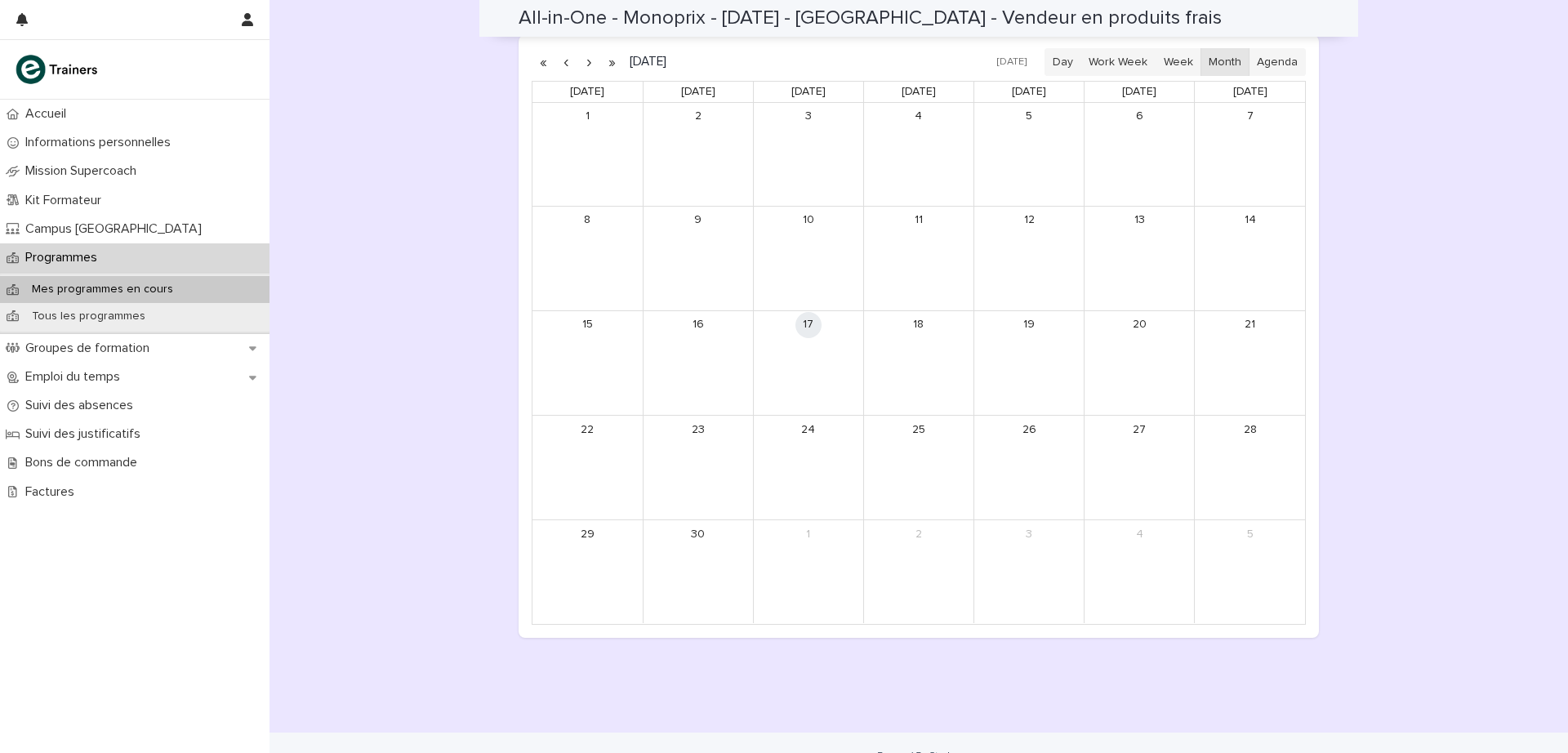
scroll to position [1189, 0]
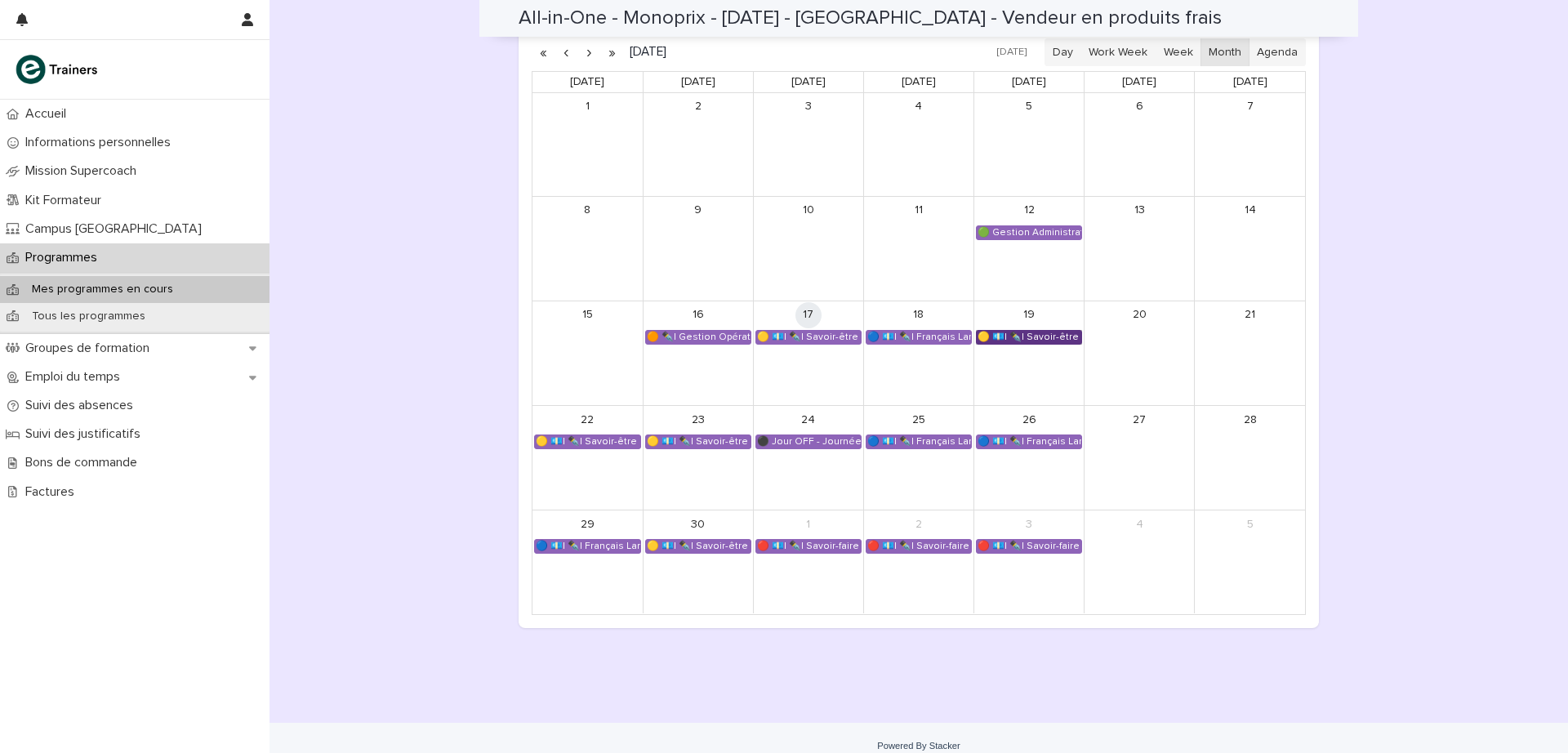
click at [1053, 336] on link "🟡 💶| ✒️| Savoir-être métier - Mobilisation et valorisation de ses forces et tal…" at bounding box center [1029, 337] width 106 height 15
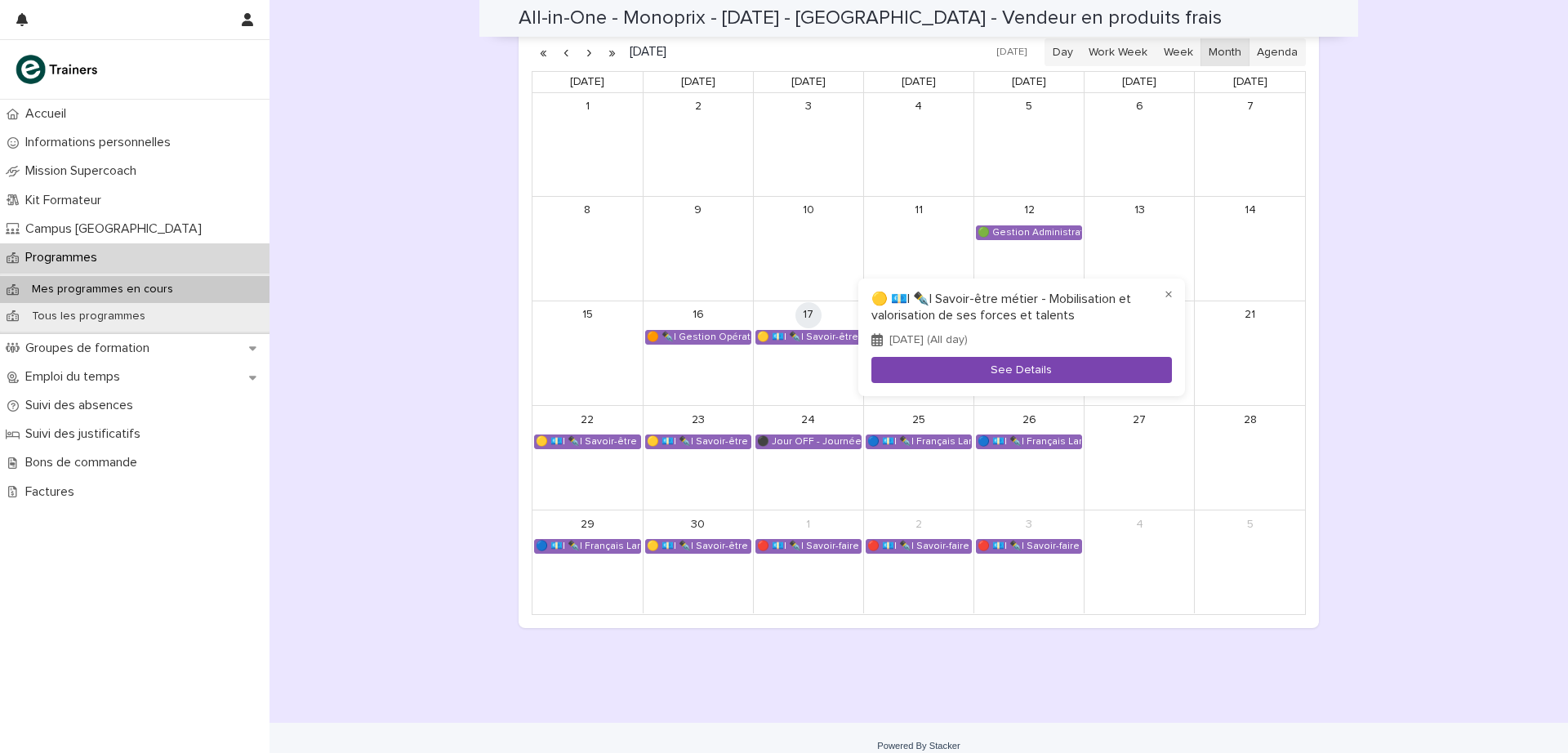
click at [1051, 371] on button "See Details" at bounding box center [1022, 370] width 300 height 27
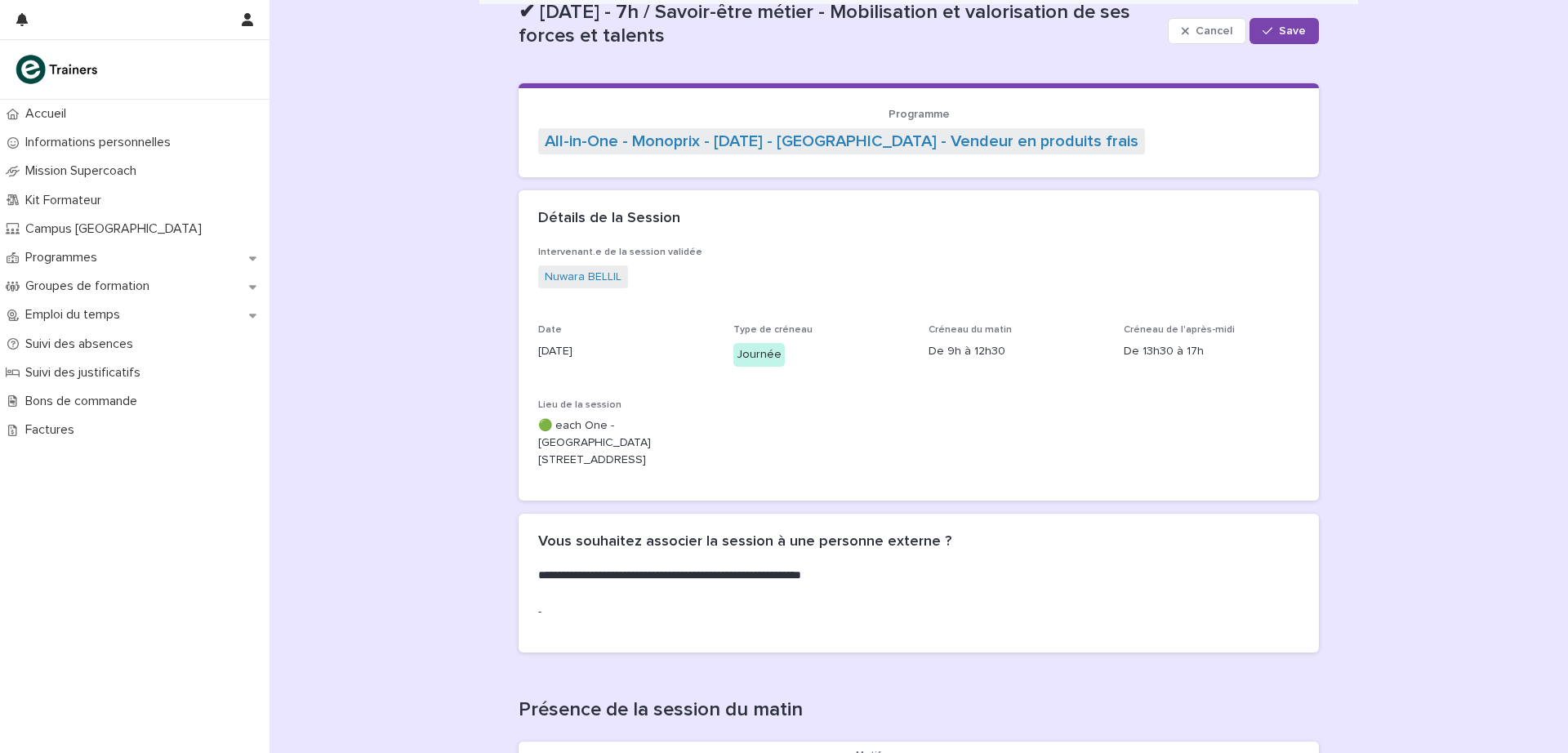
scroll to position [17, 0]
